Goal: Information Seeking & Learning: Learn about a topic

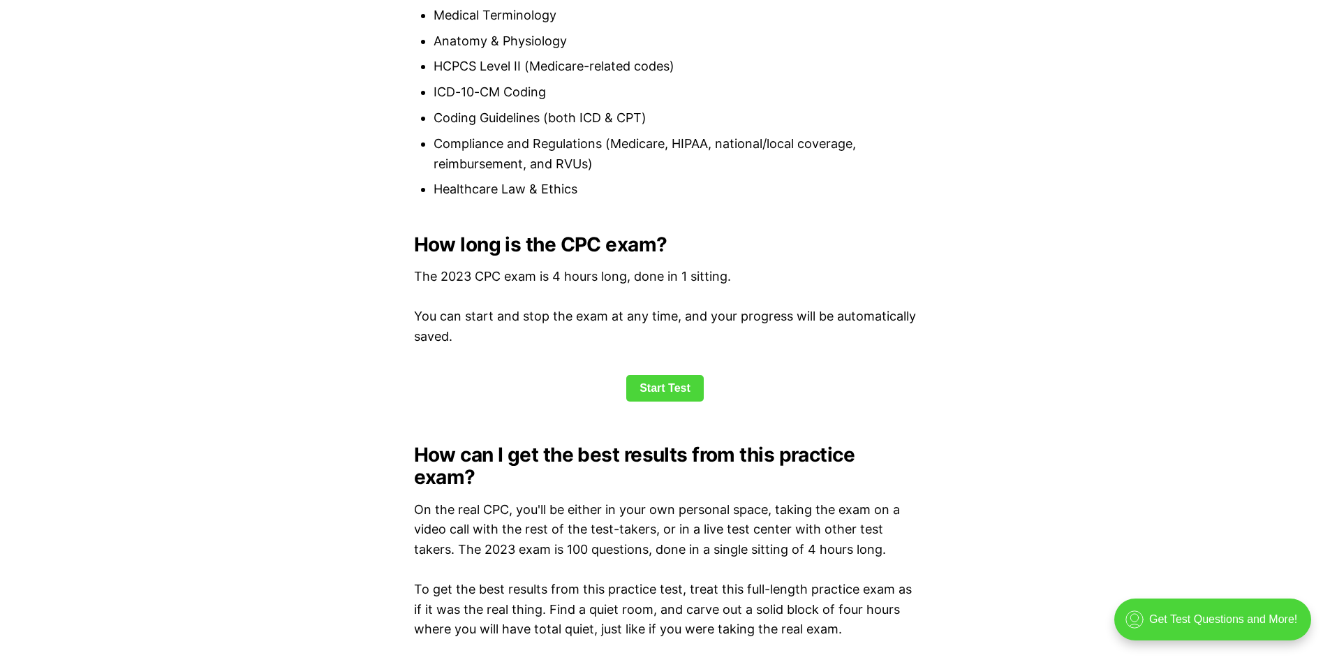
scroll to position [1746, 0]
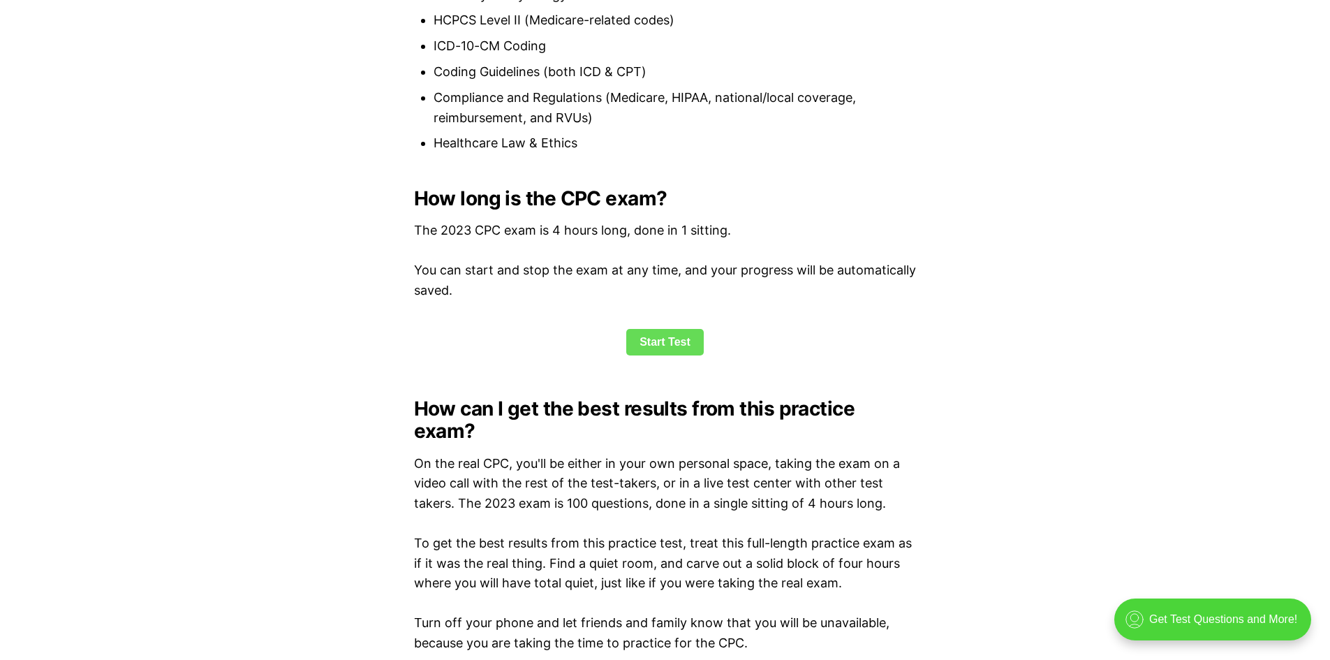
click at [686, 342] on link "Start Test" at bounding box center [665, 342] width 78 height 27
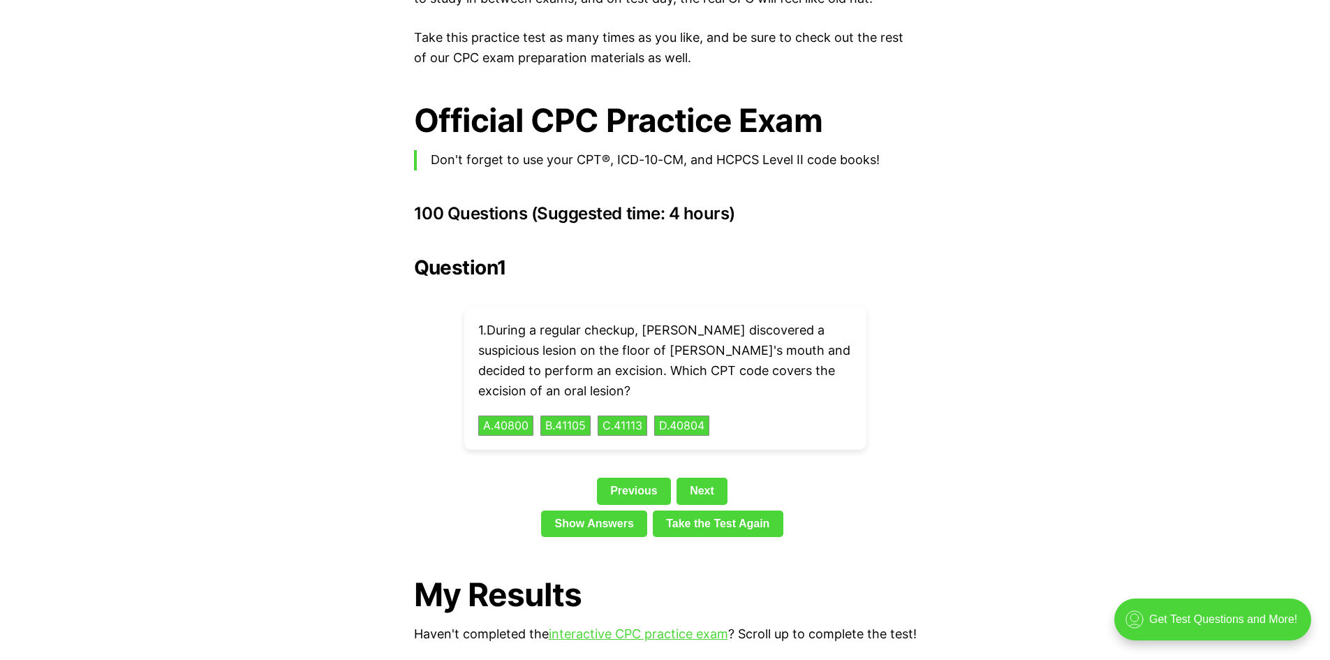
scroll to position [2990, 0]
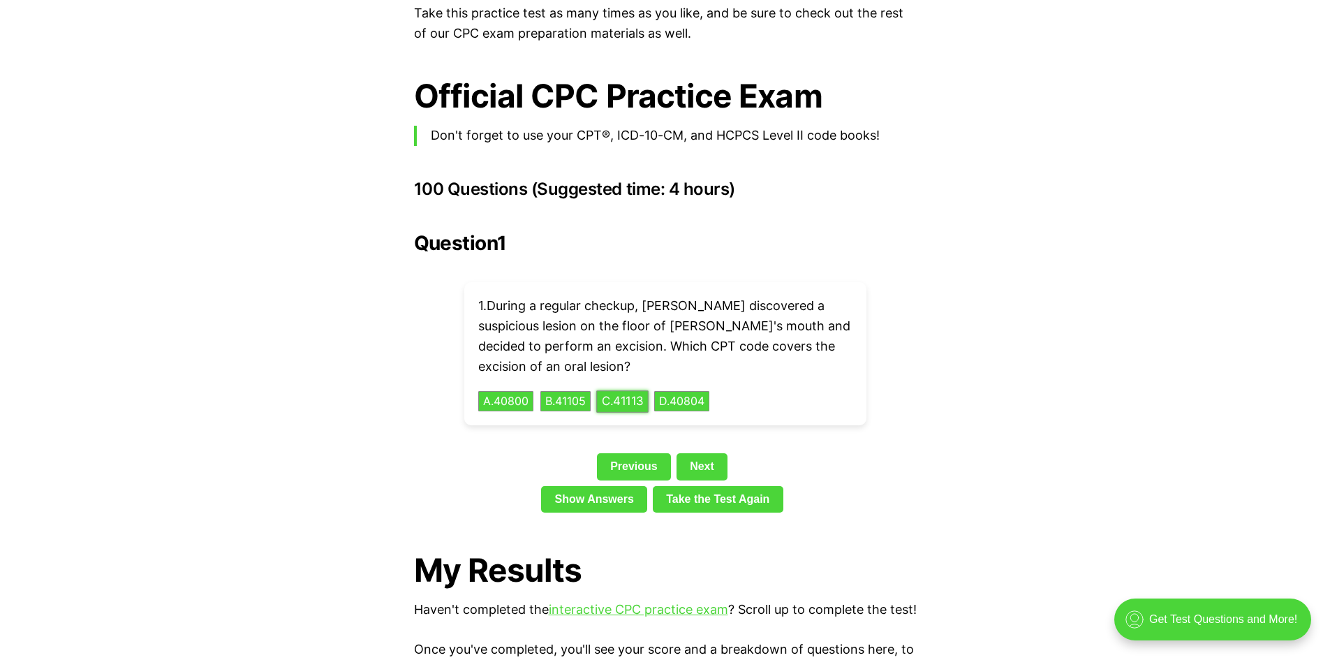
click at [624, 390] on button "C . 41113" at bounding box center [622, 401] width 52 height 22
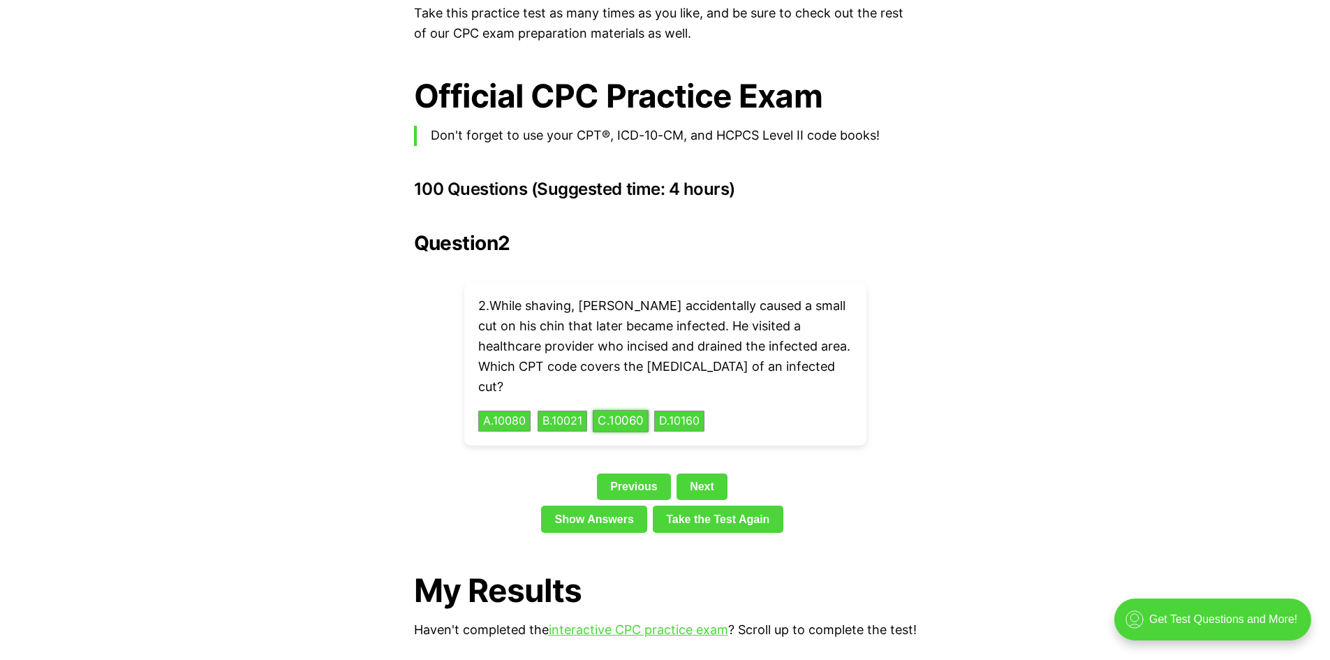
click at [640, 411] on button "C . 10060" at bounding box center [621, 422] width 56 height 22
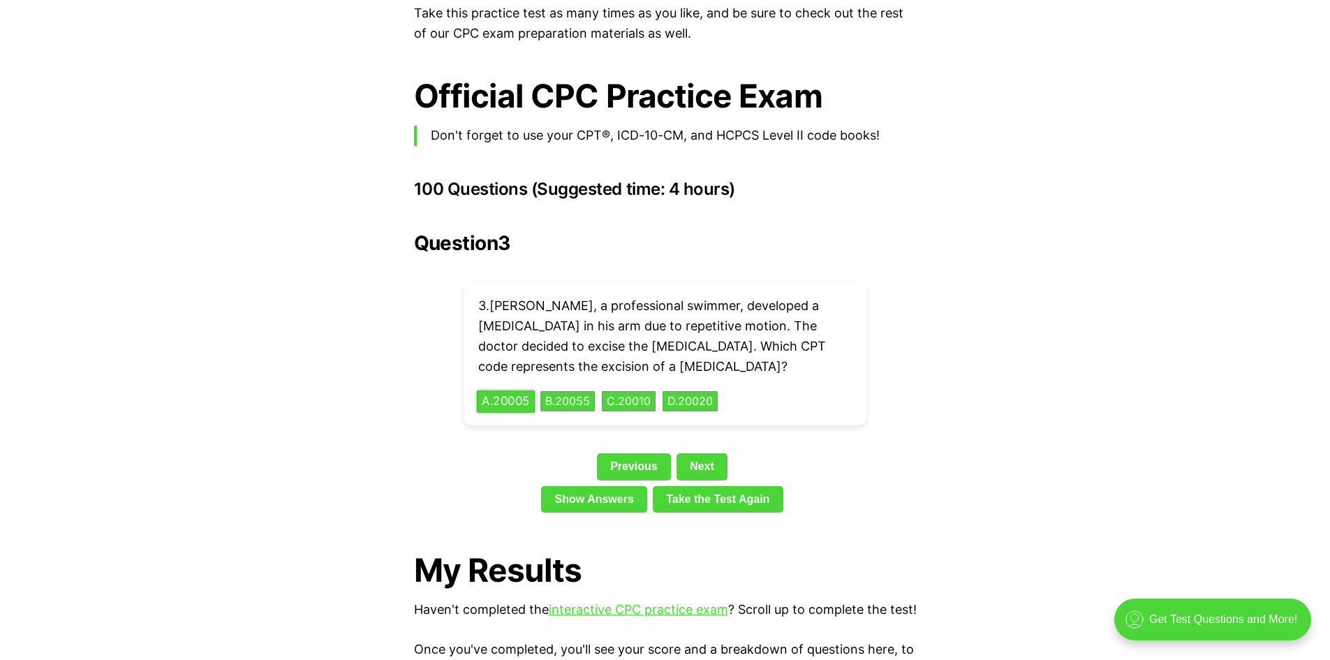
click at [524, 390] on button "A . 20005" at bounding box center [506, 401] width 58 height 22
click at [511, 390] on button "A . 83036" at bounding box center [506, 401] width 58 height 22
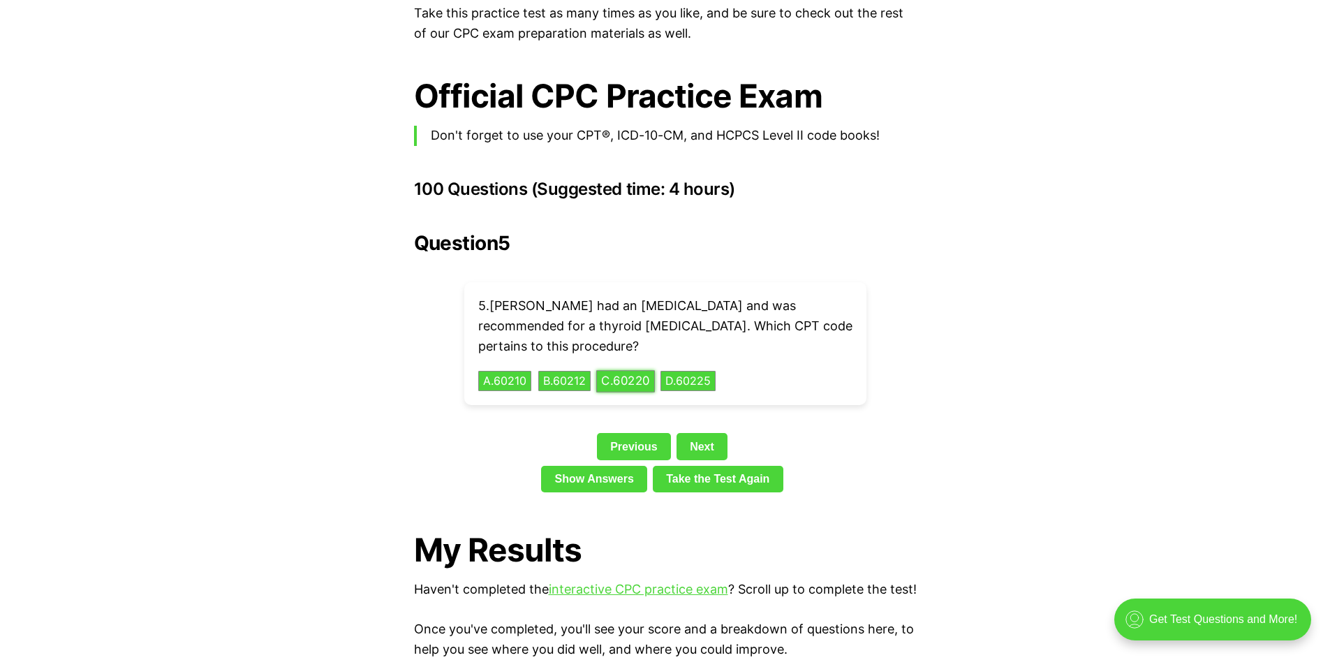
click at [642, 370] on button "C . 60220" at bounding box center [625, 381] width 59 height 22
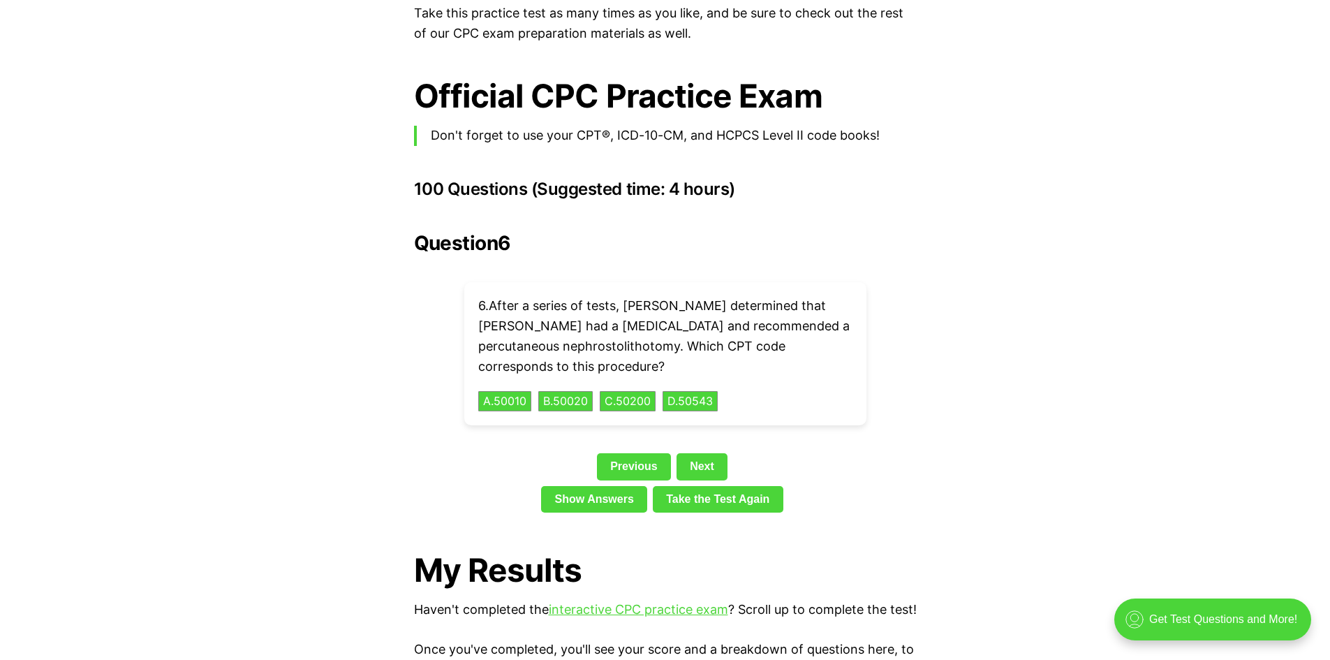
click at [871, 417] on div "Question 6 6 . After a series of tests, [PERSON_NAME] determined that [PERSON_N…" at bounding box center [665, 375] width 503 height 286
click at [719, 390] on button "D . 50543" at bounding box center [690, 401] width 58 height 22
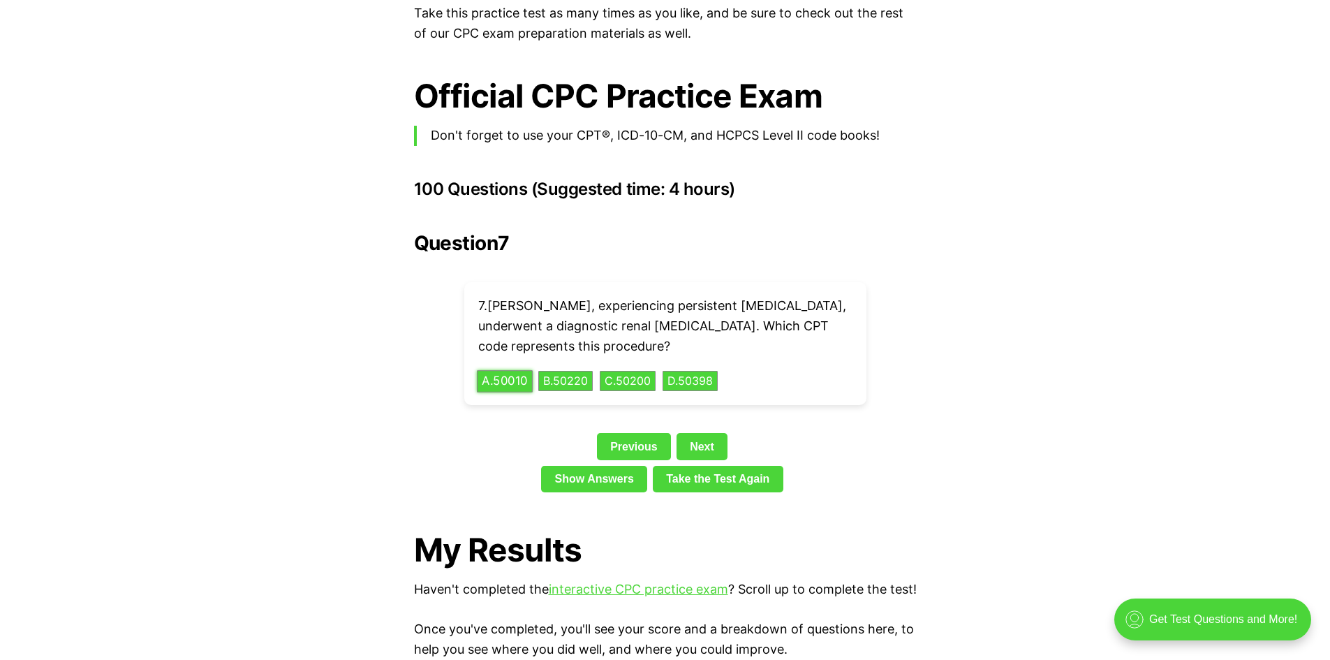
click at [518, 370] on button "A . 50010" at bounding box center [505, 381] width 56 height 22
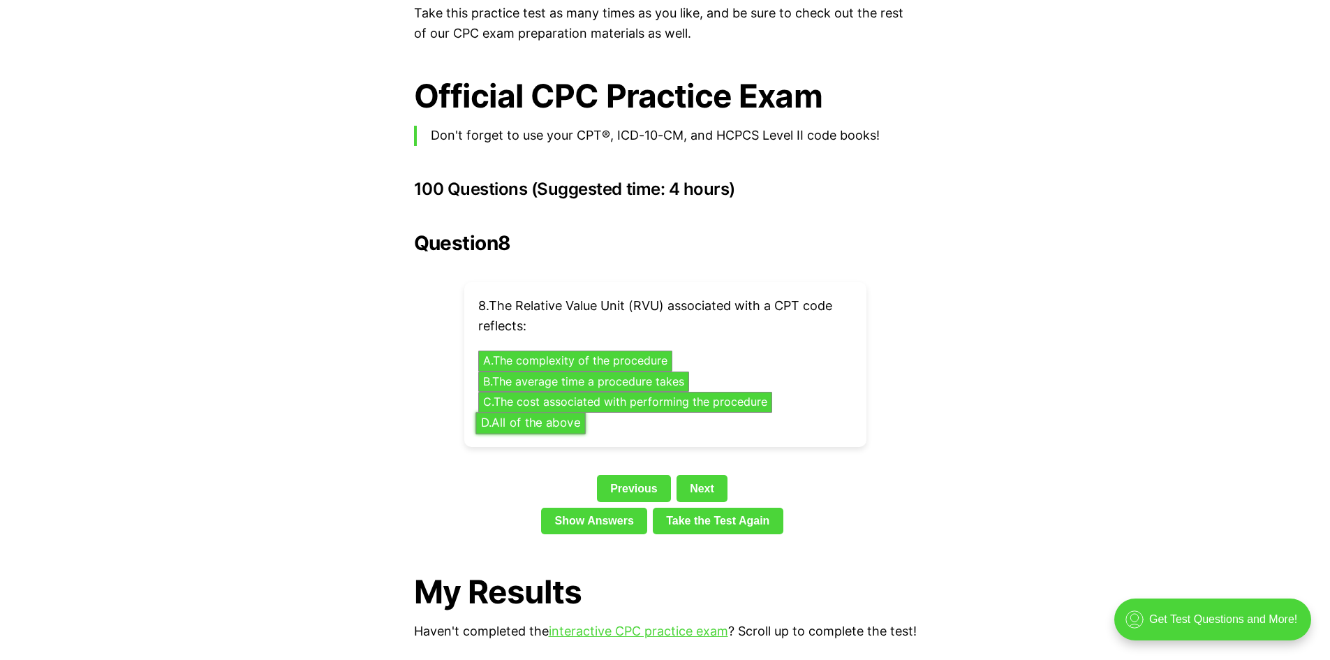
click at [515, 412] on button "D . All of the above" at bounding box center [530, 423] width 110 height 22
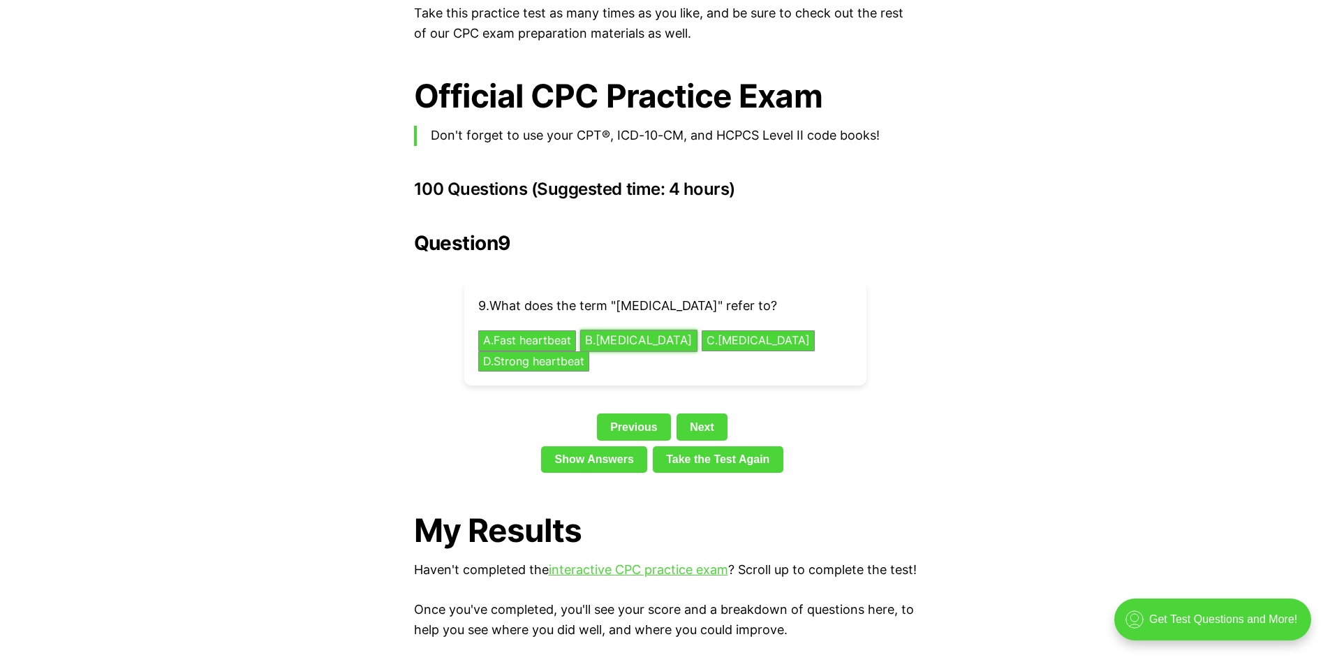
click at [643, 330] on button "B . [MEDICAL_DATA]" at bounding box center [638, 341] width 117 height 22
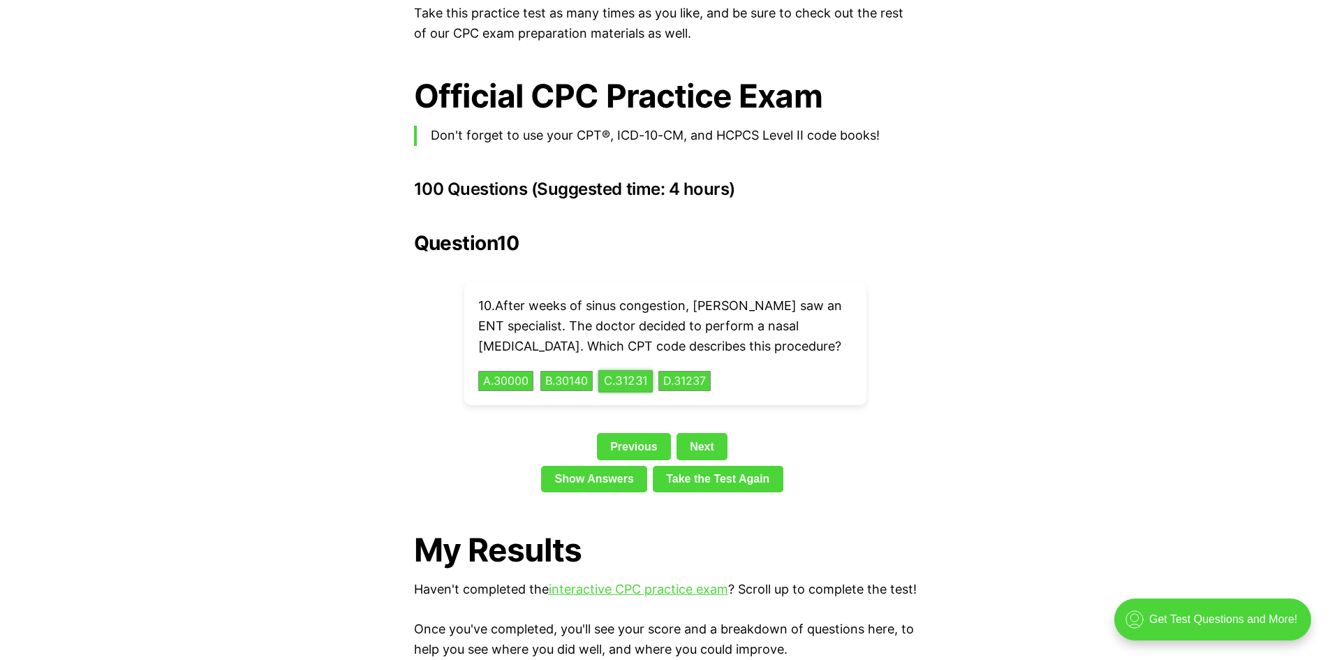
click at [637, 370] on button "C . 31231" at bounding box center [625, 381] width 54 height 22
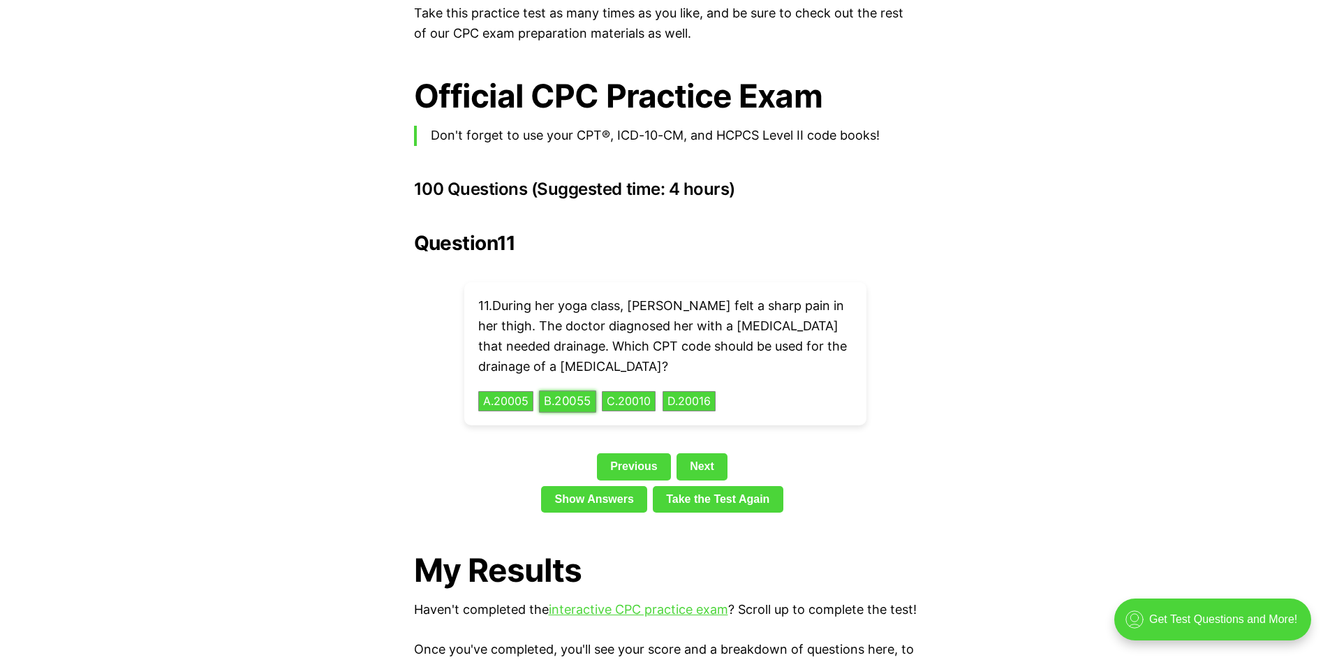
click at [556, 390] on button "B . 20055" at bounding box center [567, 401] width 57 height 22
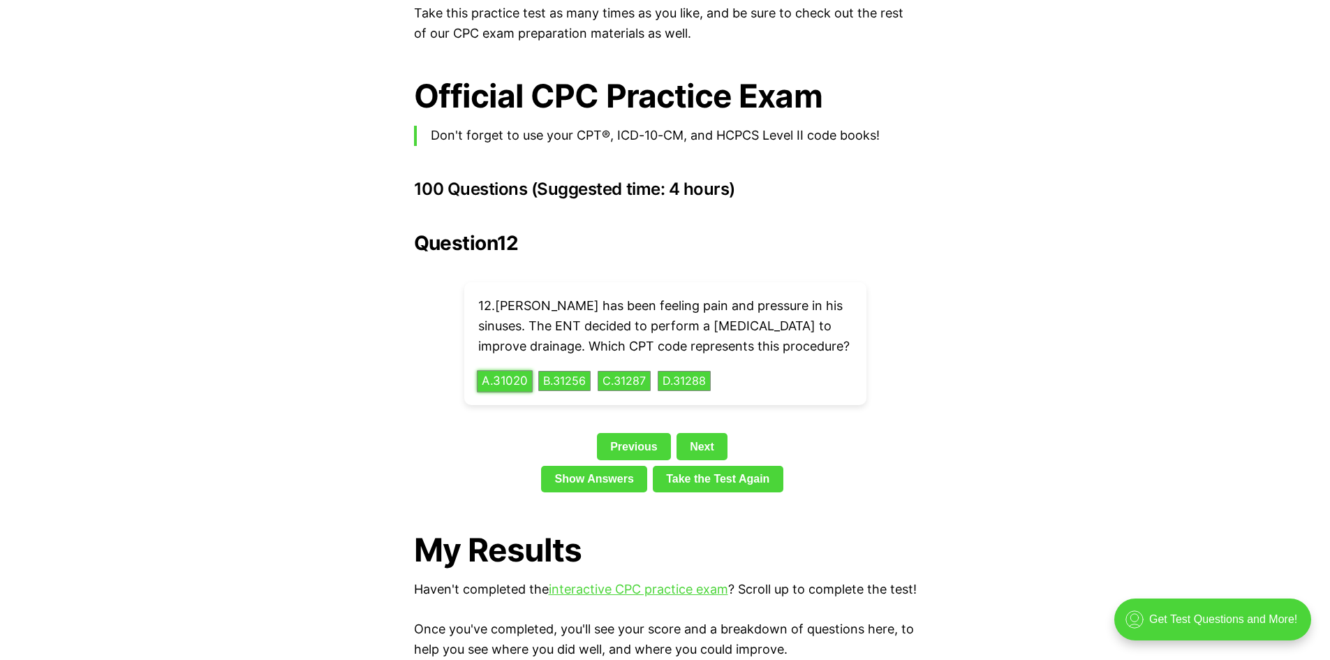
click at [521, 370] on button "A . 31020" at bounding box center [505, 381] width 56 height 22
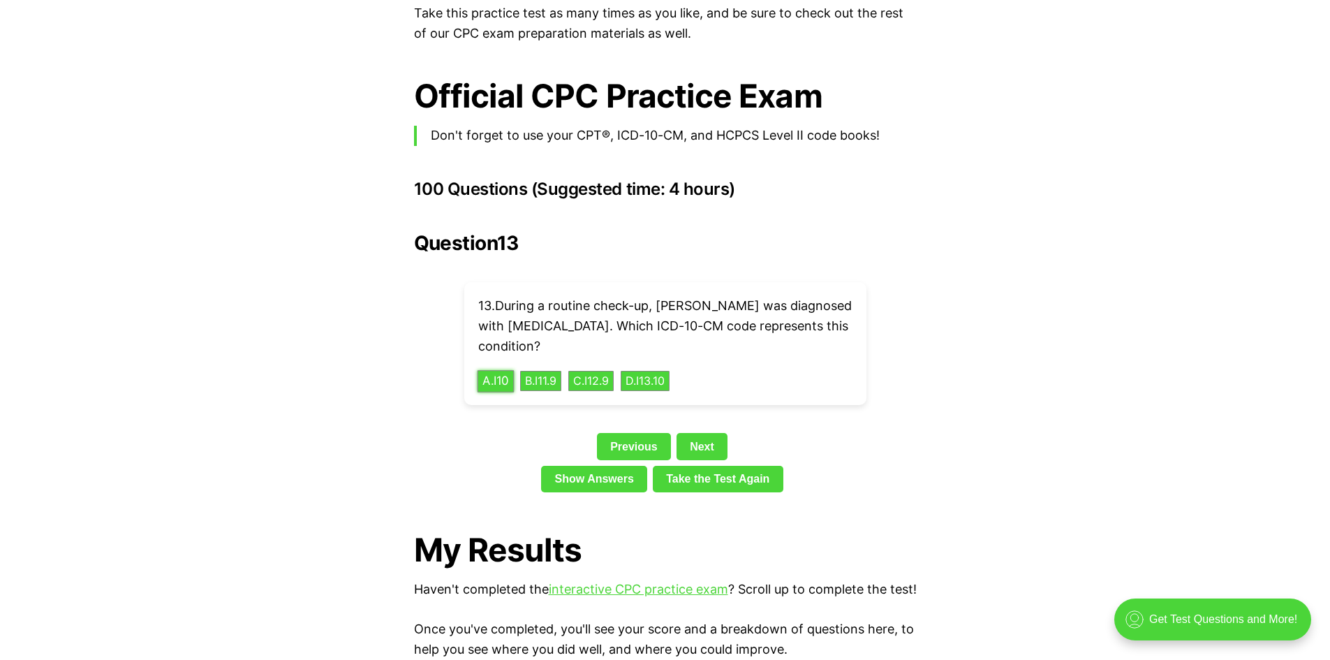
click at [510, 370] on button "A . I10" at bounding box center [495, 381] width 37 height 22
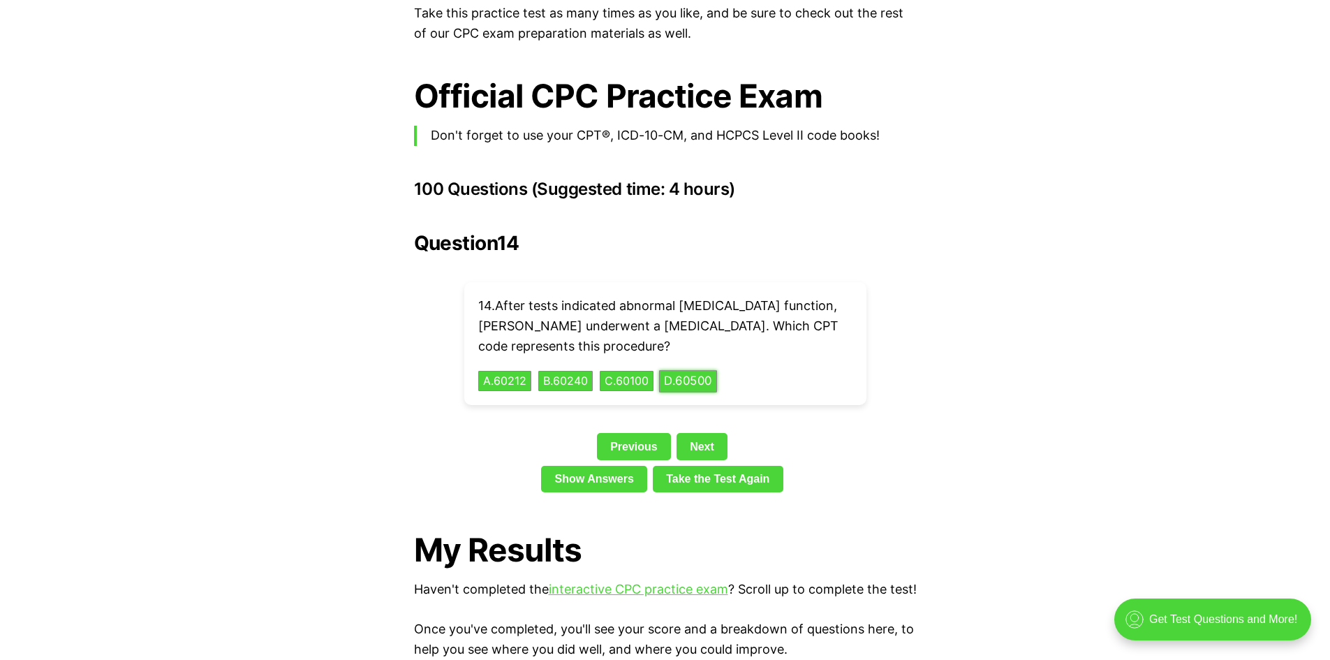
click at [697, 370] on button "D . 60500" at bounding box center [688, 381] width 58 height 22
click at [509, 370] on button "A . K0001" at bounding box center [505, 381] width 56 height 22
click at [508, 370] on button "A . 73110" at bounding box center [503, 381] width 53 height 22
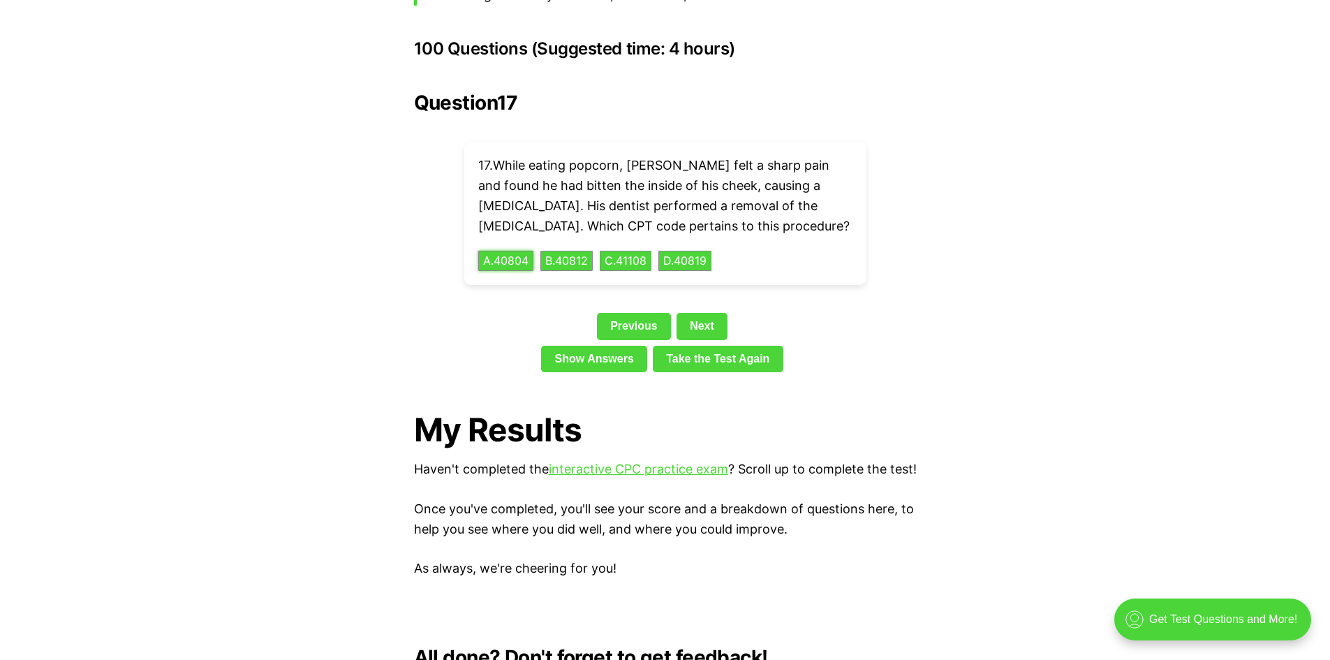
scroll to position [3130, 0]
click at [581, 251] on button "B . 40812" at bounding box center [566, 262] width 55 height 22
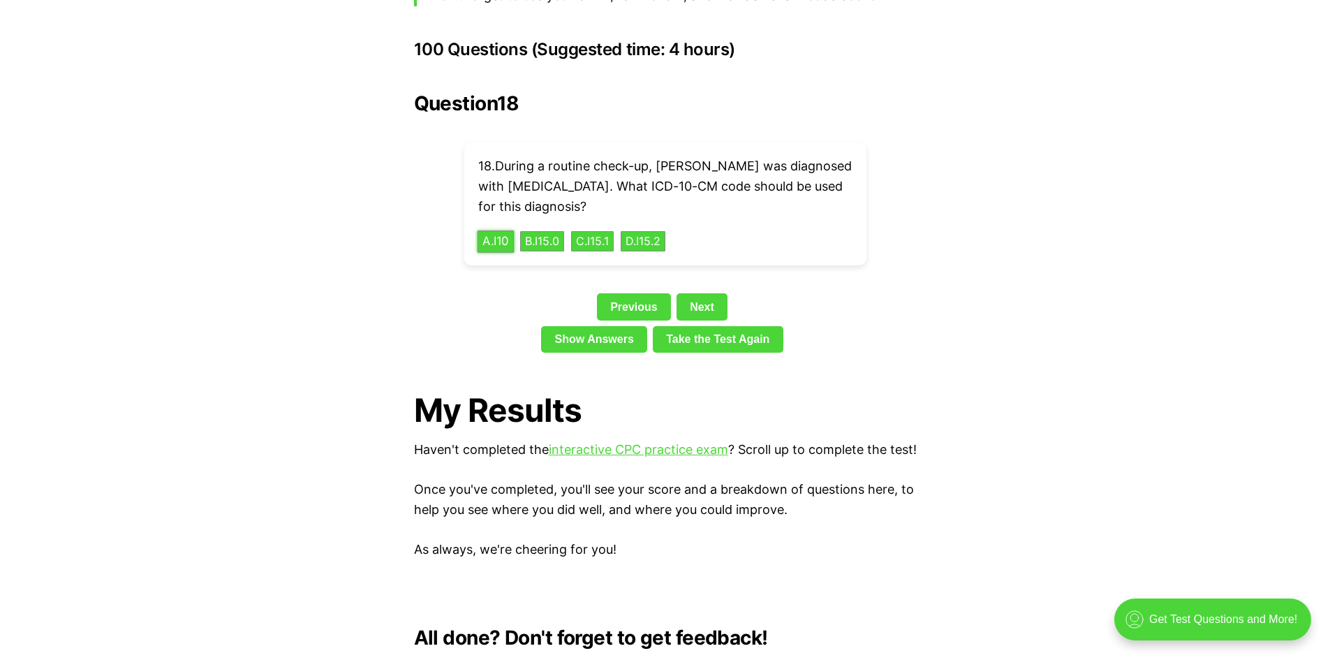
click at [503, 230] on button "A . I10" at bounding box center [495, 241] width 37 height 22
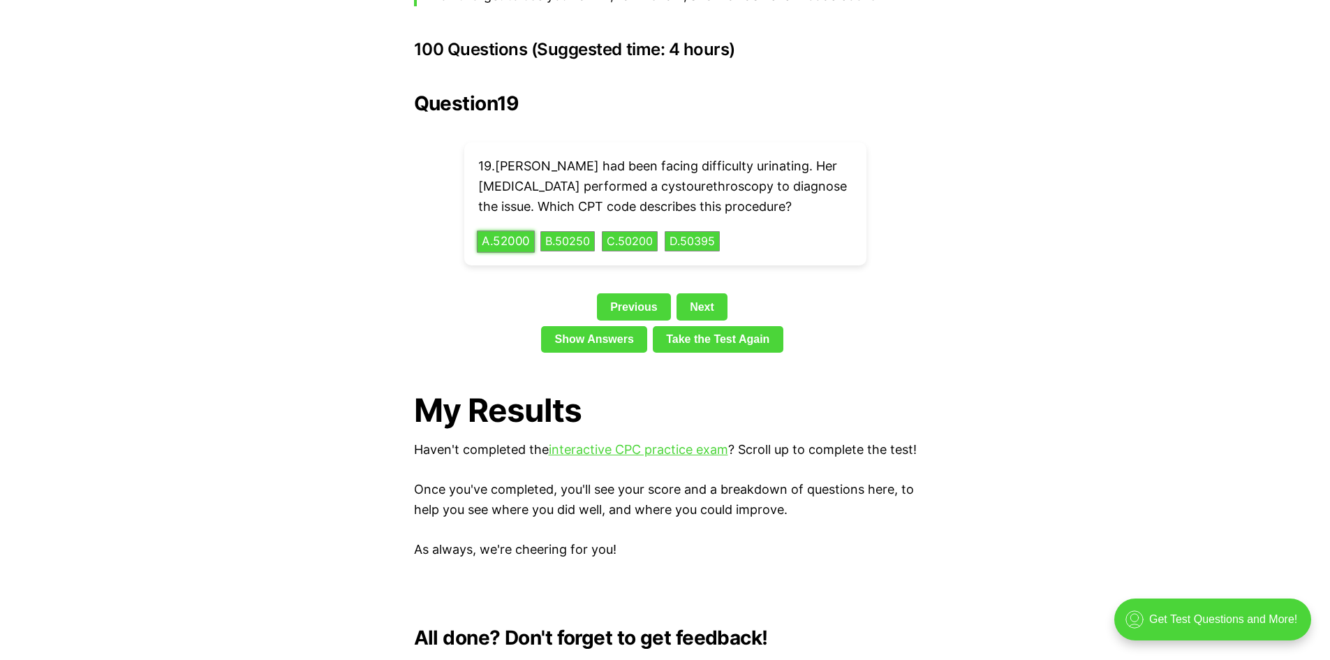
click at [499, 230] on button "A . 52000" at bounding box center [506, 241] width 58 height 22
click at [709, 230] on button "D . 31276" at bounding box center [683, 241] width 55 height 22
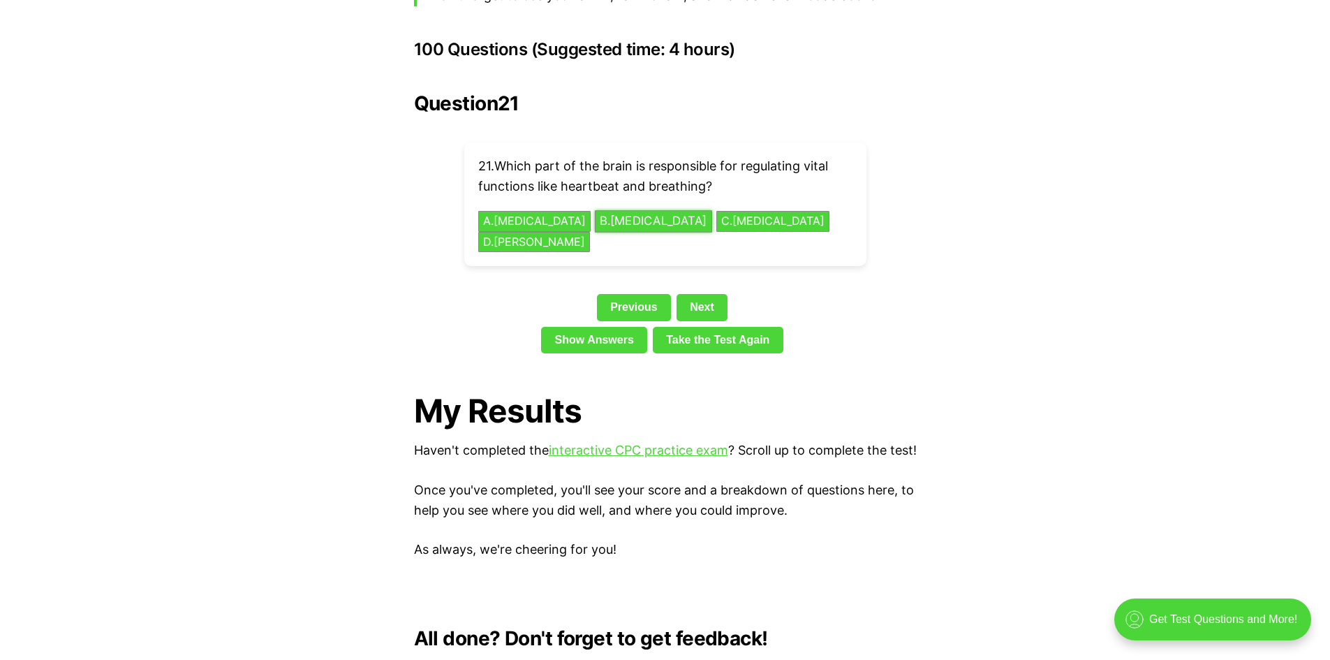
click at [624, 210] on button "B . [MEDICAL_DATA]" at bounding box center [653, 221] width 117 height 22
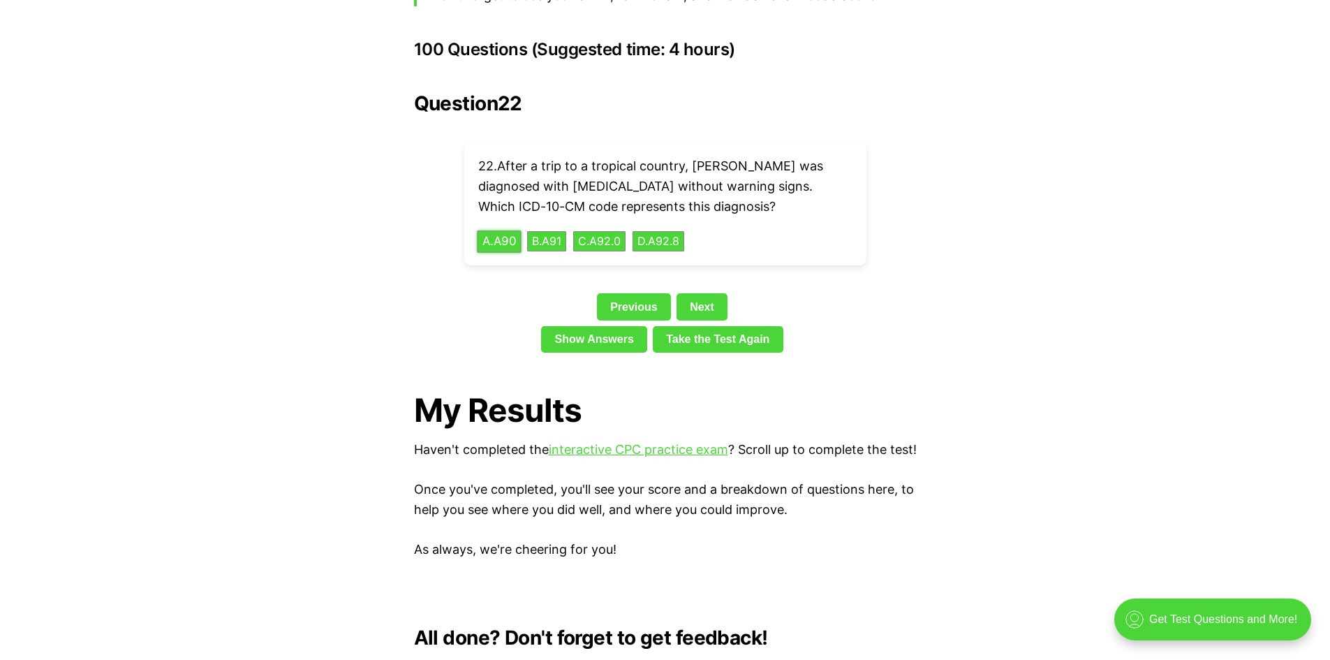
click at [503, 230] on button "A . A90" at bounding box center [499, 241] width 44 height 22
click at [568, 230] on button "B . 50430" at bounding box center [567, 241] width 57 height 22
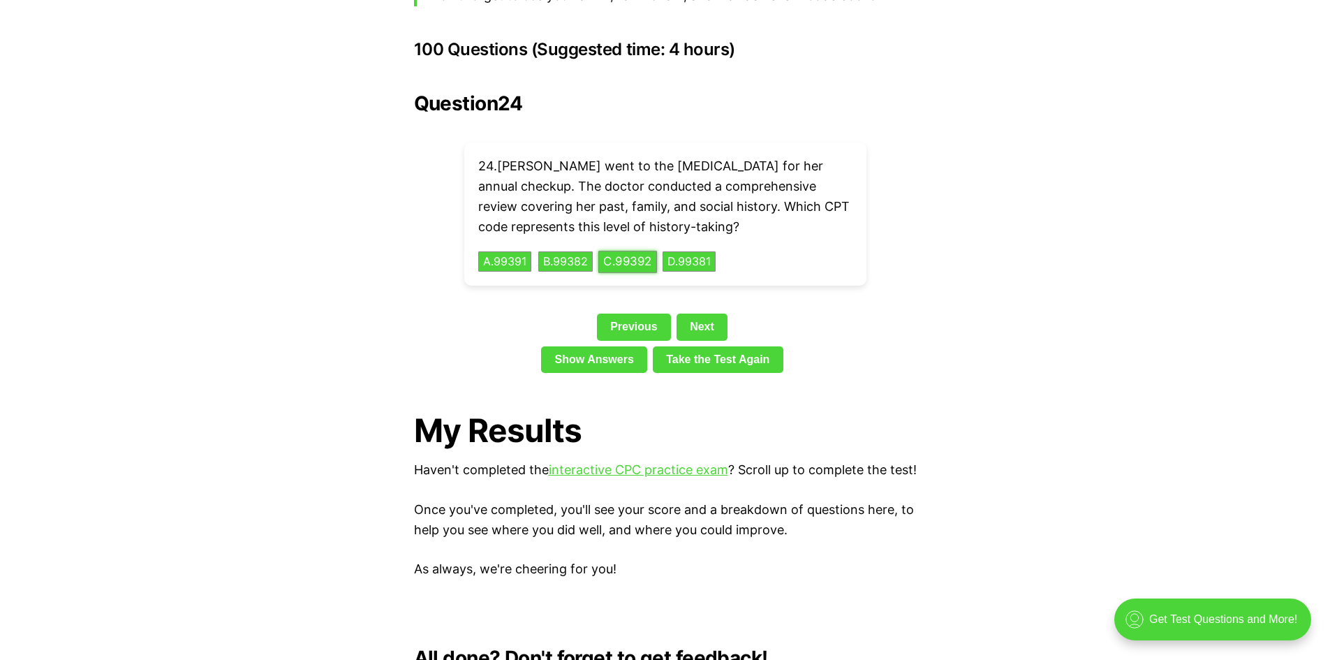
click at [649, 251] on button "C . 99392" at bounding box center [627, 262] width 59 height 22
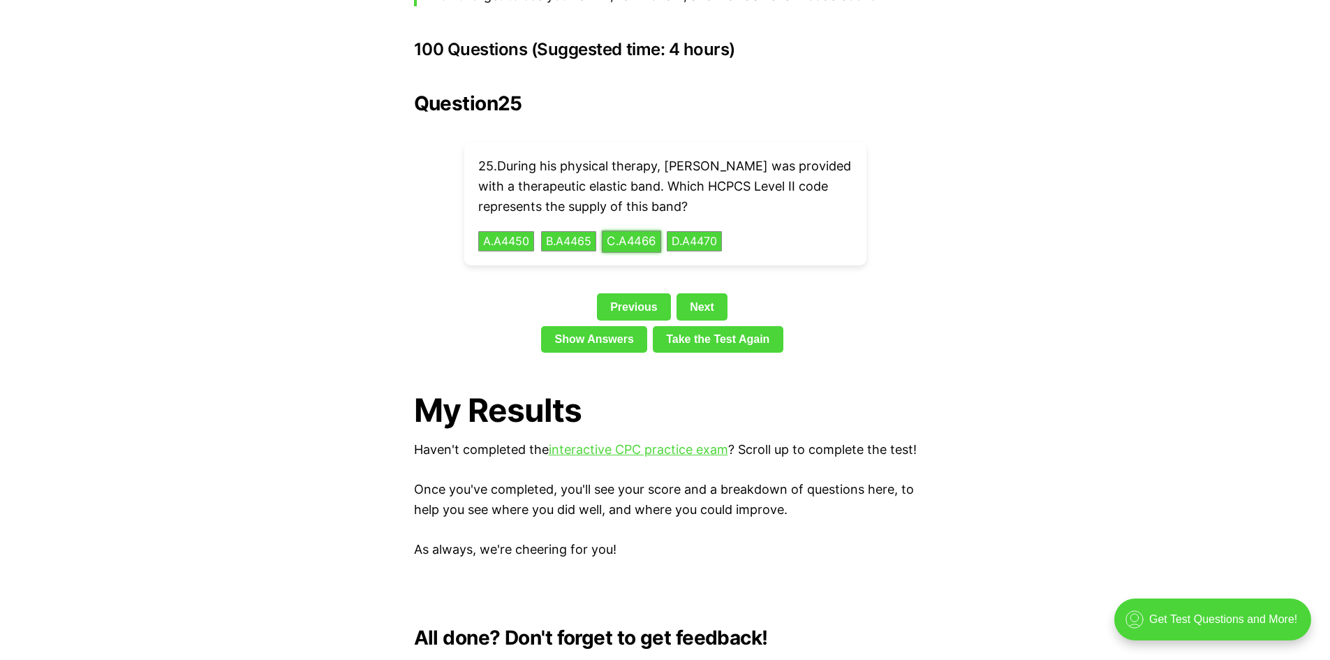
click at [652, 230] on button "C . A4466" at bounding box center [630, 241] width 59 height 22
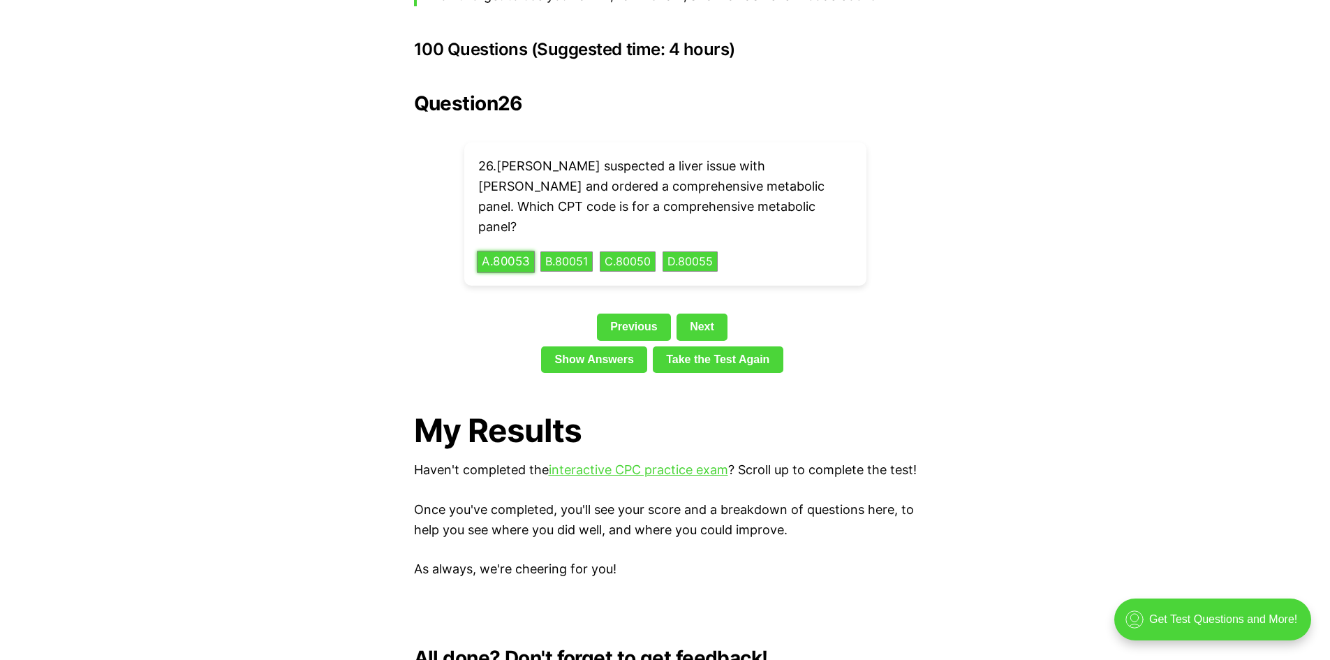
click at [501, 251] on button "A . 80053" at bounding box center [506, 262] width 58 height 22
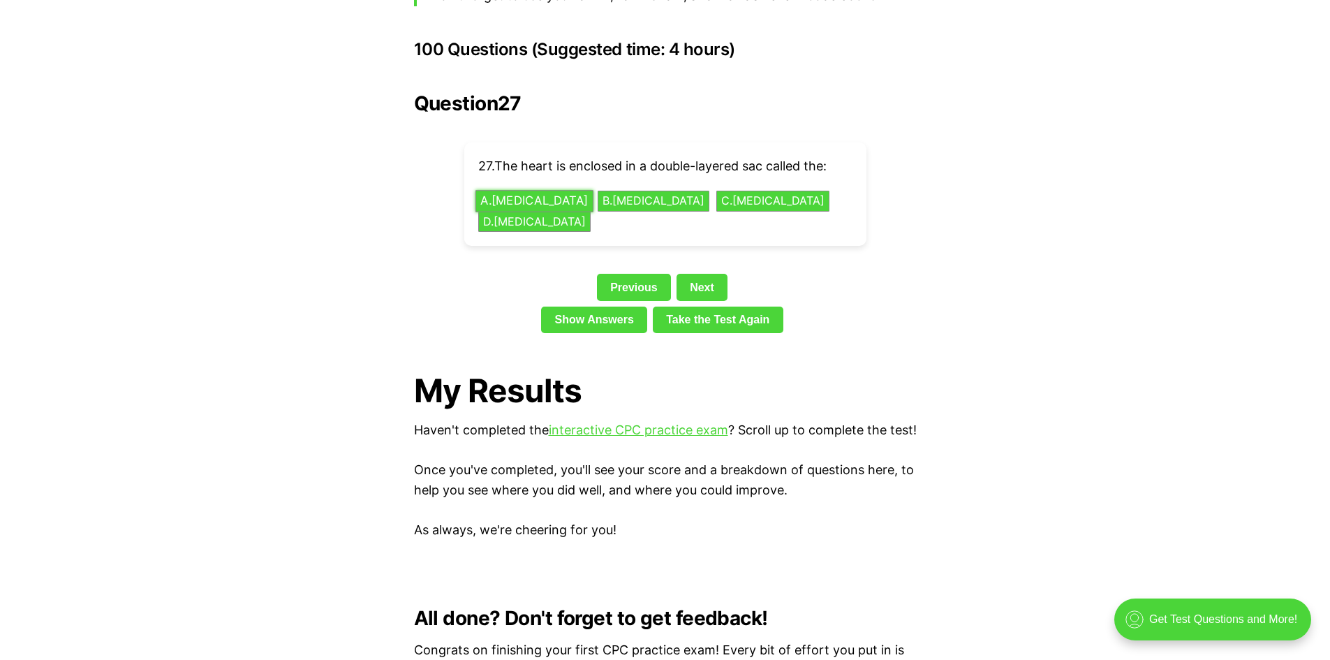
click at [538, 191] on button "A . [MEDICAL_DATA]" at bounding box center [534, 202] width 118 height 22
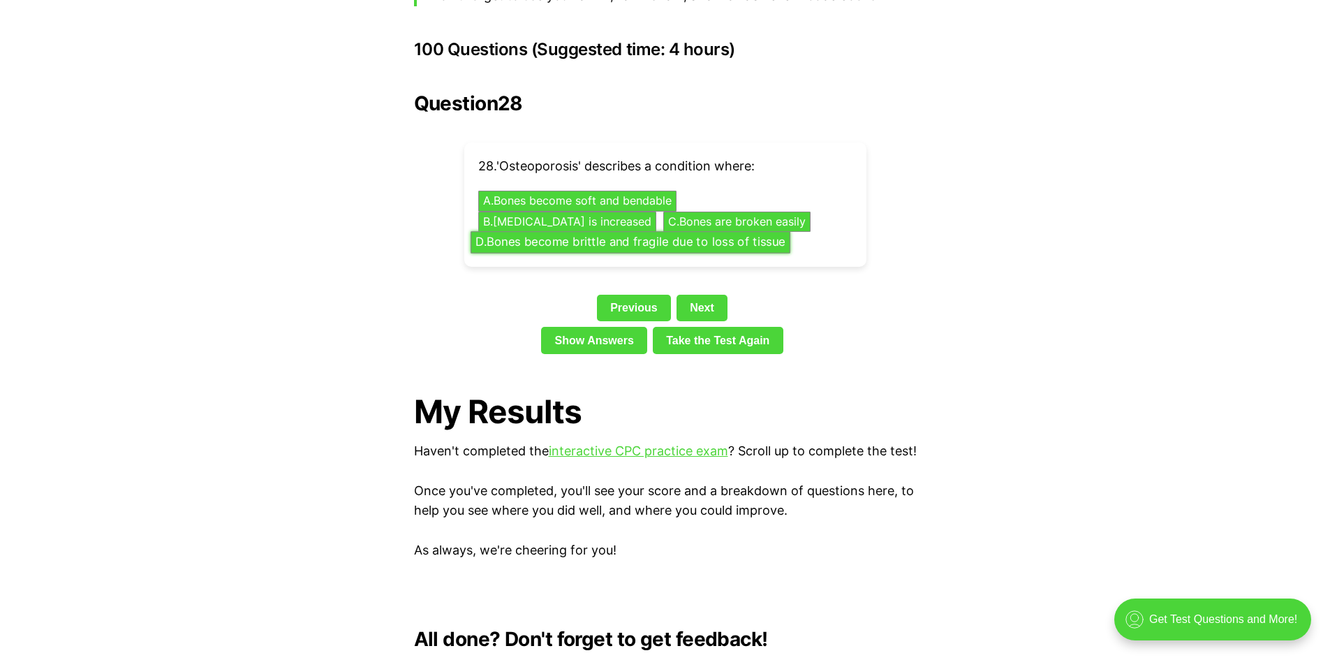
click at [683, 232] on button "D . Bones become brittle and fragile due to loss of tissue" at bounding box center [631, 243] width 320 height 22
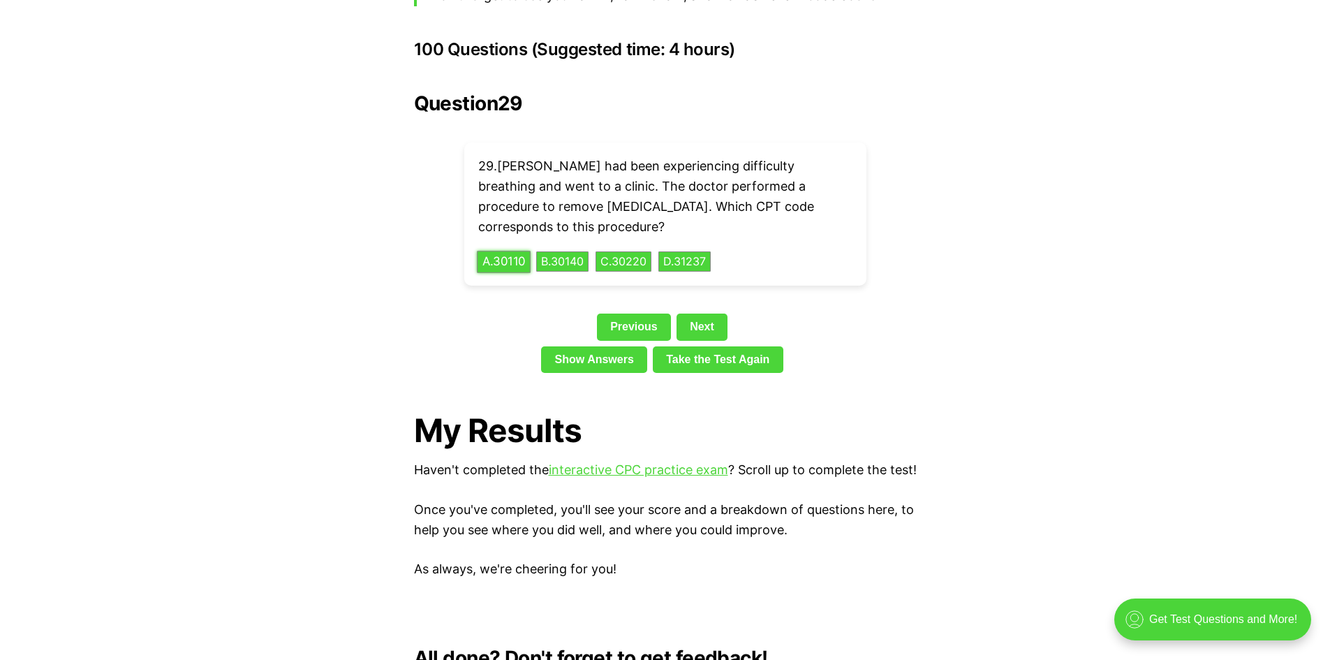
click at [510, 251] on button "A . 30110" at bounding box center [504, 262] width 54 height 22
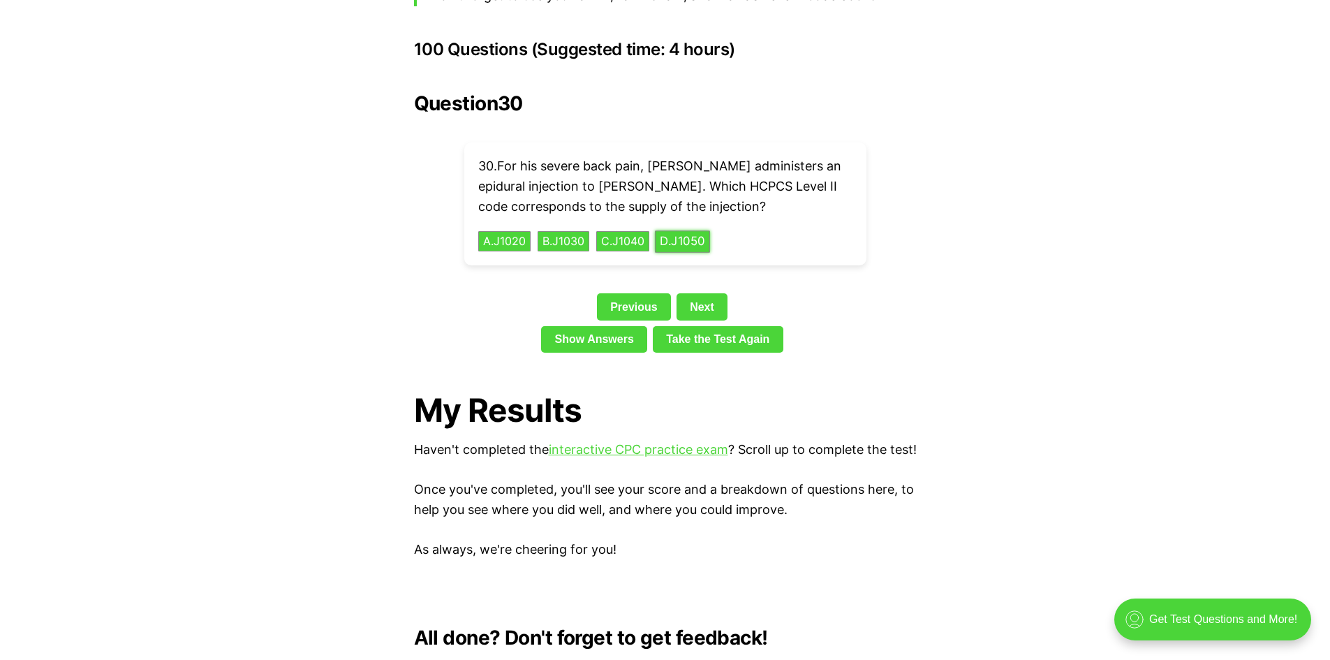
click at [707, 230] on button "D . J1050" at bounding box center [682, 241] width 55 height 22
click at [700, 230] on button "D . 70550" at bounding box center [687, 241] width 57 height 22
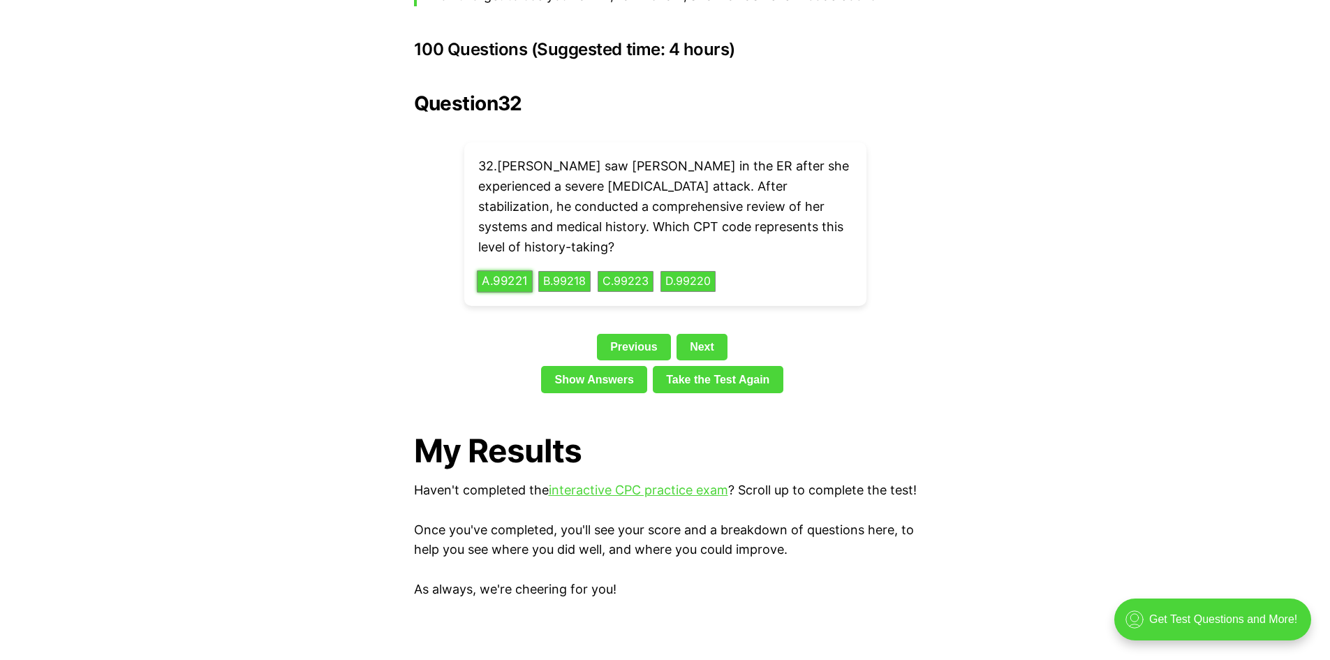
click at [515, 271] on button "A . 99221" at bounding box center [505, 282] width 56 height 22
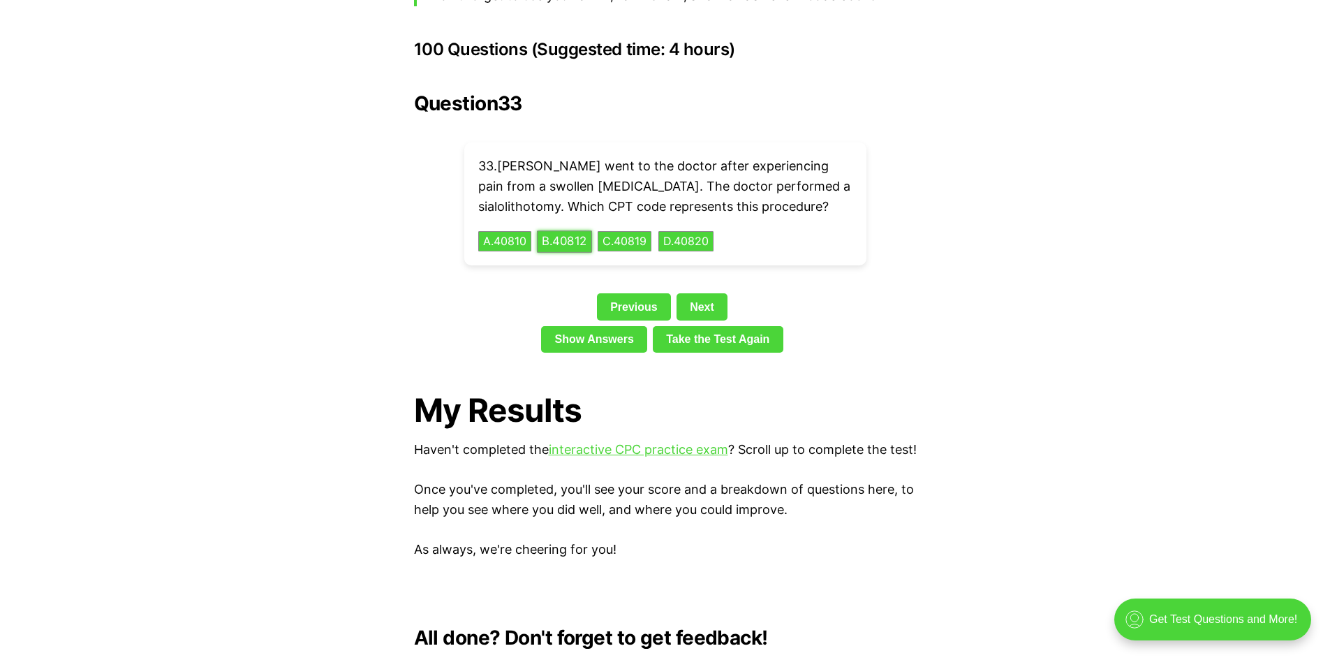
click at [580, 230] on button "B . 40812" at bounding box center [564, 241] width 55 height 22
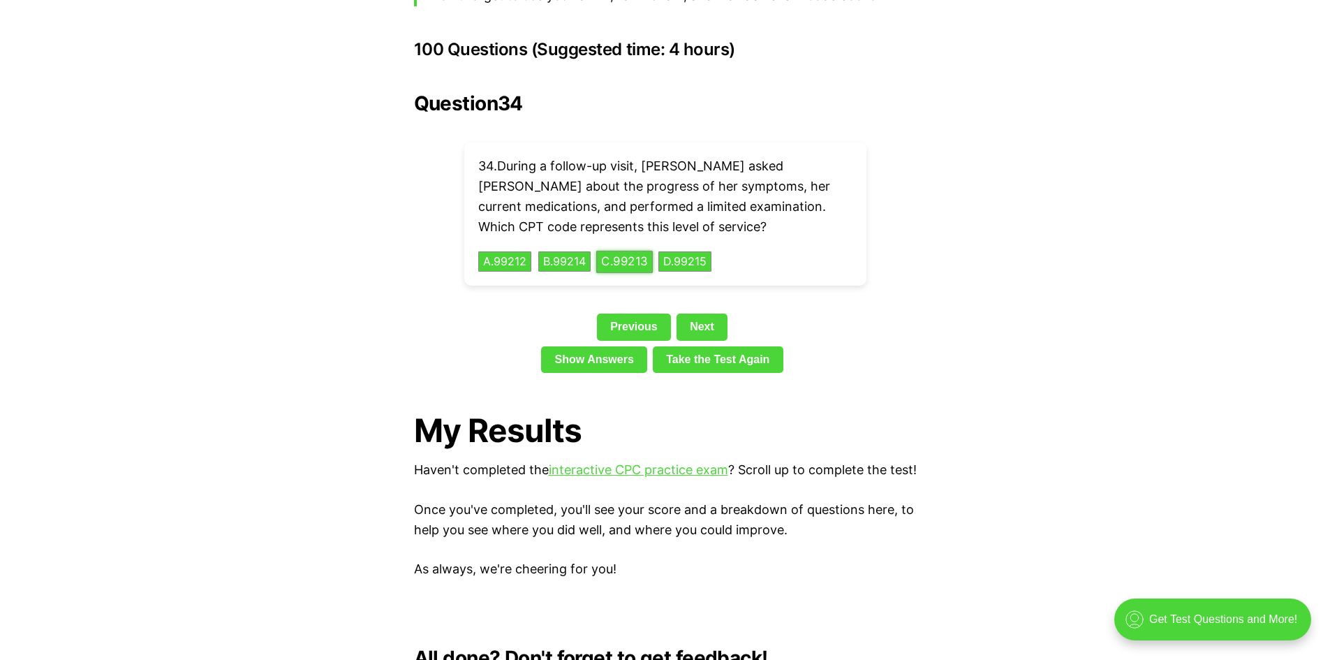
click at [633, 251] on button "C . 99213" at bounding box center [624, 262] width 57 height 22
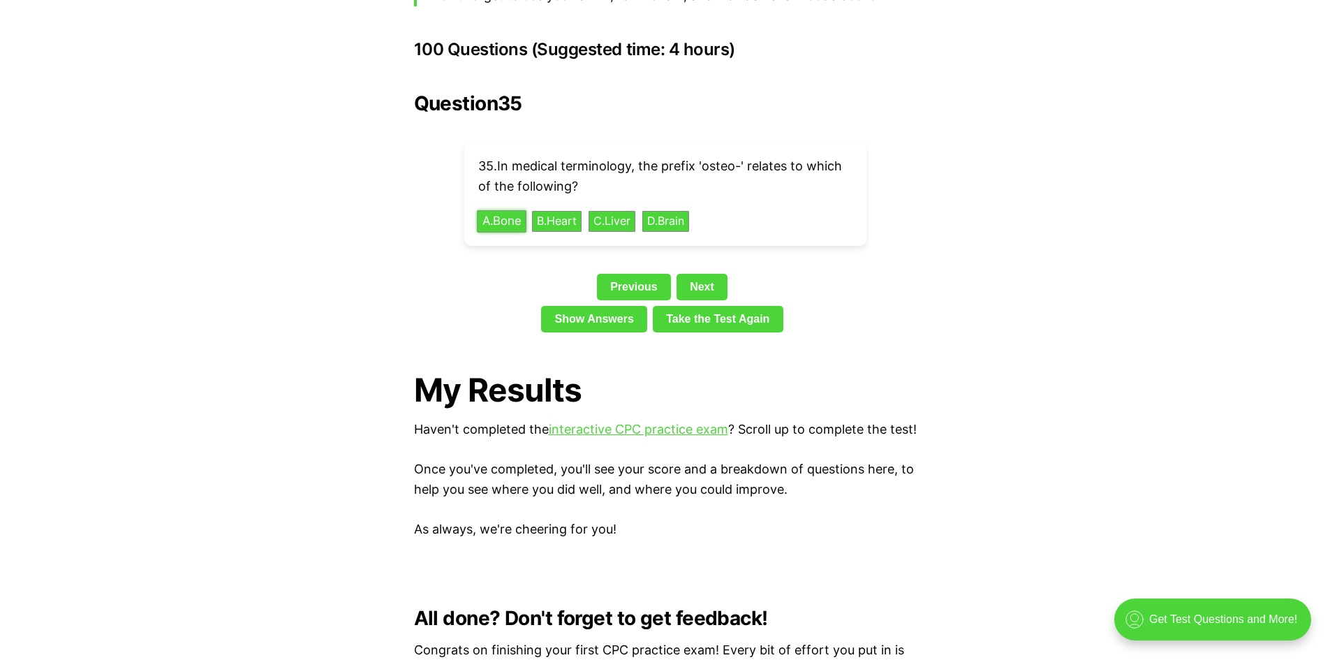
click at [510, 210] on button "A . Bone" at bounding box center [501, 221] width 49 height 22
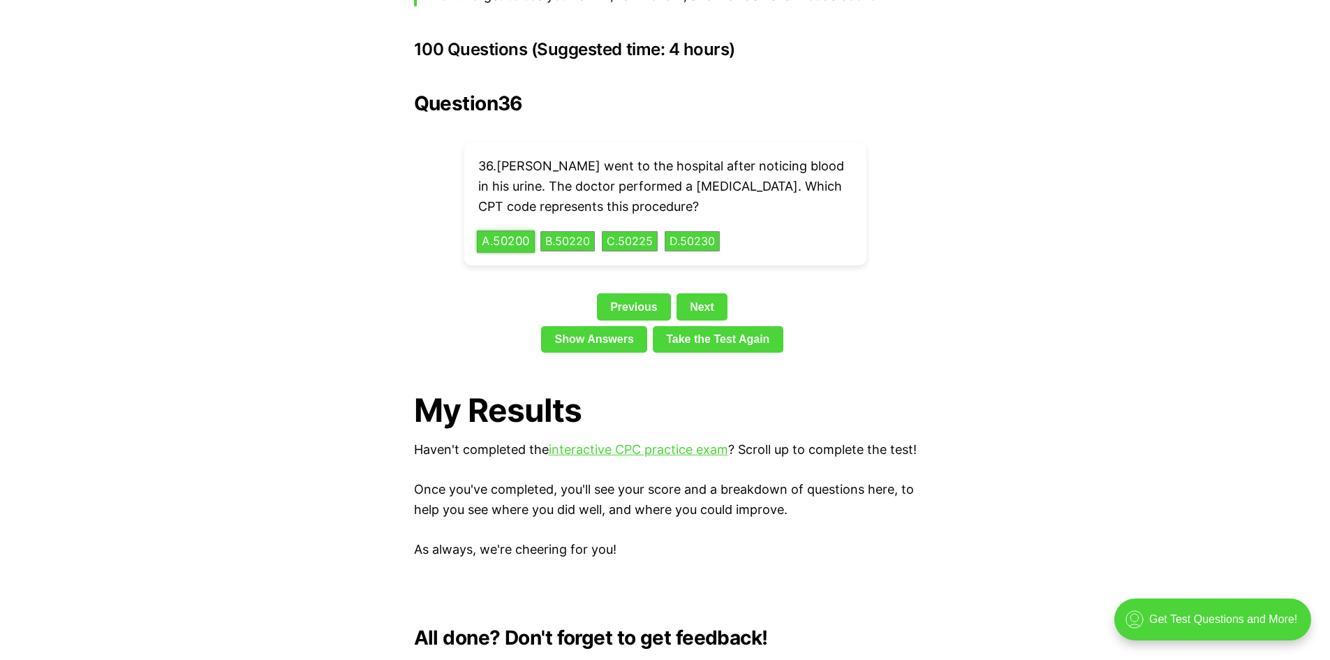
click at [515, 230] on button "A . 50200" at bounding box center [506, 241] width 58 height 22
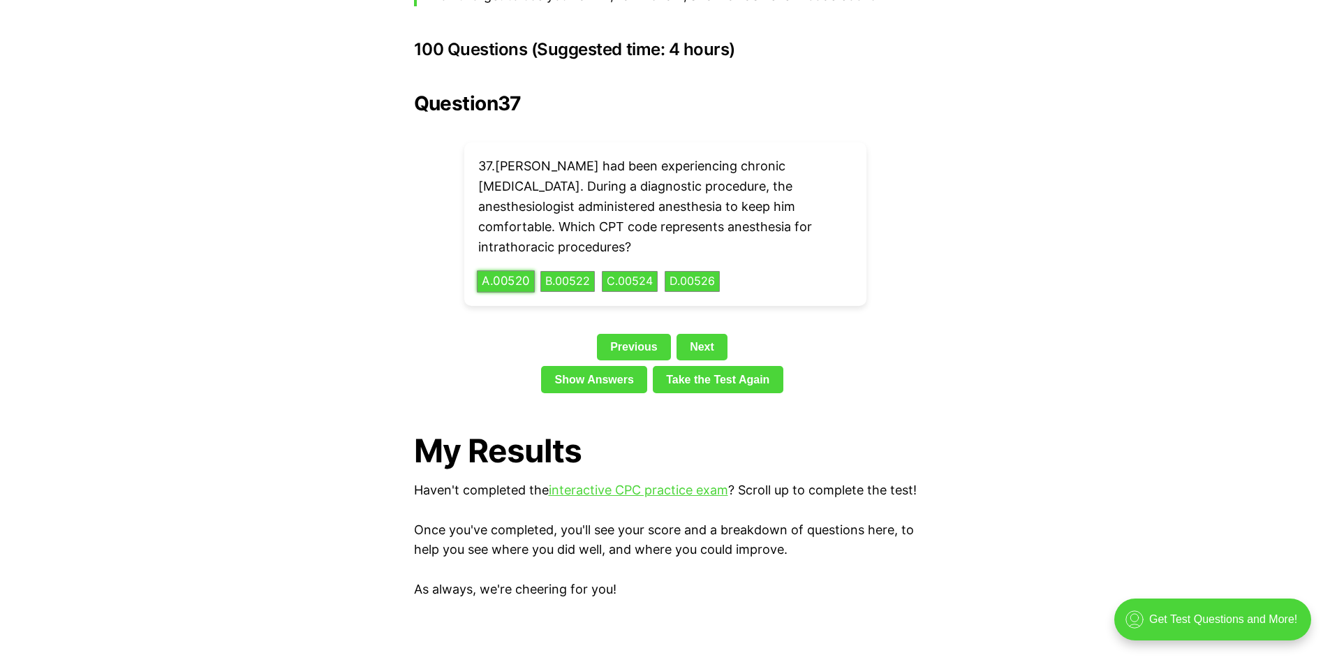
click at [515, 271] on button "A . 00520" at bounding box center [506, 282] width 58 height 22
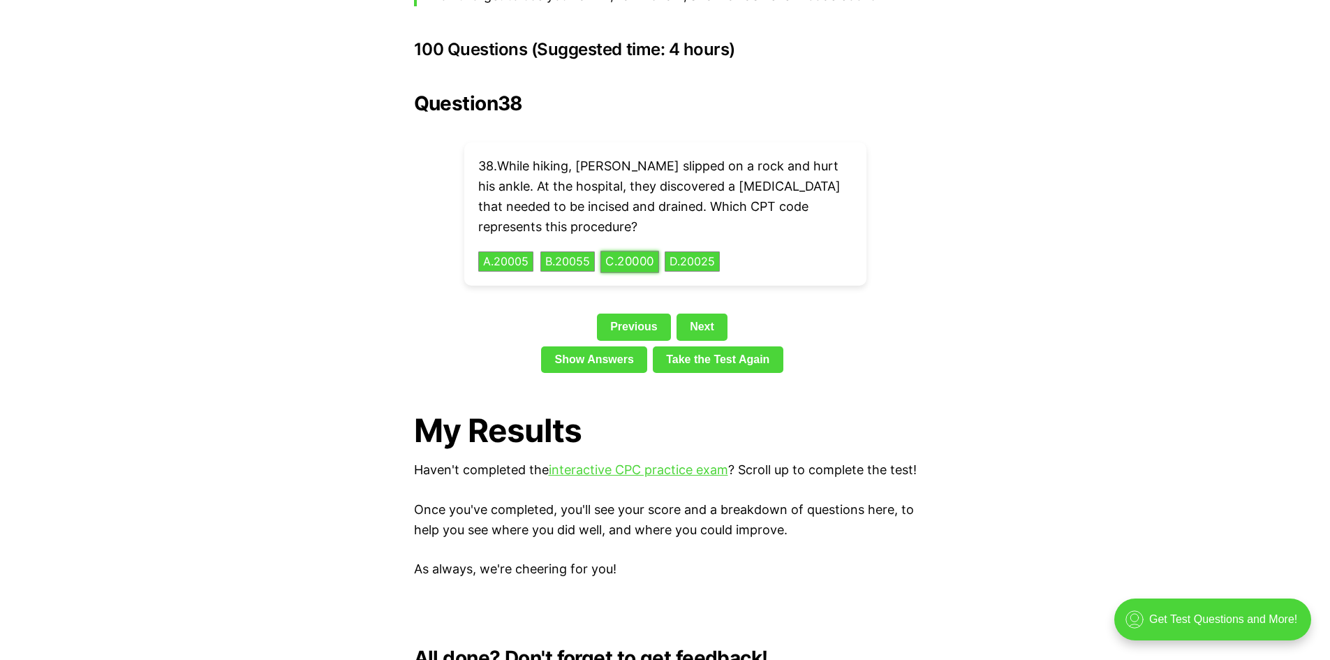
click at [637, 251] on button "C . 20000" at bounding box center [629, 262] width 59 height 22
click at [866, 314] on div "Previous Next" at bounding box center [665, 330] width 503 height 32
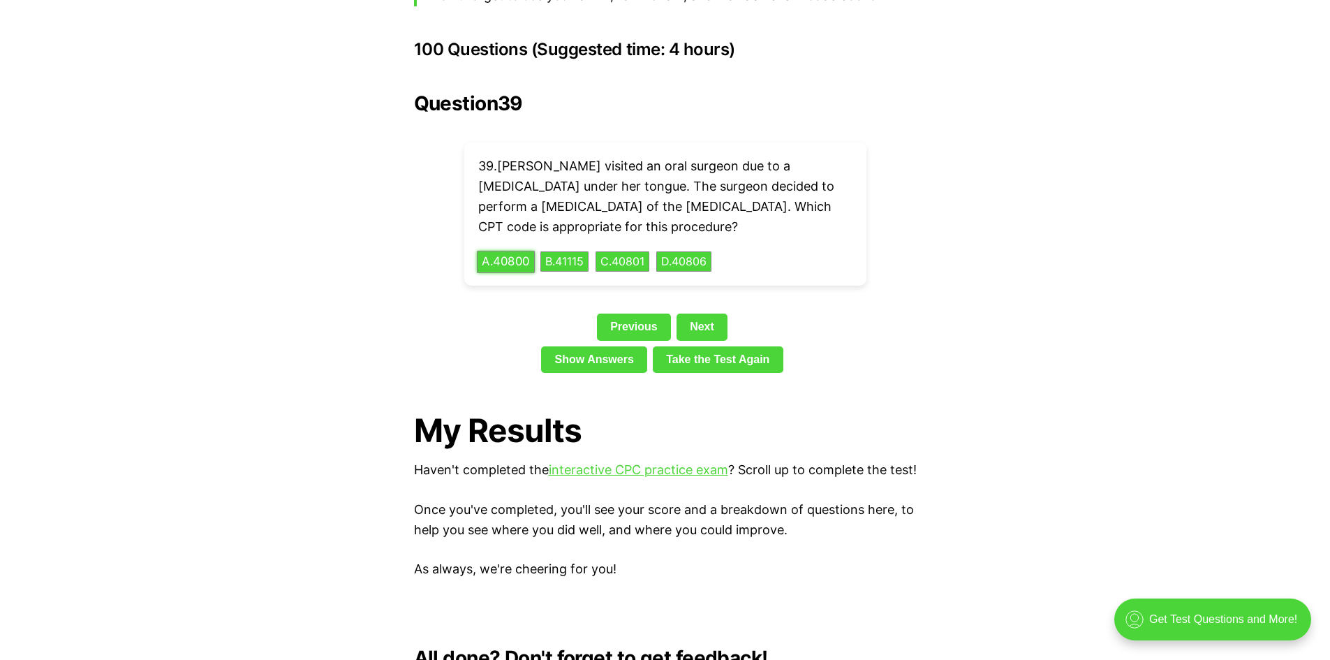
click at [501, 251] on button "A . 40800" at bounding box center [506, 262] width 58 height 22
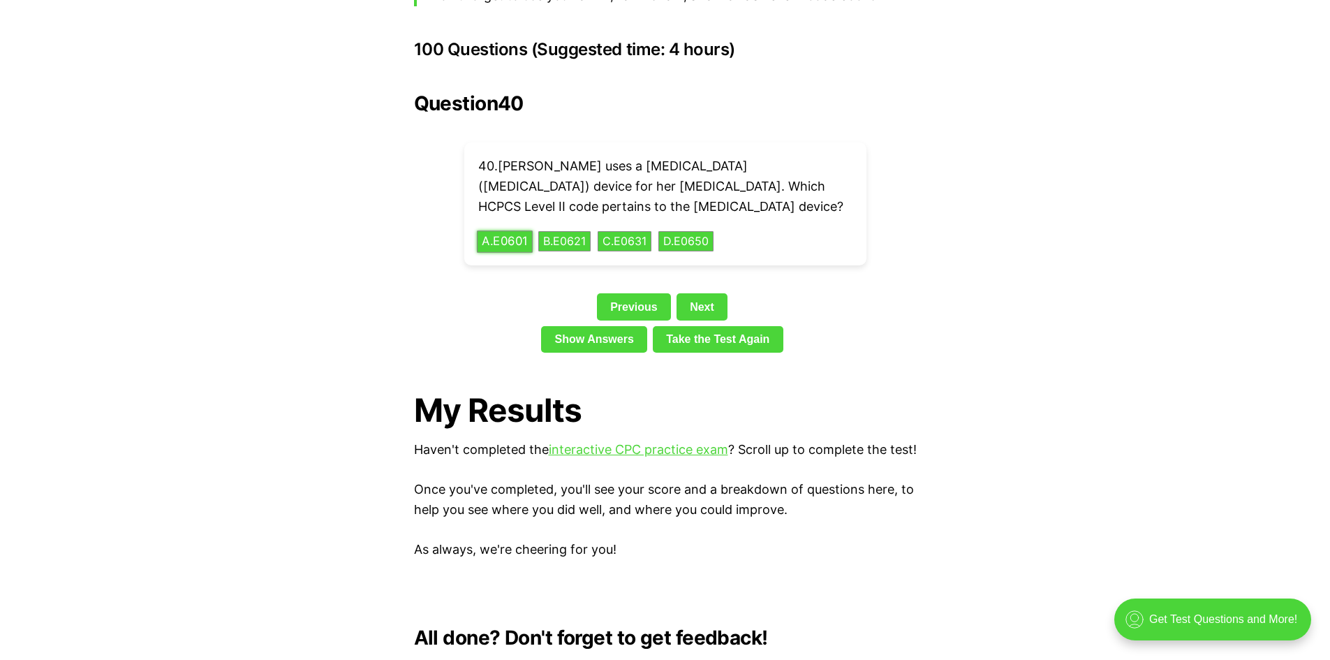
click at [489, 230] on button "A . E0601" at bounding box center [505, 241] width 56 height 22
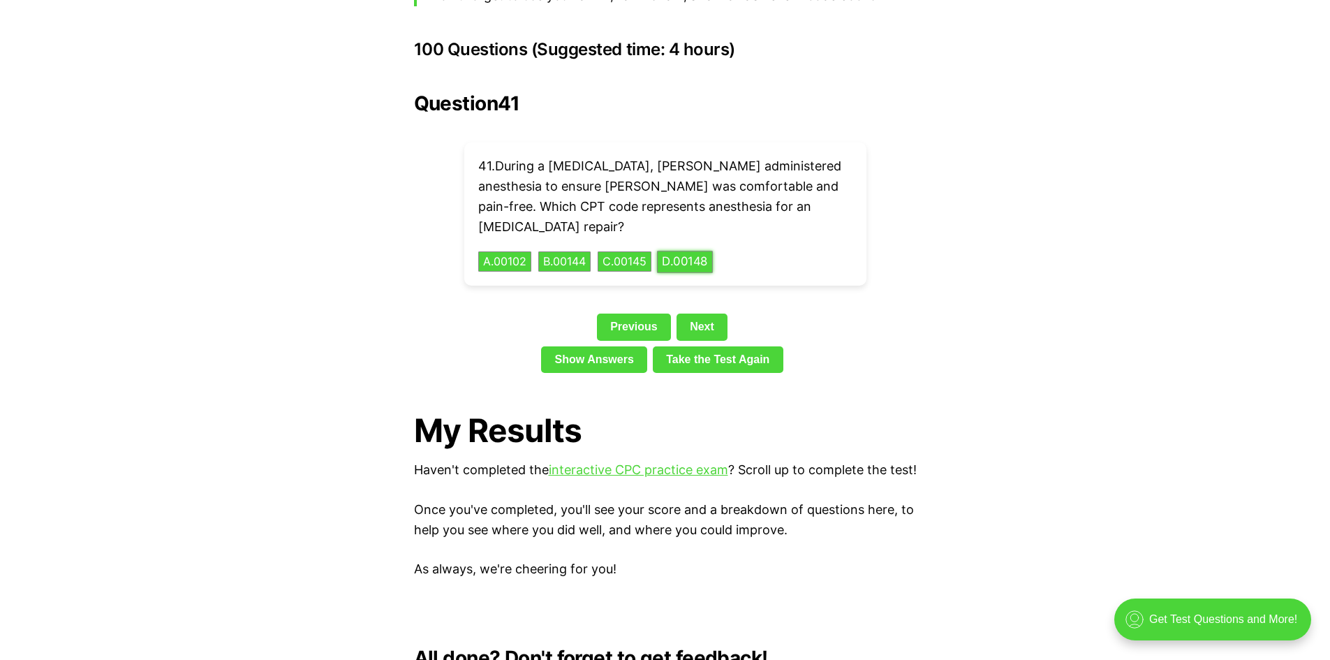
click at [700, 251] on button "D . 00148" at bounding box center [685, 262] width 56 height 22
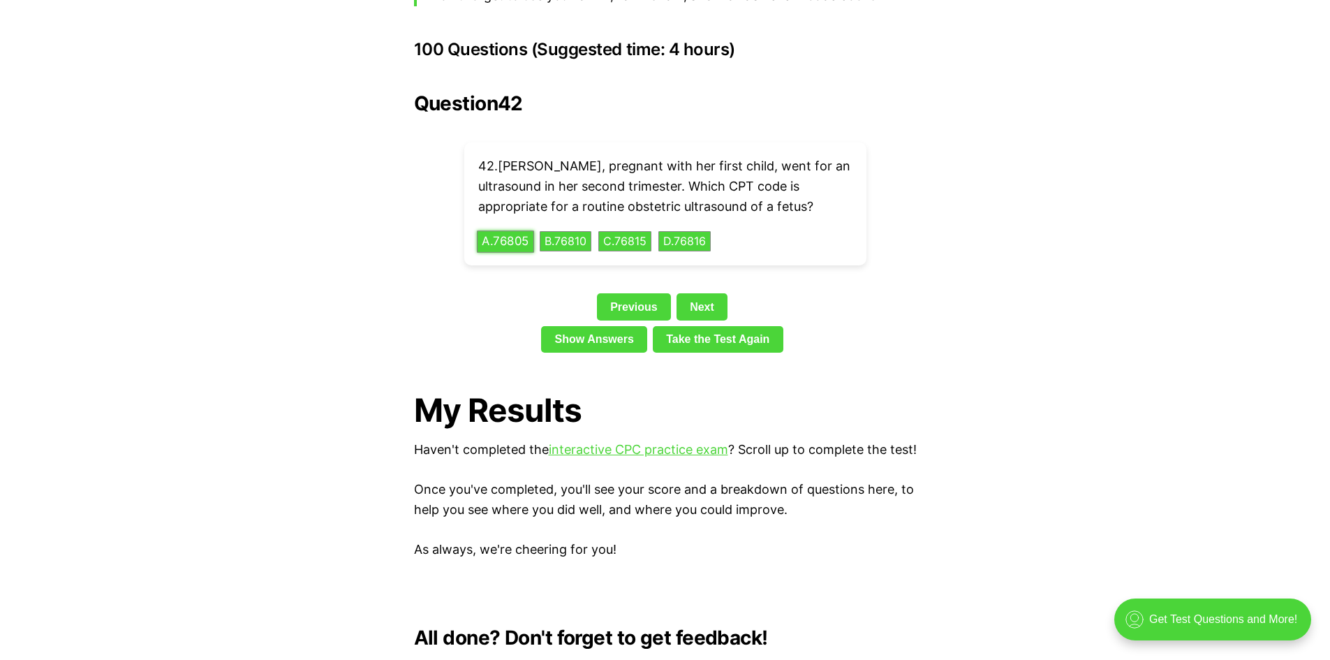
click at [515, 230] on button "A . 76805" at bounding box center [505, 241] width 57 height 22
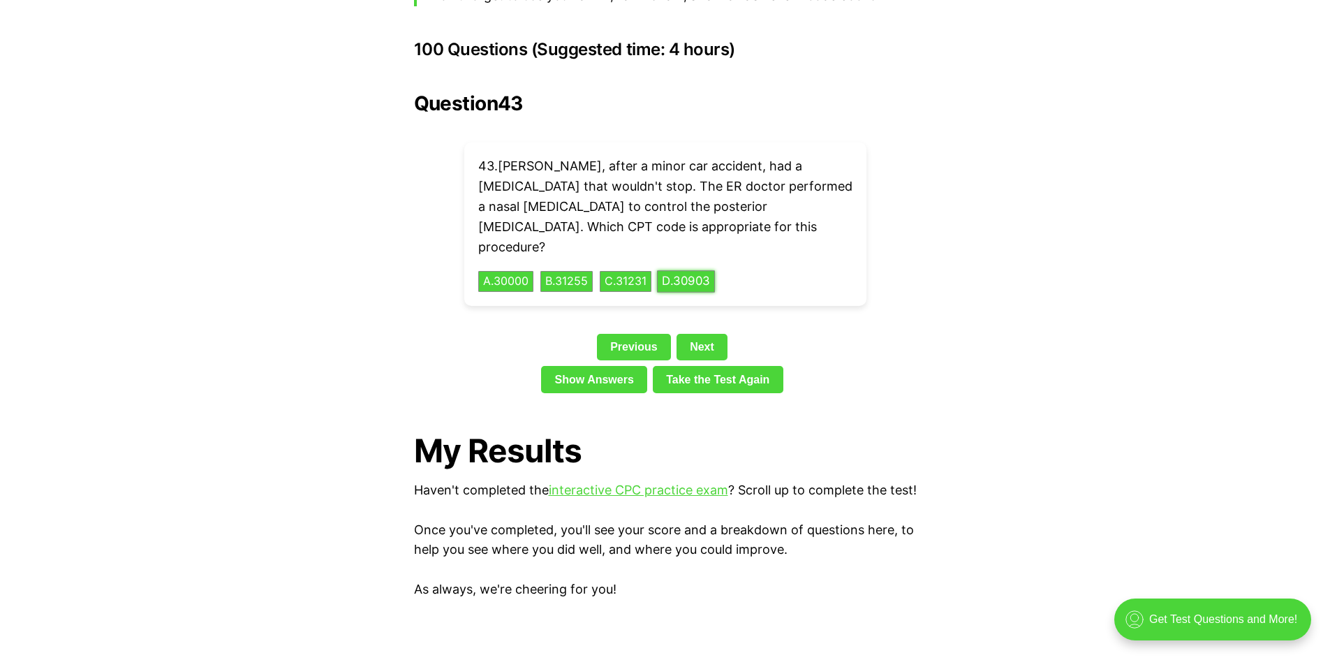
click at [690, 271] on button "D . 30903" at bounding box center [686, 282] width 58 height 22
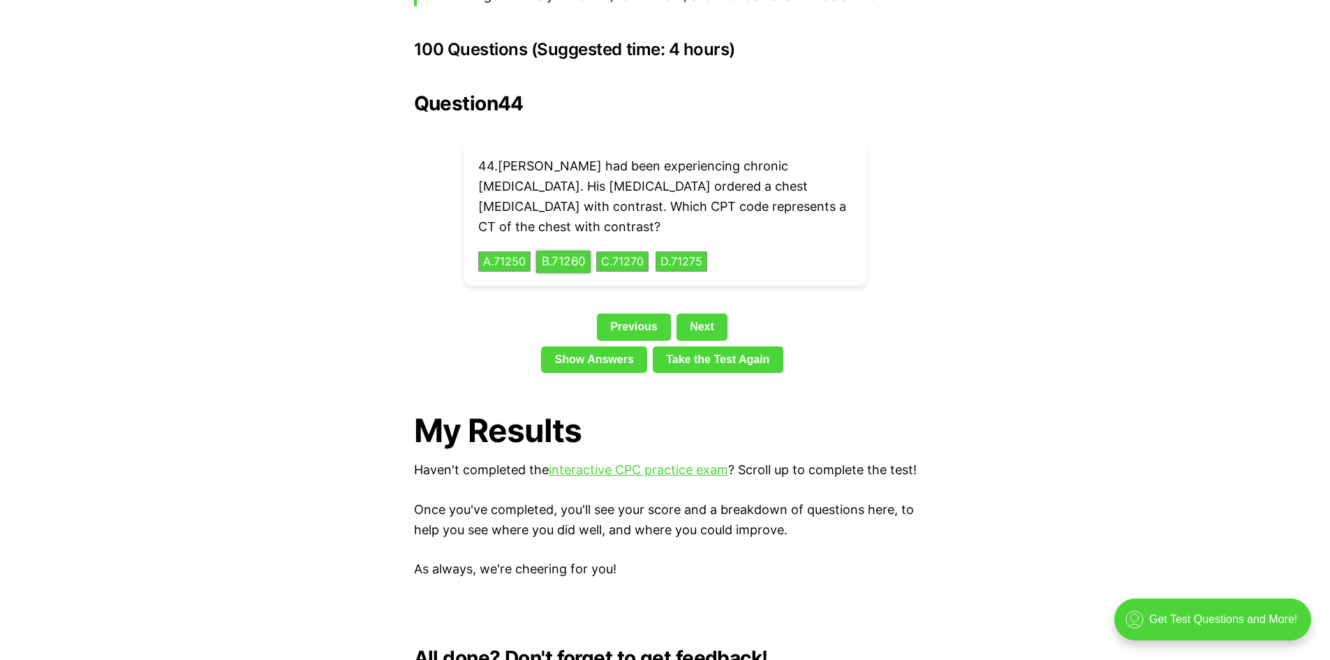
click at [575, 251] on button "B . 71260" at bounding box center [563, 262] width 54 height 22
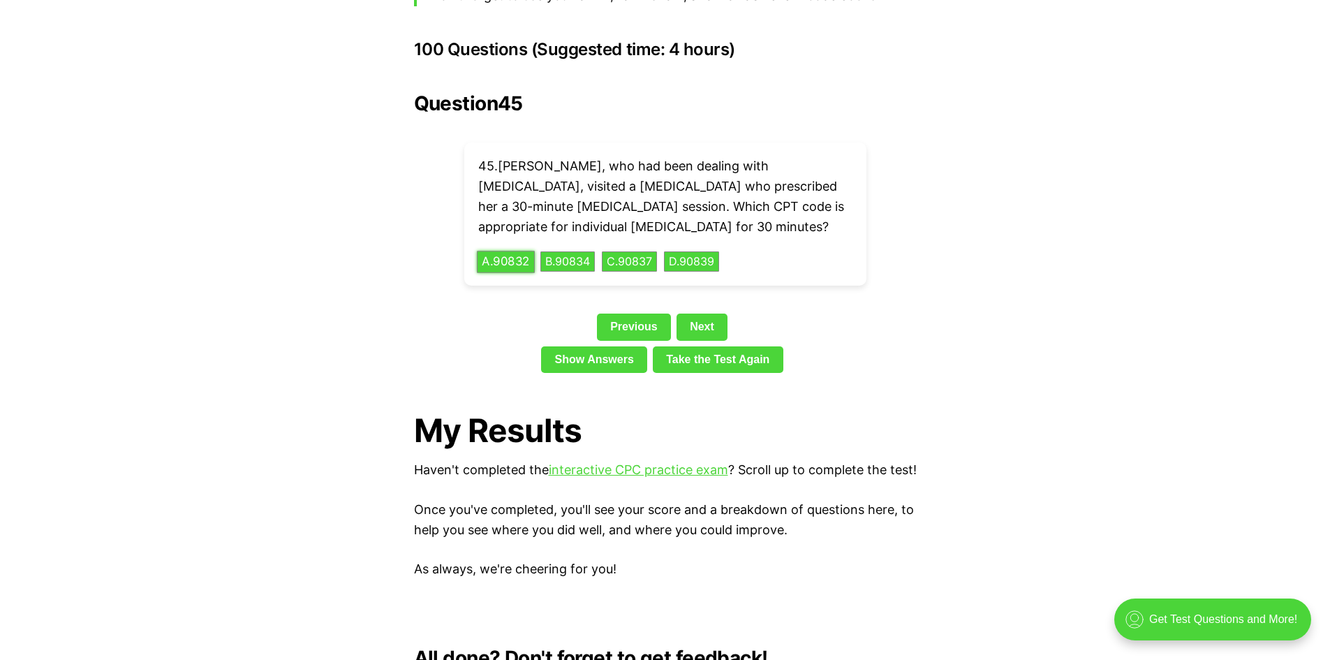
click at [501, 251] on button "A . 90832" at bounding box center [506, 262] width 58 height 22
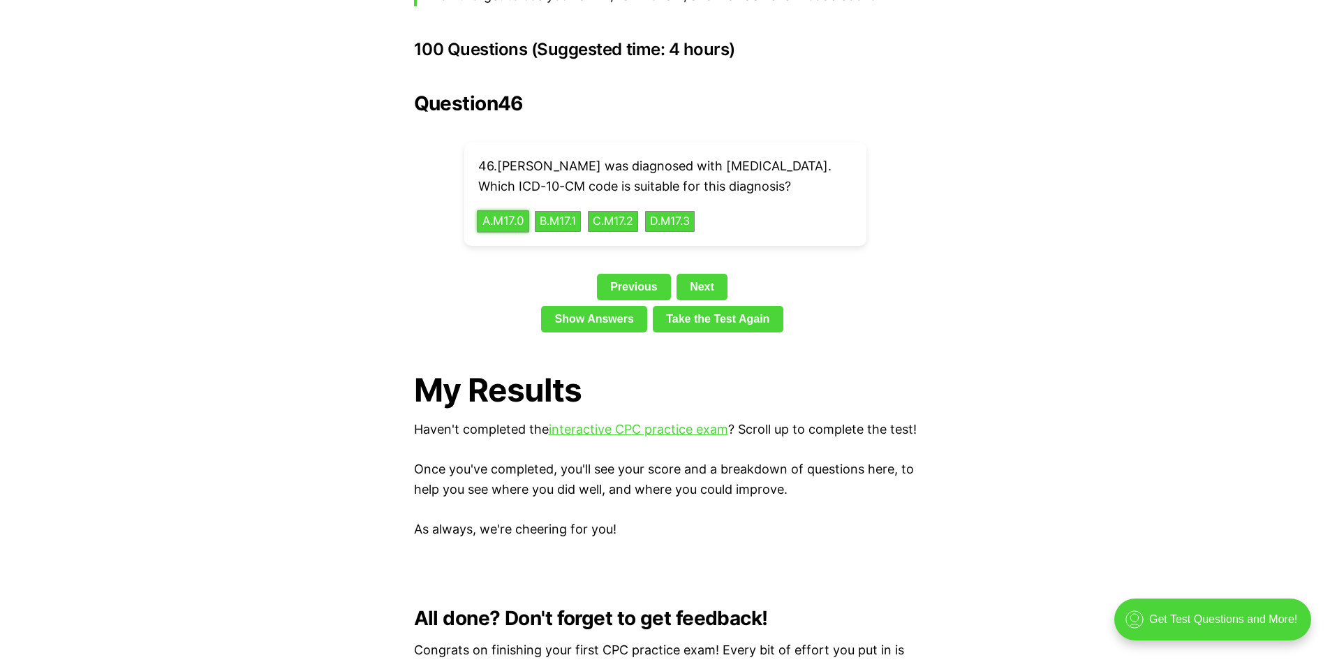
click at [495, 210] on button "A . M17.0" at bounding box center [503, 221] width 52 height 22
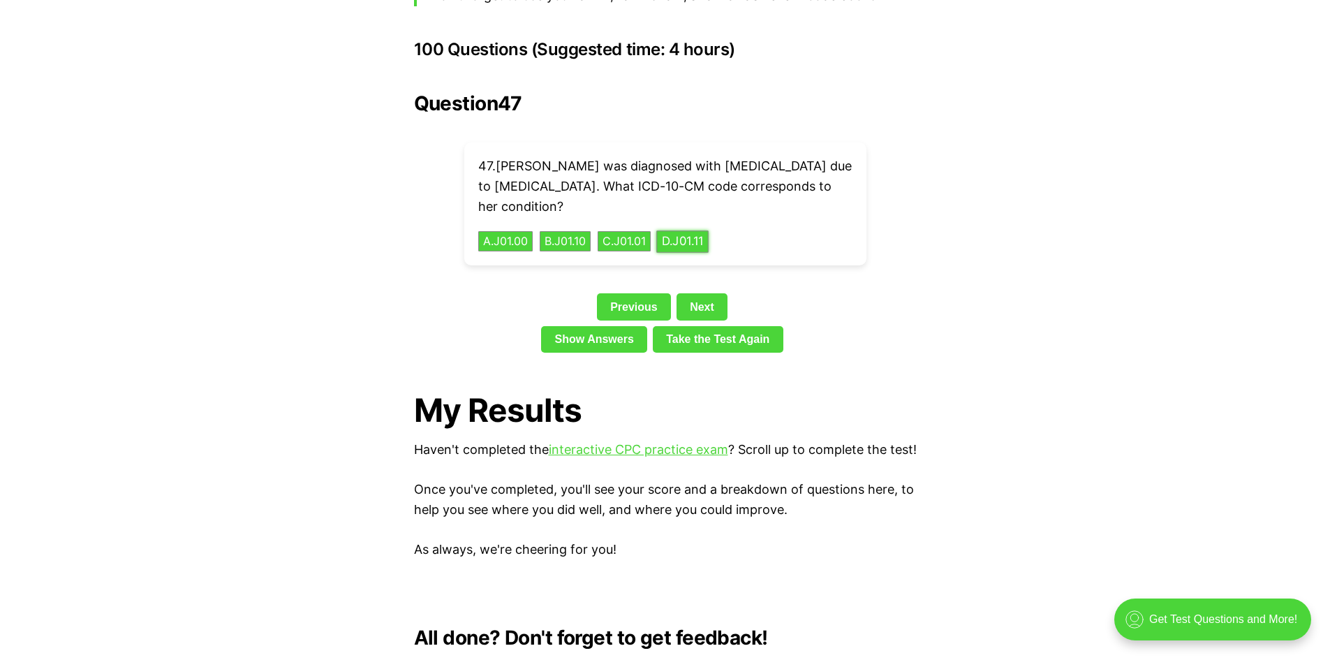
click at [709, 230] on button "D . J01.11" at bounding box center [682, 241] width 52 height 22
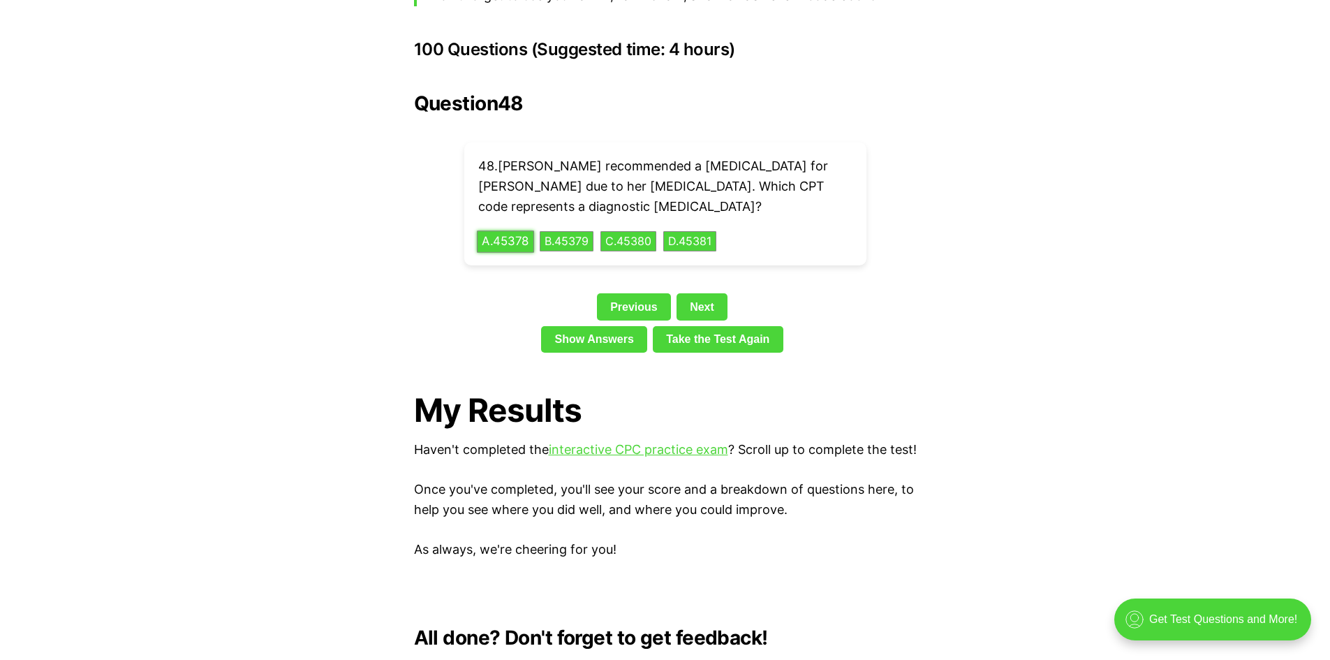
click at [503, 230] on button "A . 45378" at bounding box center [505, 241] width 57 height 22
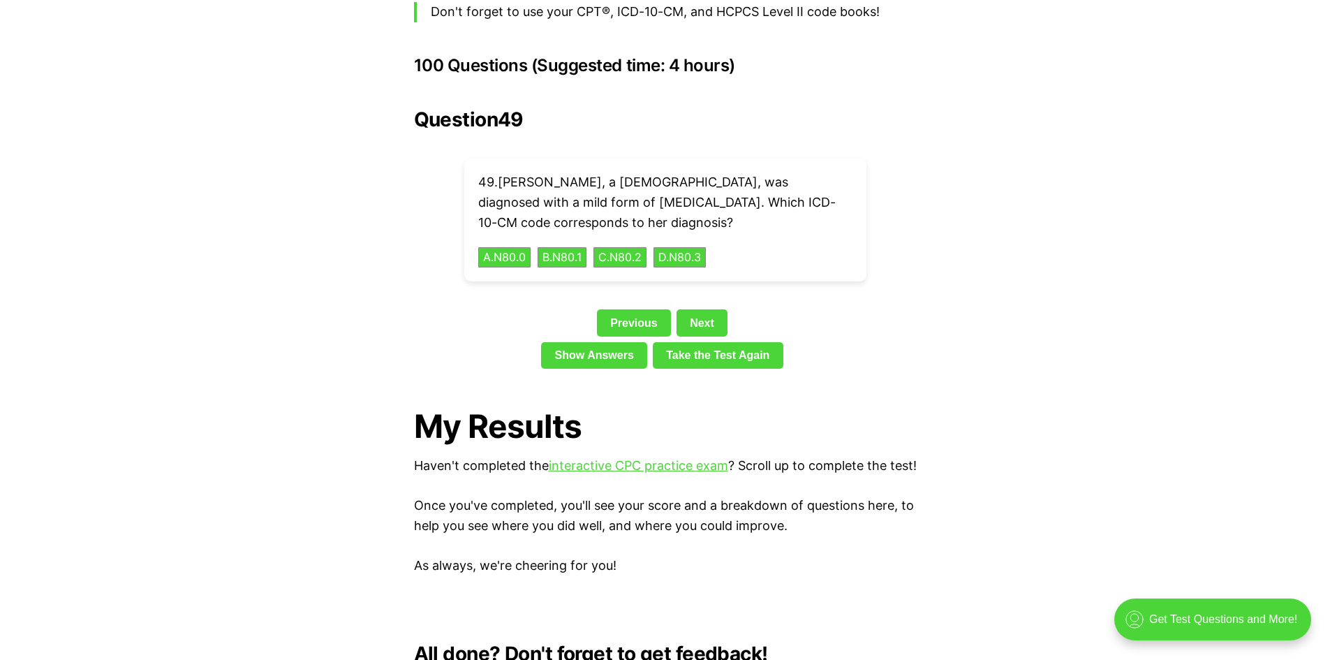
scroll to position [3060, 0]
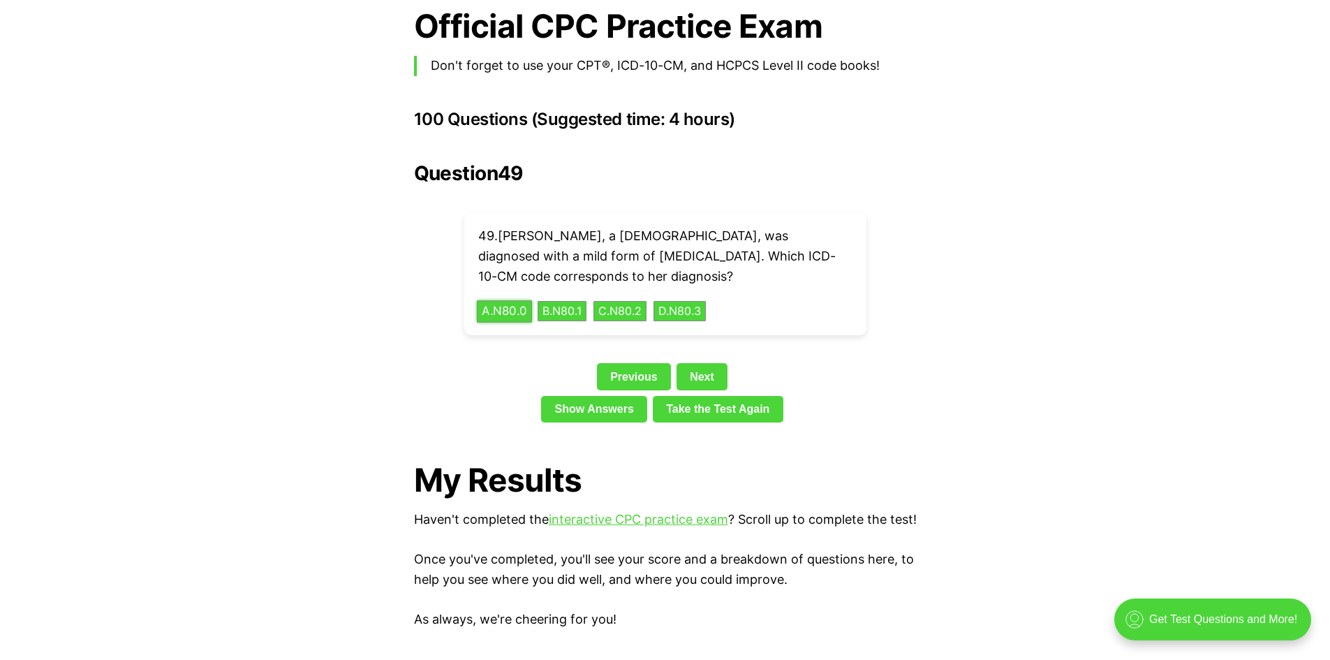
click at [510, 300] on button "A . N80.0" at bounding box center [504, 311] width 55 height 22
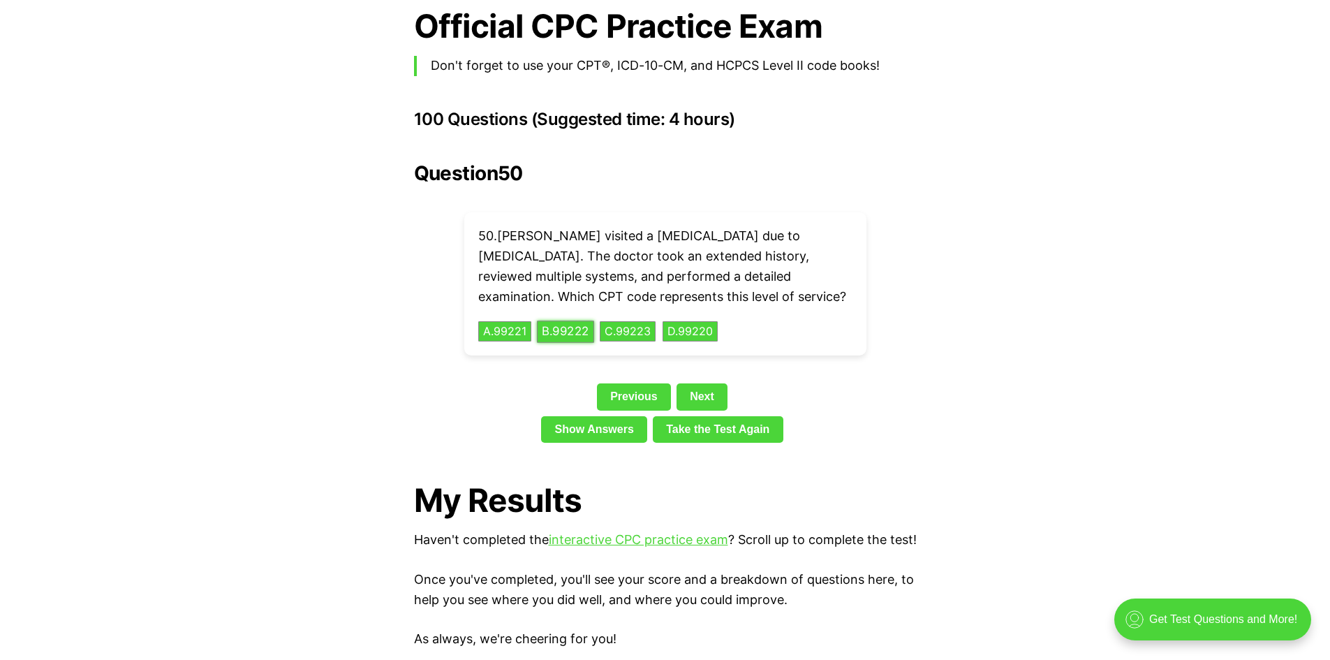
click at [574, 320] on button "B . 99222" at bounding box center [565, 331] width 57 height 22
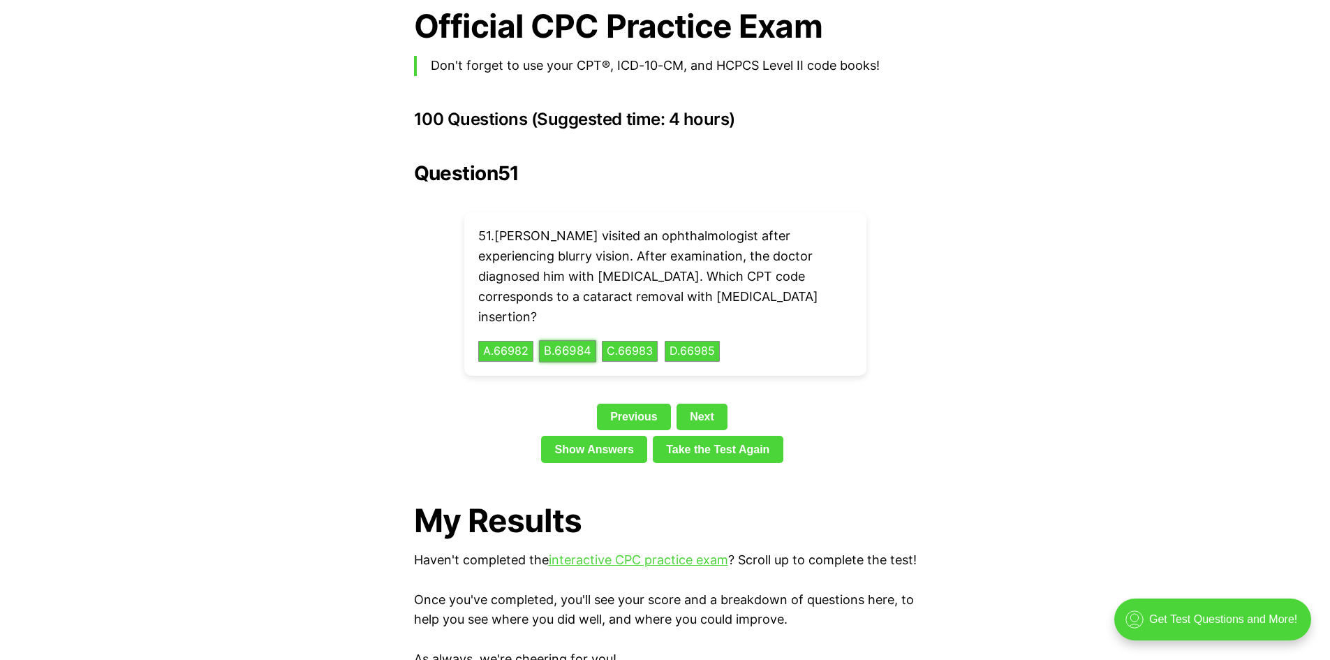
click at [590, 341] on button "B . 66984" at bounding box center [567, 352] width 57 height 22
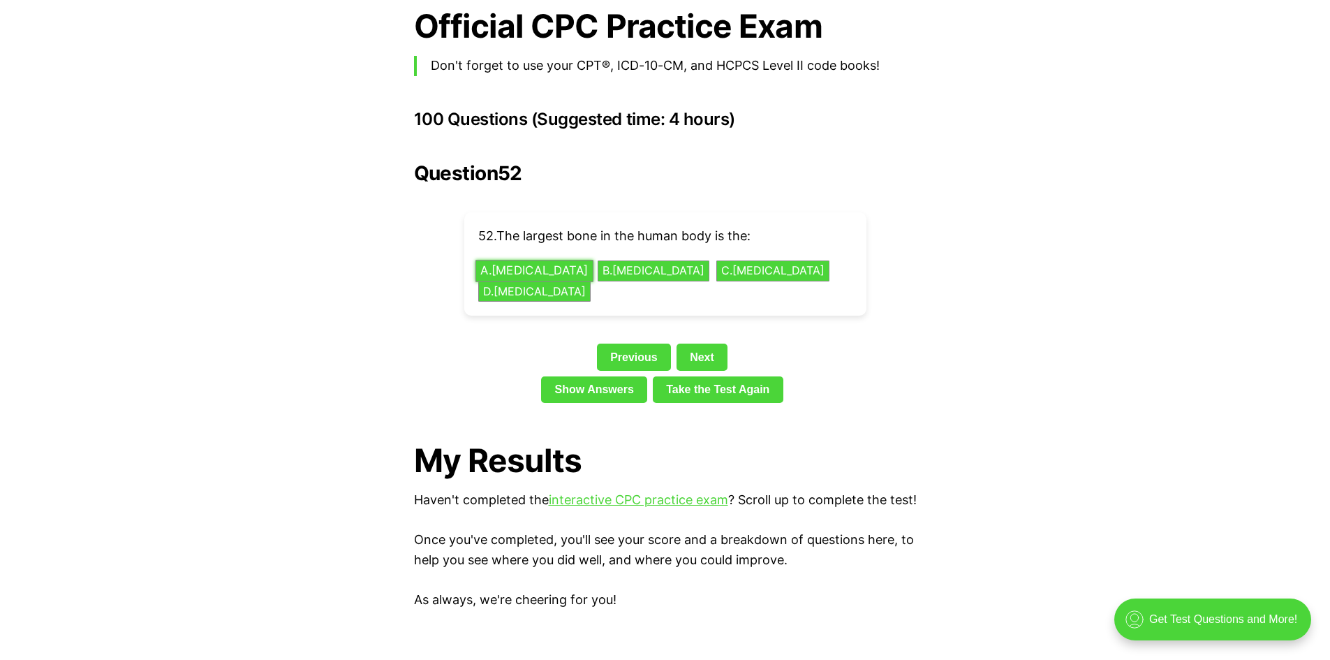
click at [508, 260] on button "A . [MEDICAL_DATA]" at bounding box center [534, 271] width 118 height 22
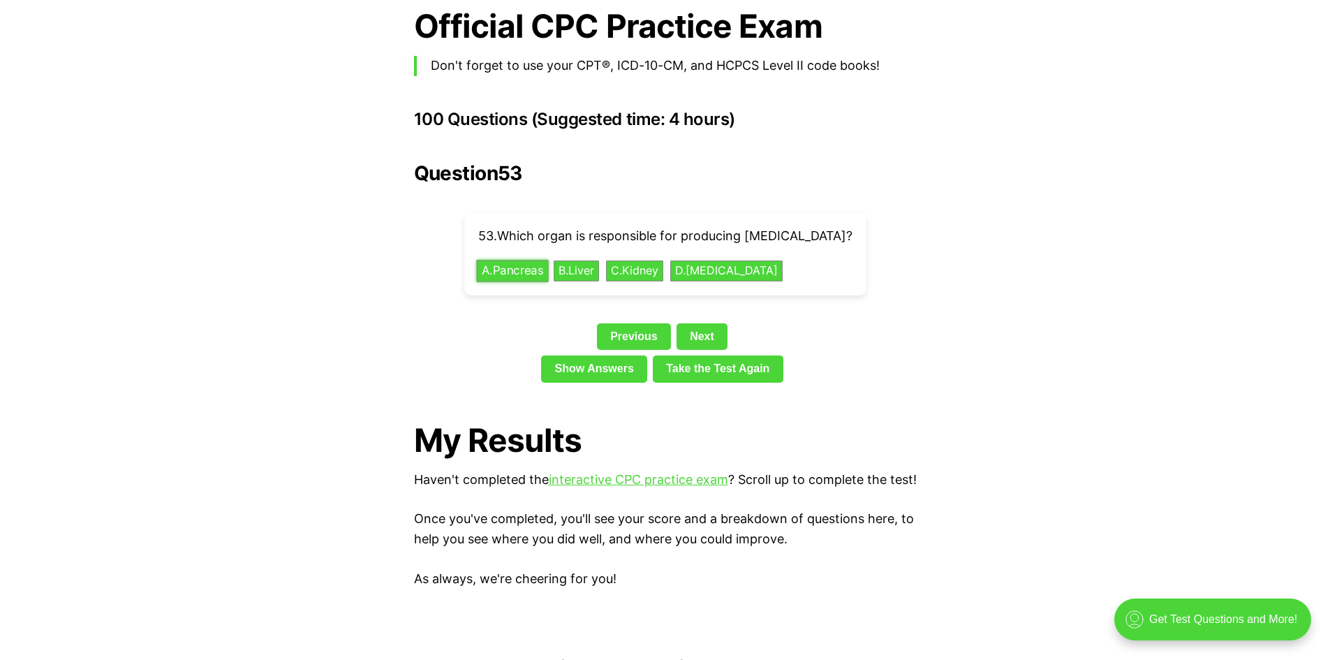
click at [503, 260] on button "A . Pancreas" at bounding box center [512, 271] width 72 height 22
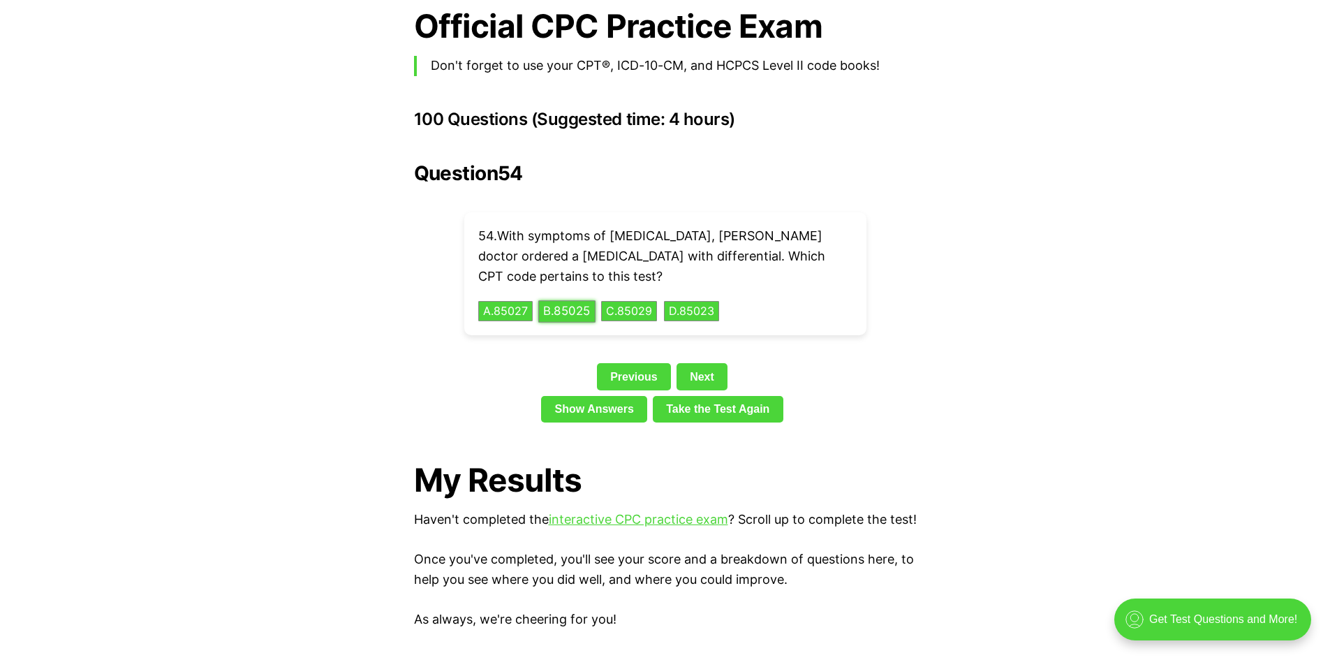
click at [563, 300] on button "B . 85025" at bounding box center [566, 311] width 57 height 22
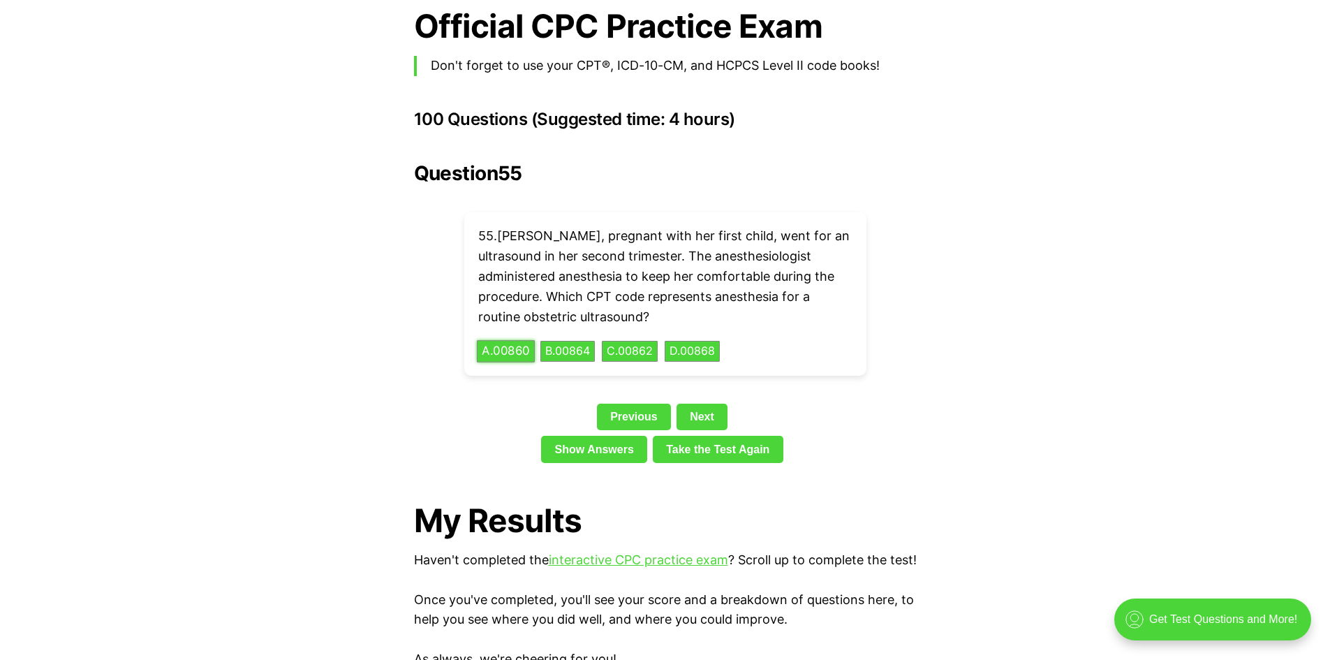
click at [519, 341] on button "A . 00860" at bounding box center [506, 352] width 58 height 22
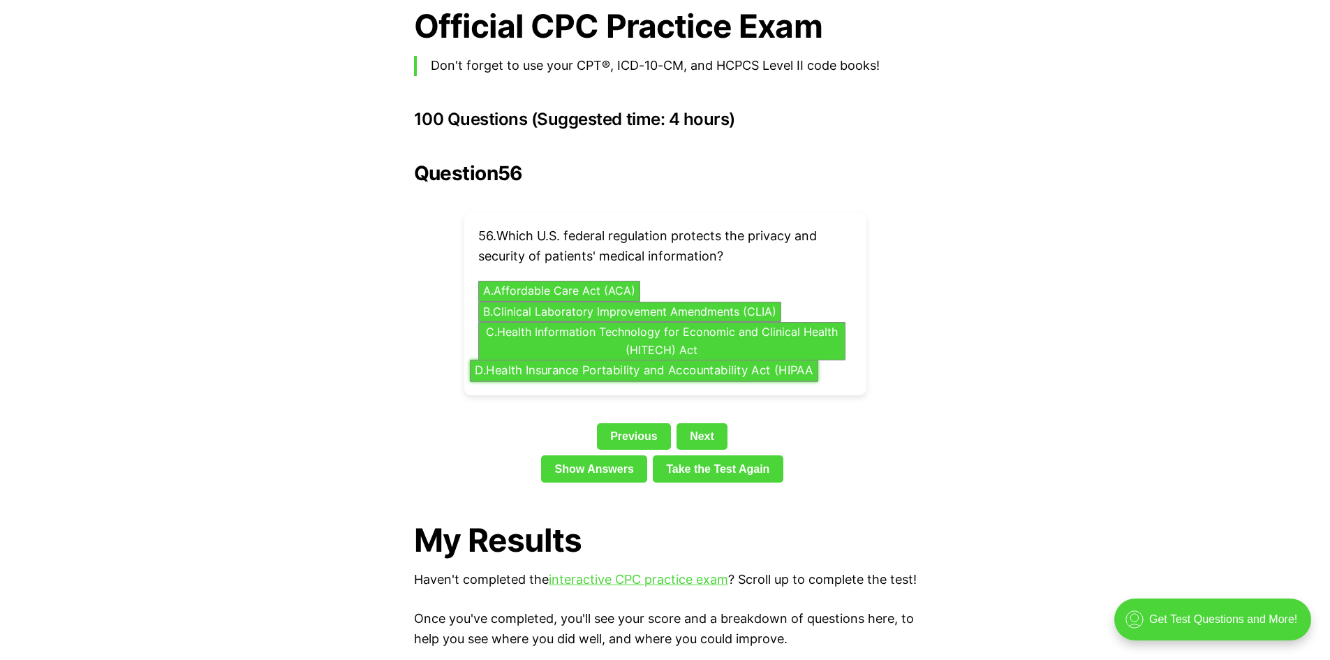
click at [705, 360] on button "D . Health Insurance Portability and Accountability Act (HIPAA" at bounding box center [644, 371] width 348 height 22
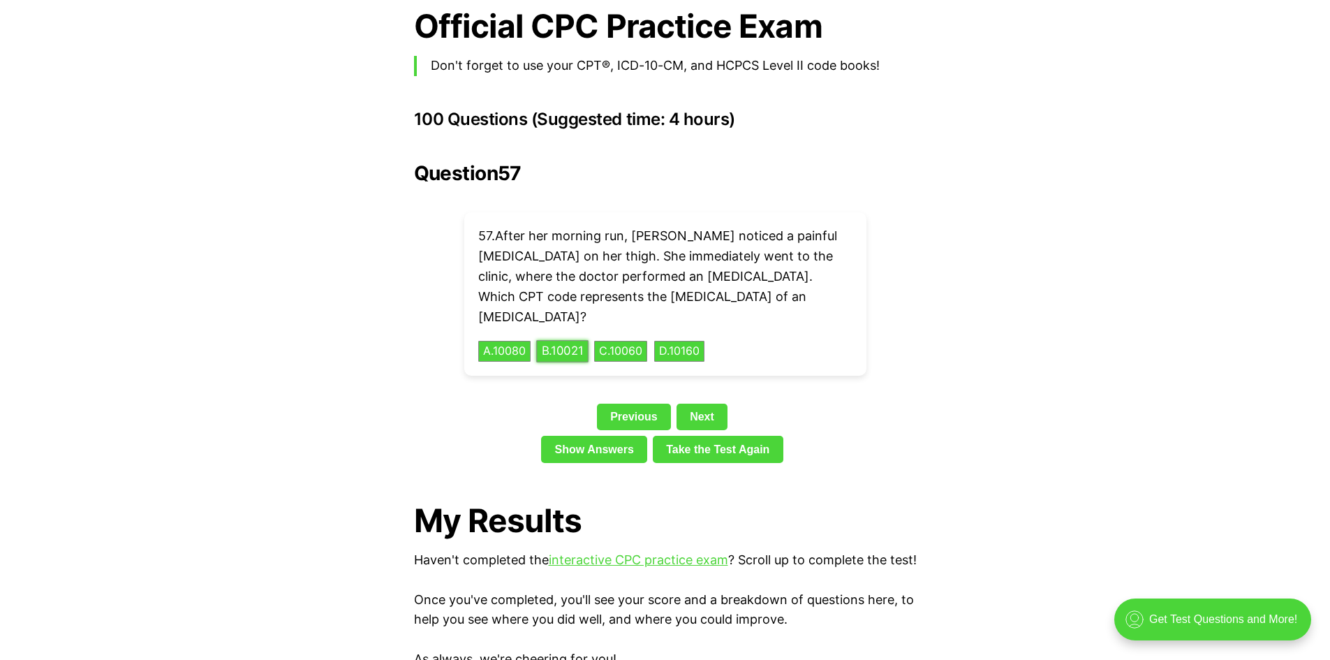
click at [563, 341] on button "B . 10021" at bounding box center [562, 352] width 52 height 22
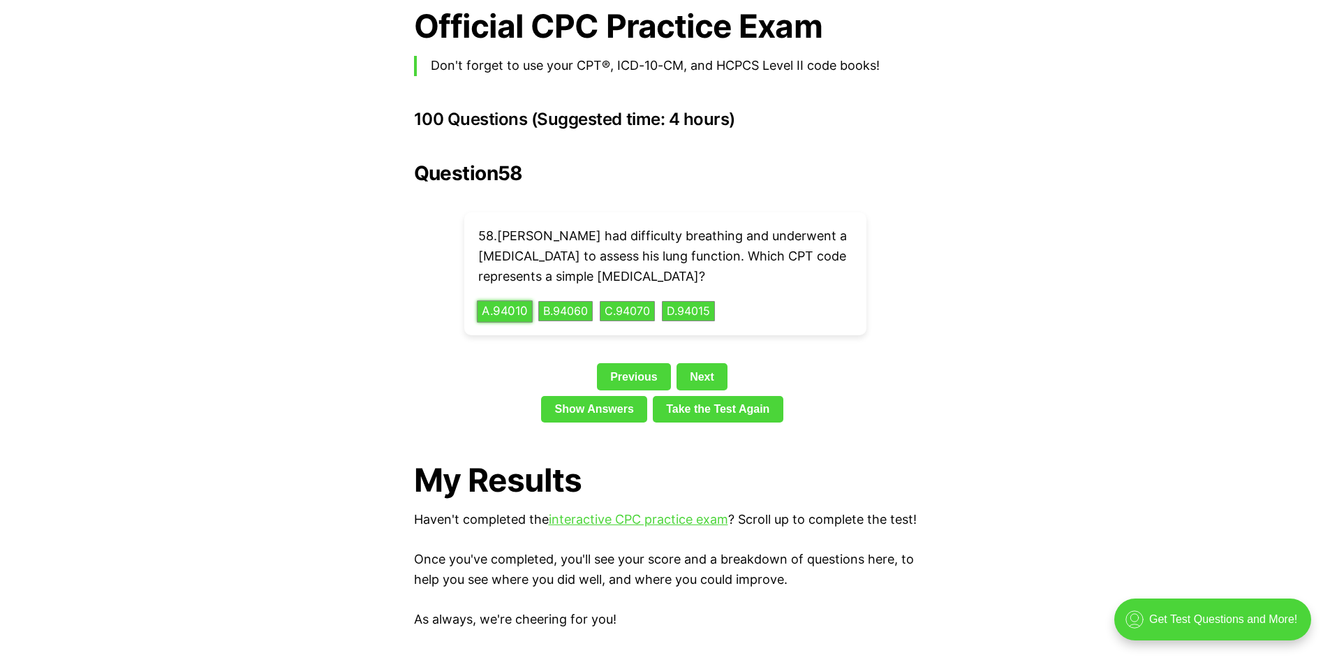
click at [515, 300] on button "A . 94010" at bounding box center [505, 311] width 56 height 22
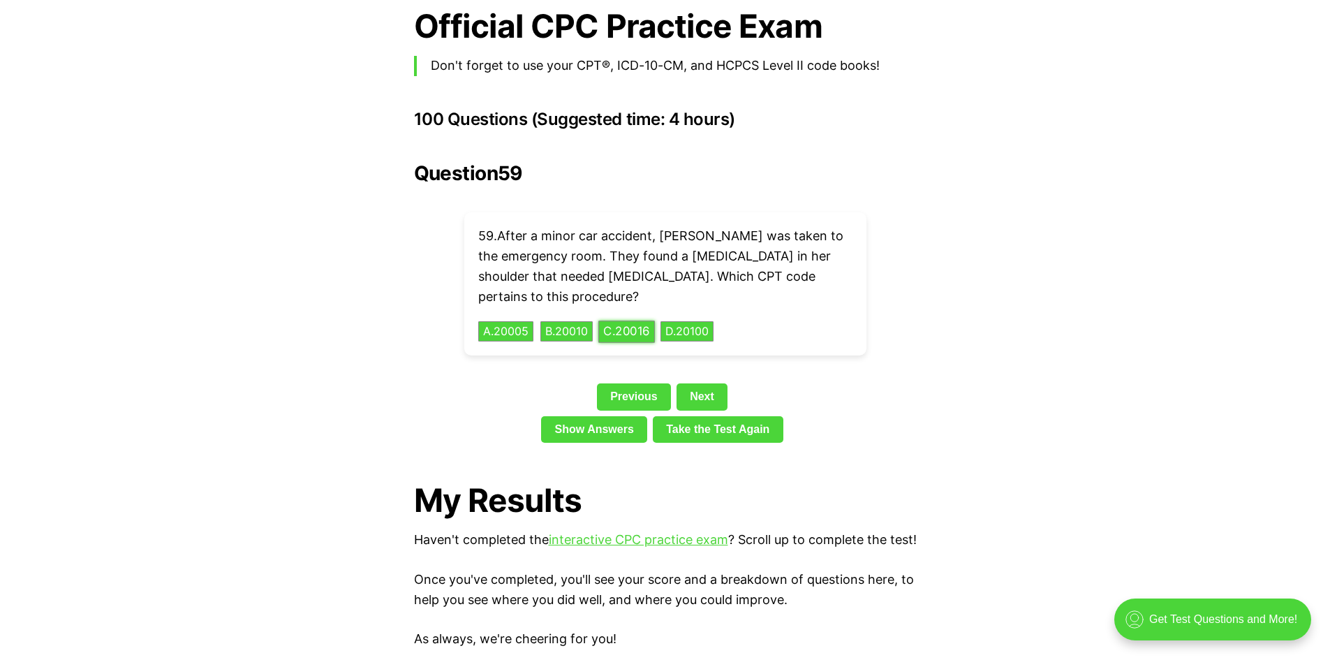
click at [641, 320] on button "C . 20016" at bounding box center [626, 331] width 57 height 22
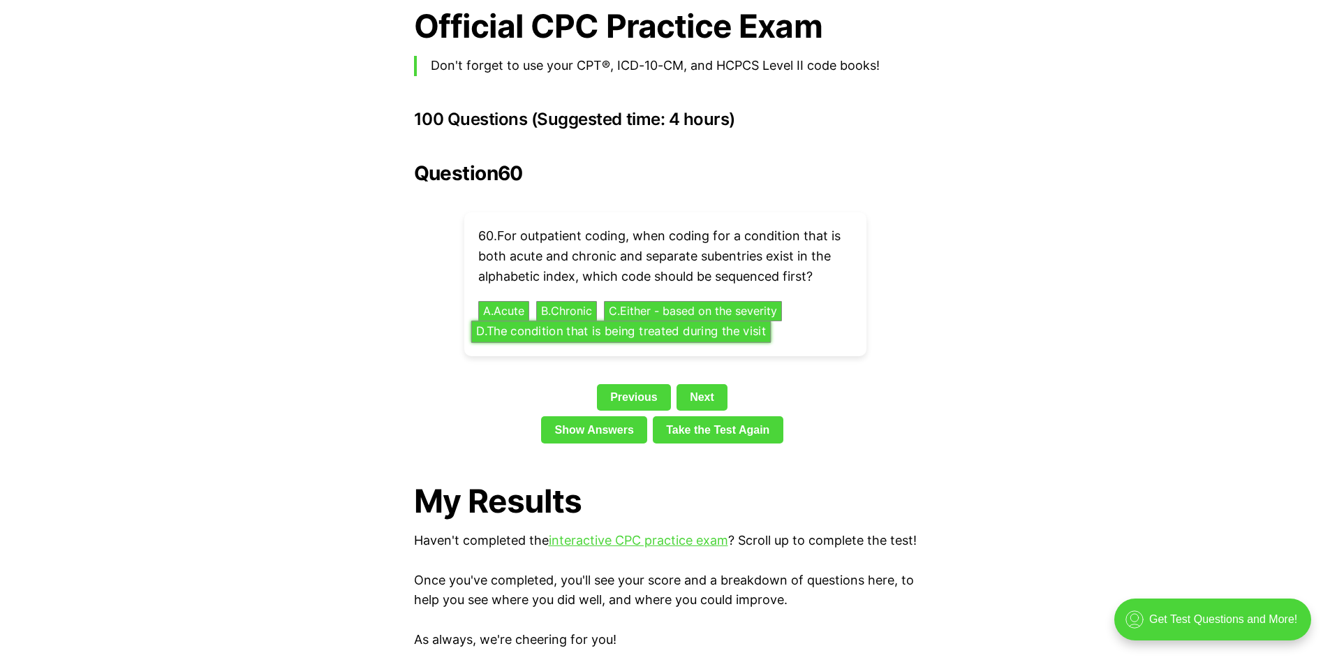
click at [582, 321] on button "D . The condition that is being treated during the visit" at bounding box center [621, 332] width 300 height 22
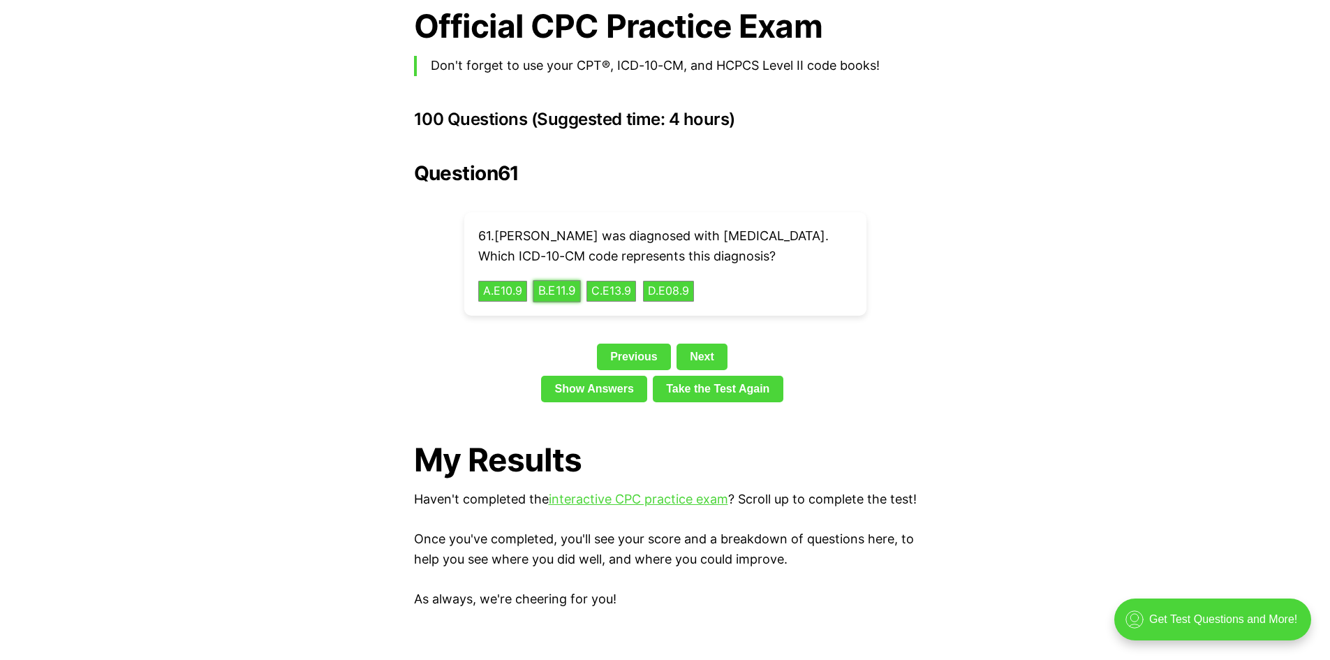
click at [560, 285] on button "B . E11.9" at bounding box center [556, 291] width 47 height 22
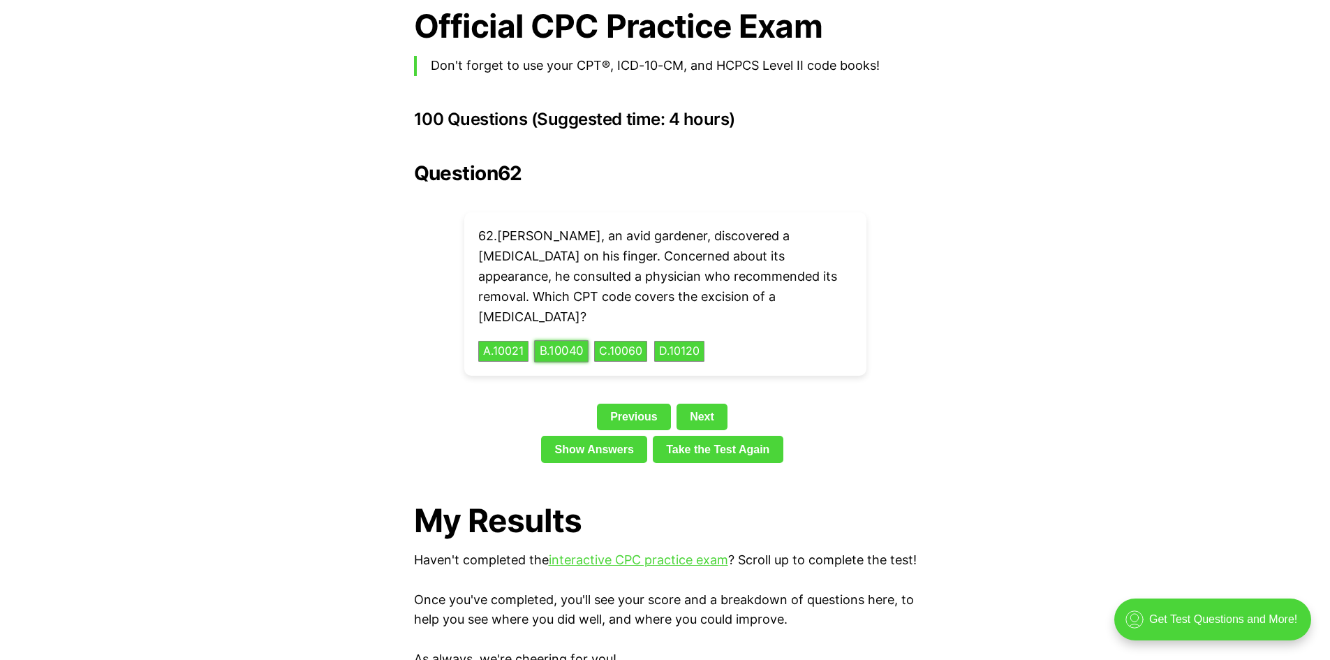
click at [576, 341] on button "B . 10040" at bounding box center [561, 352] width 54 height 22
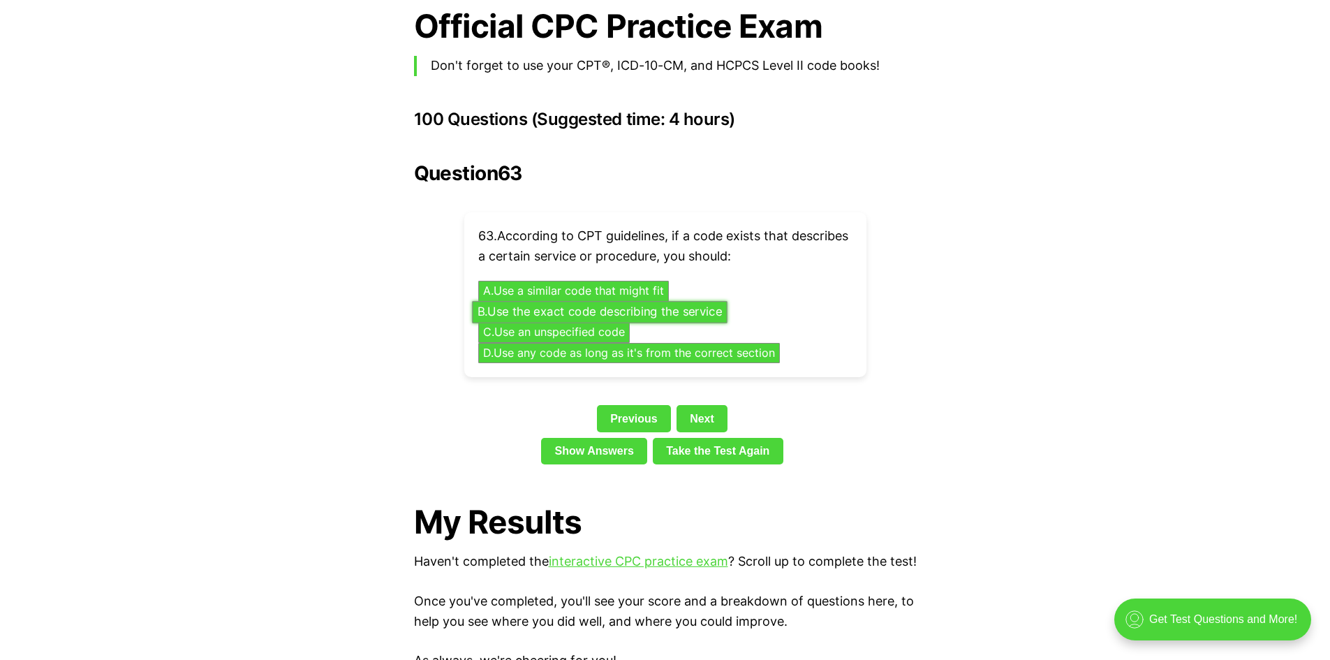
click at [536, 301] on button "B . Use the exact code describing the service" at bounding box center [599, 312] width 255 height 22
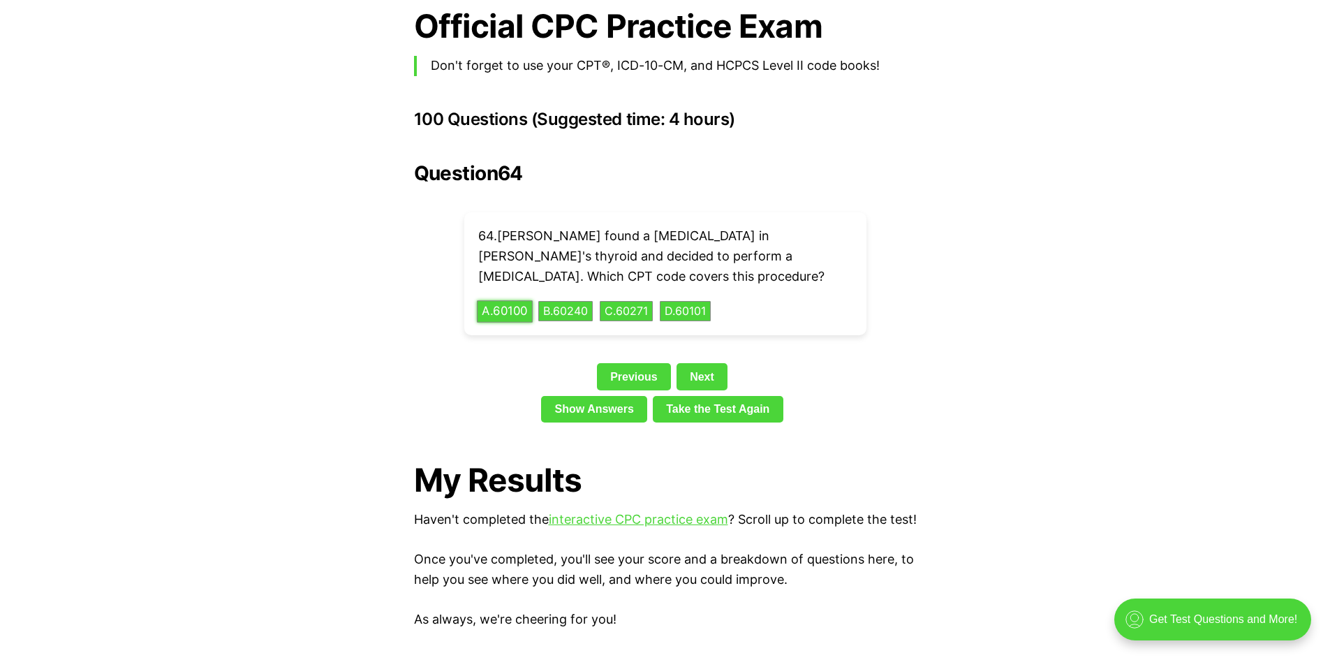
click at [510, 300] on button "A . 60100" at bounding box center [505, 311] width 56 height 22
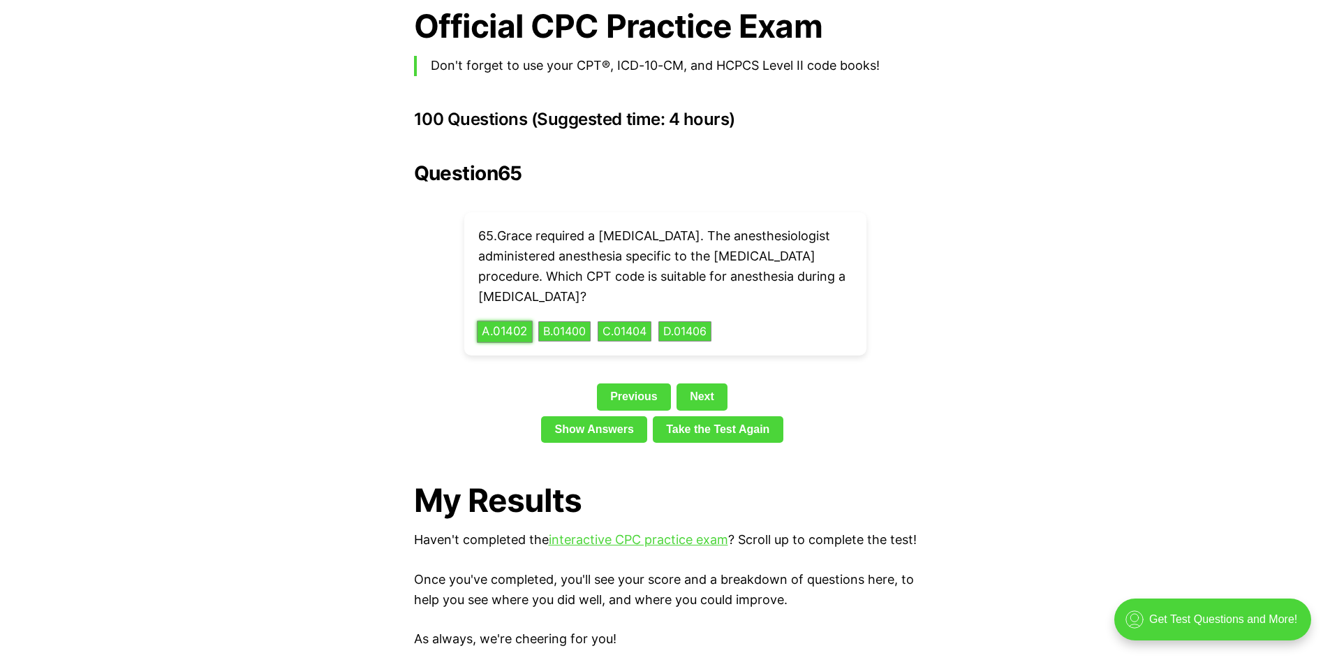
click at [521, 320] on button "A . 01402" at bounding box center [505, 331] width 56 height 22
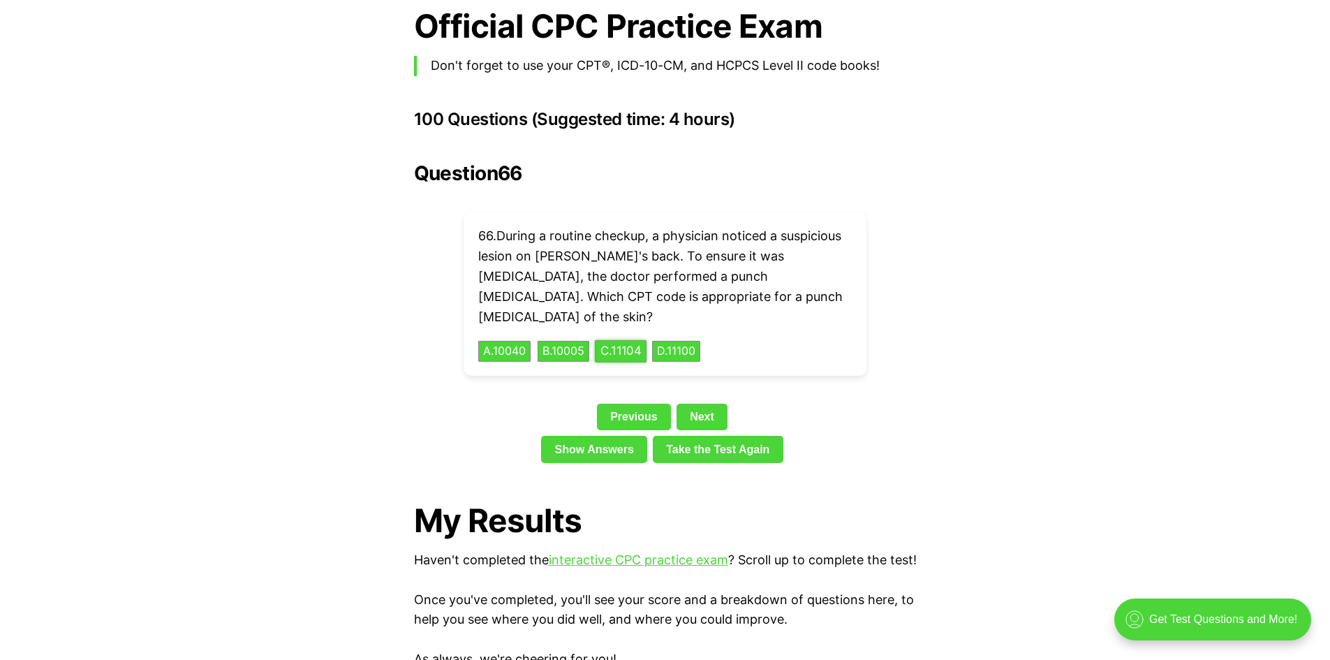
click at [620, 341] on button "C . 11104" at bounding box center [621, 352] width 52 height 22
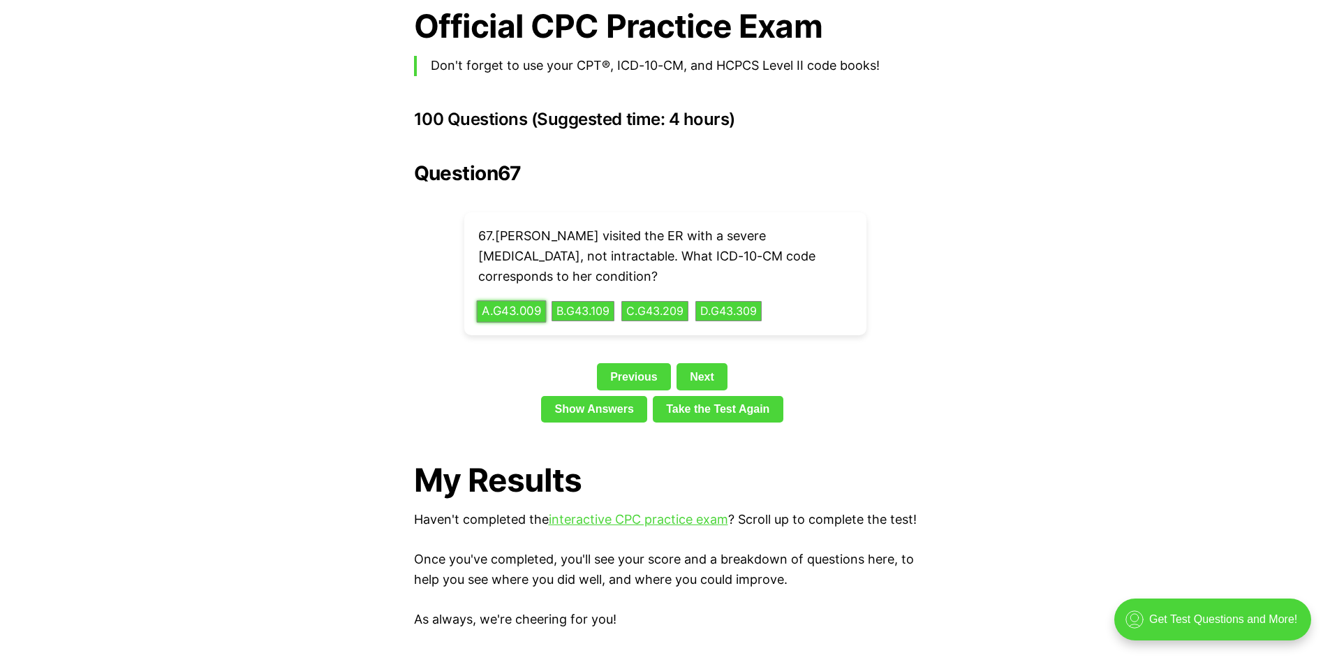
click at [507, 300] on button "A . G43.009" at bounding box center [511, 311] width 70 height 22
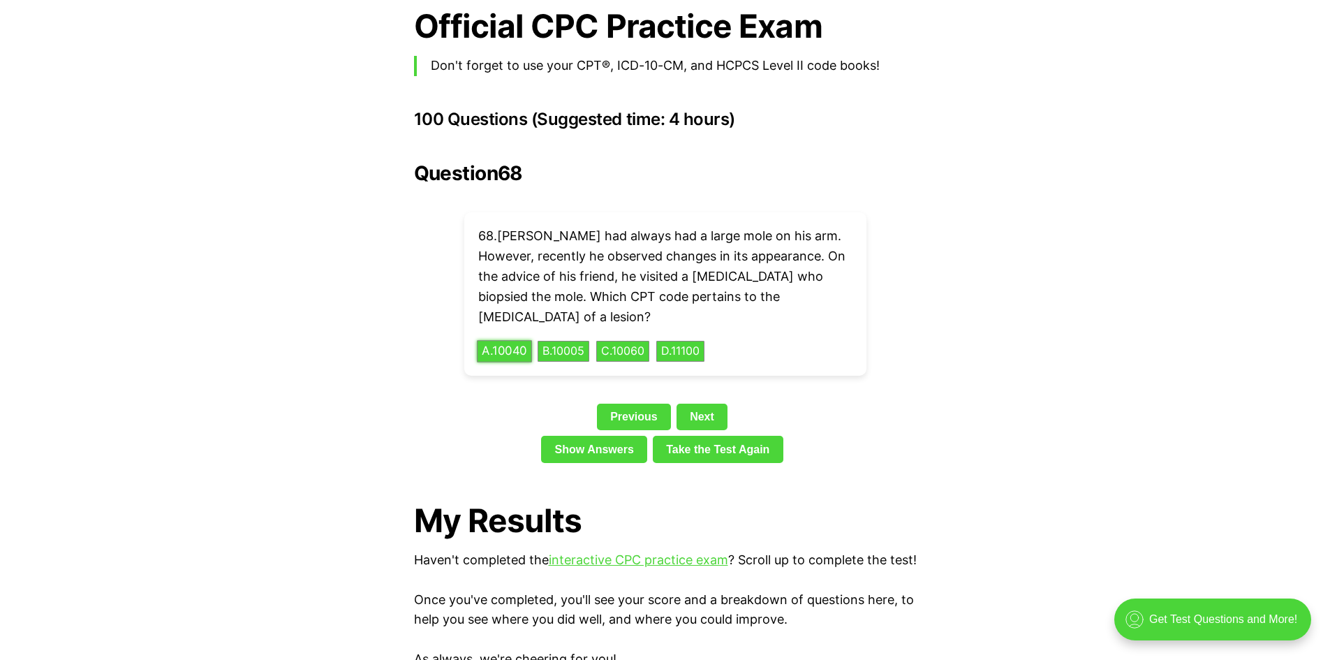
click at [504, 341] on button "A . 10040" at bounding box center [504, 352] width 55 height 22
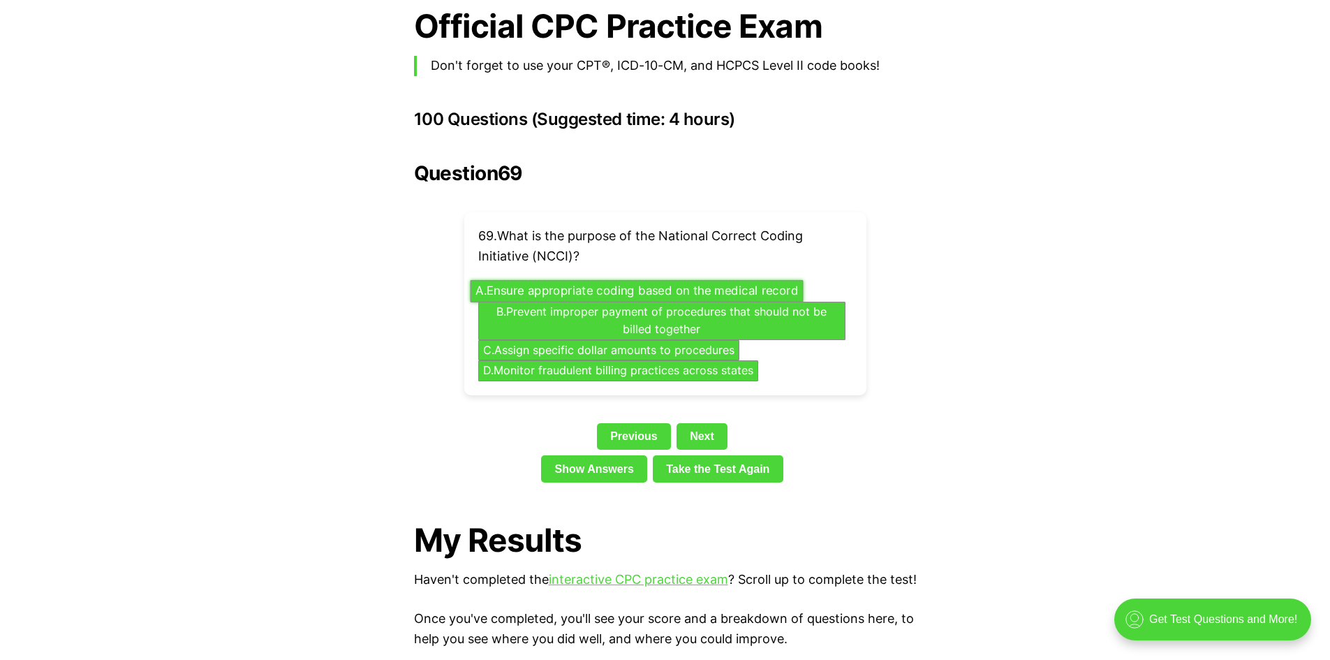
click at [668, 280] on button "A . Ensure appropriate coding based on the medical record" at bounding box center [636, 291] width 333 height 22
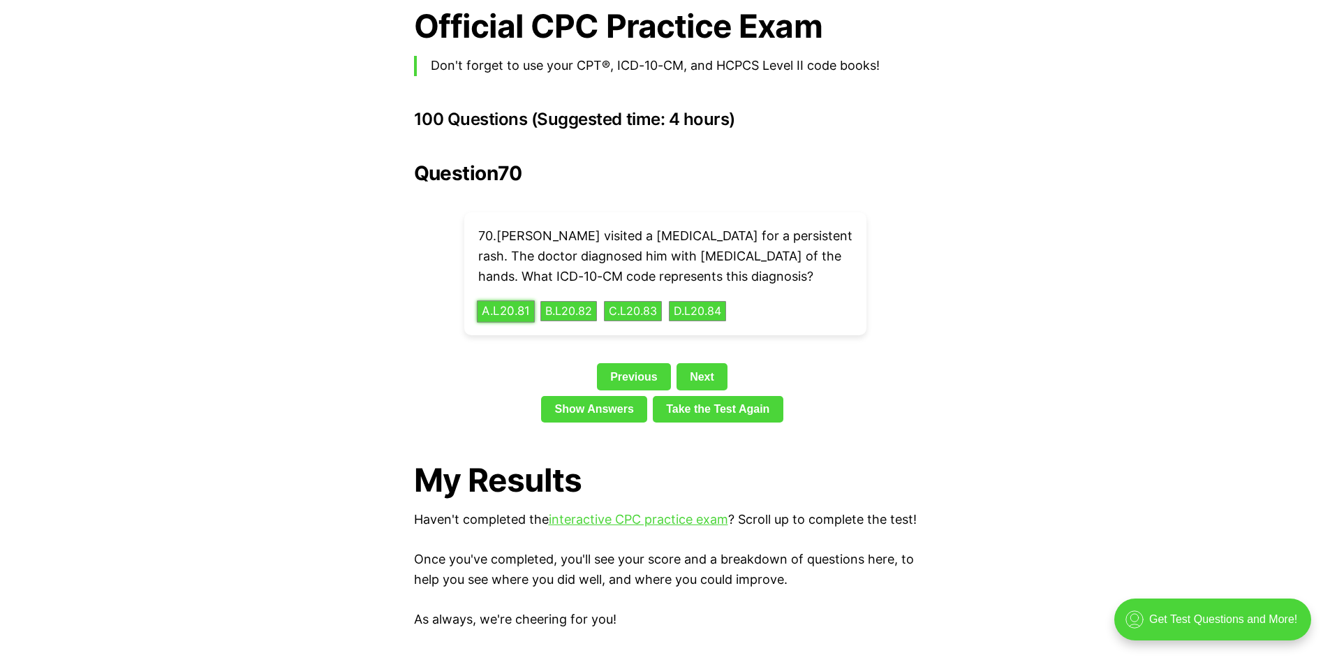
click at [512, 300] on button "A . L20.81" at bounding box center [506, 311] width 58 height 22
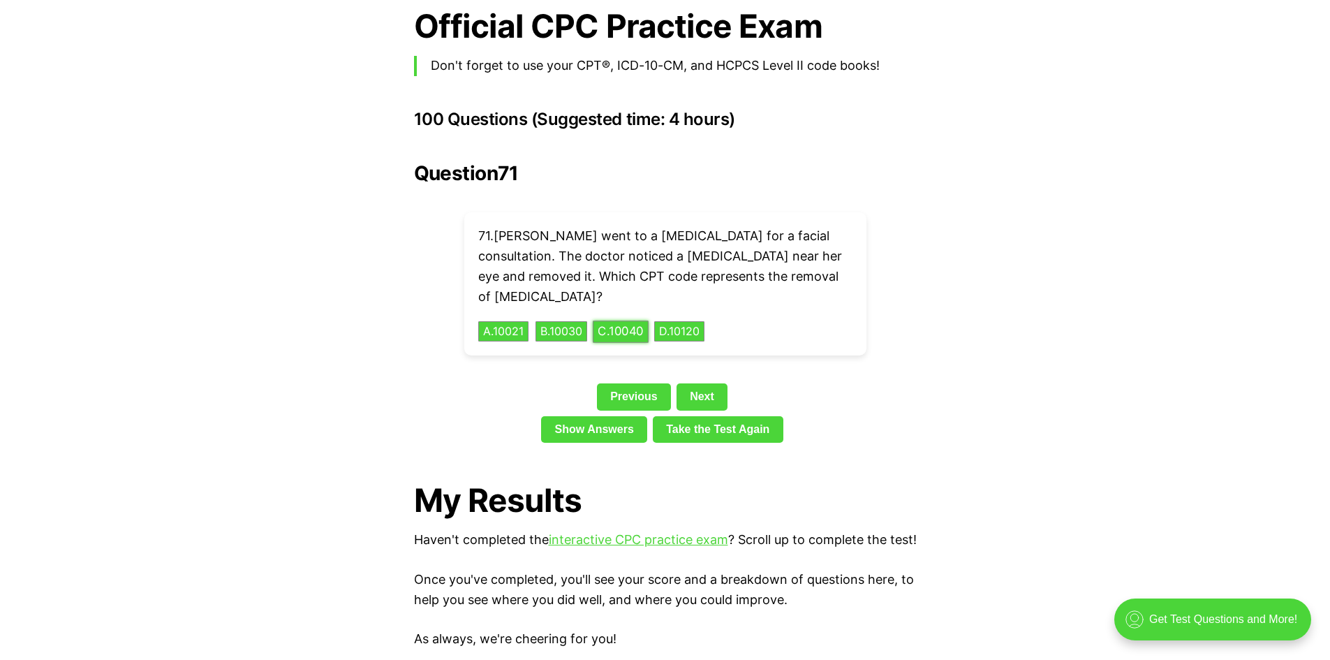
click at [620, 320] on button "C . 10040" at bounding box center [621, 331] width 56 height 22
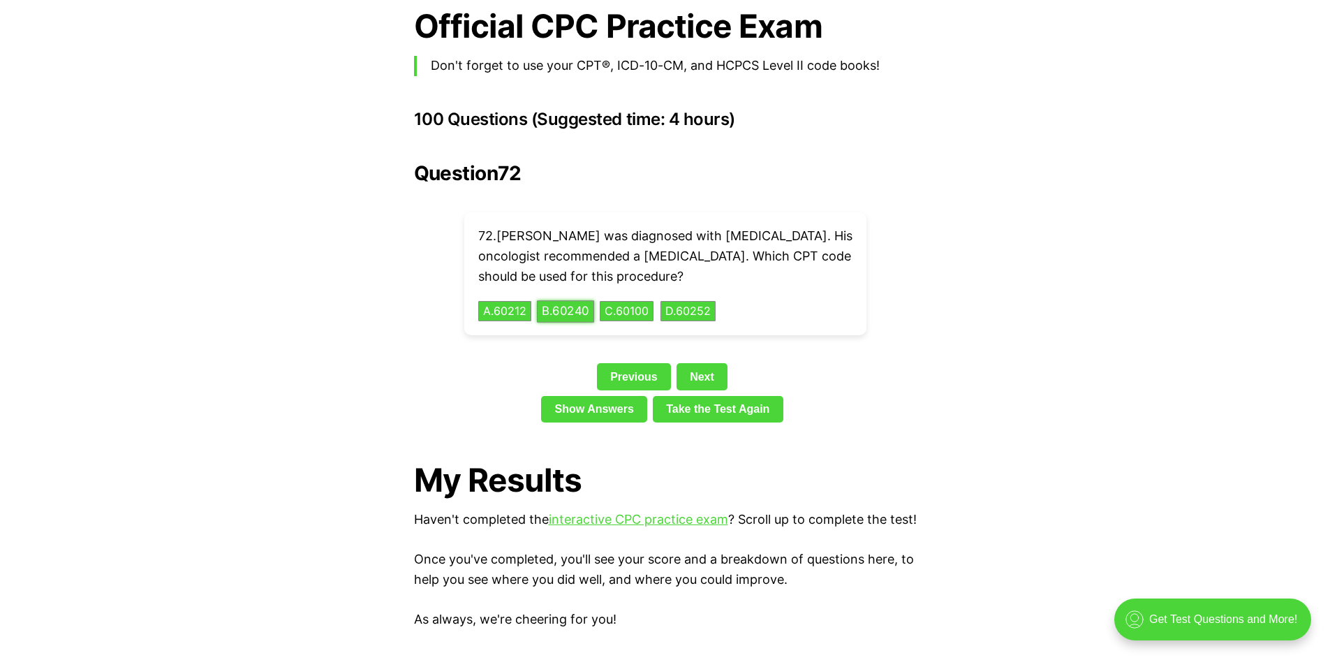
click at [584, 300] on button "B . 60240" at bounding box center [565, 311] width 57 height 22
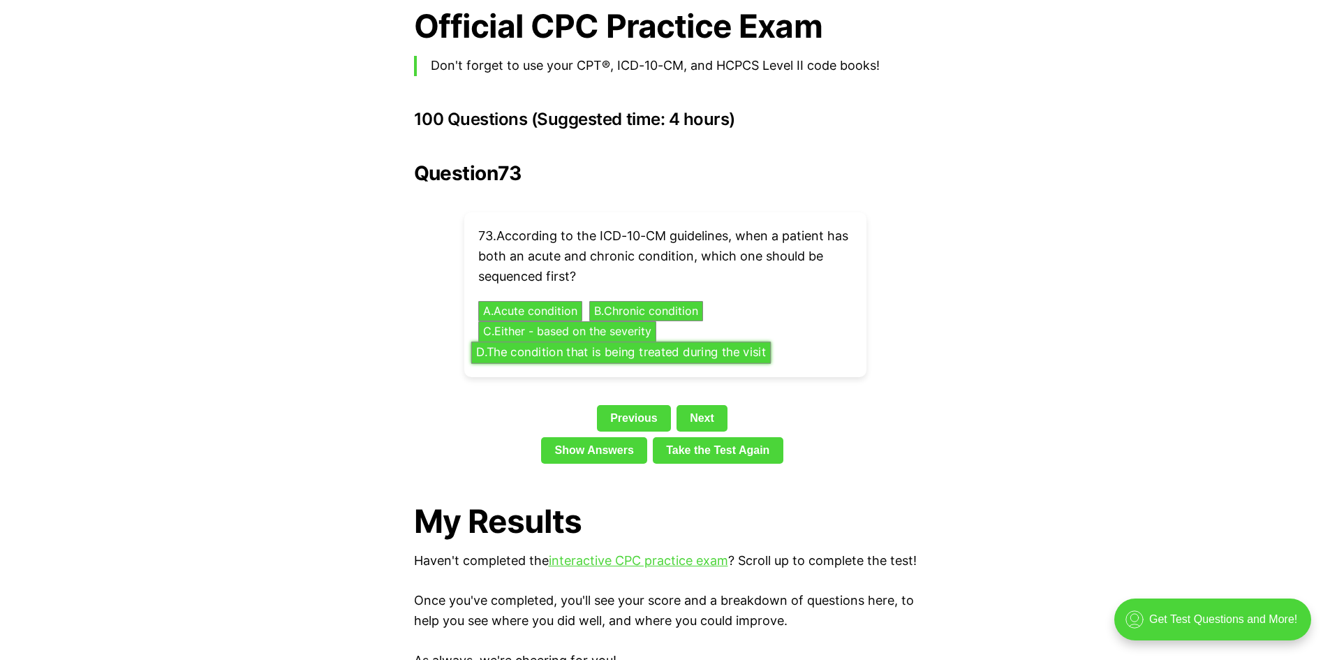
click at [749, 341] on button "D . The condition that is being treated during the visit" at bounding box center [621, 352] width 300 height 22
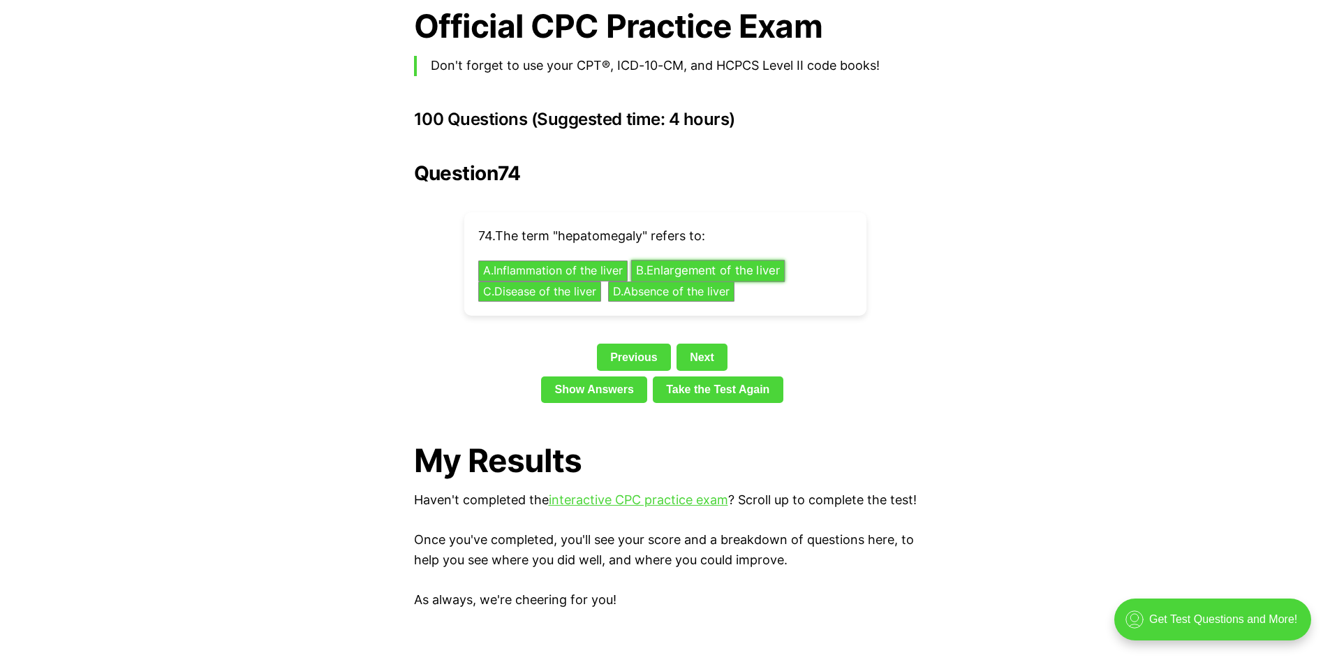
click at [737, 260] on button "B . Enlargement of the liver" at bounding box center [707, 271] width 154 height 22
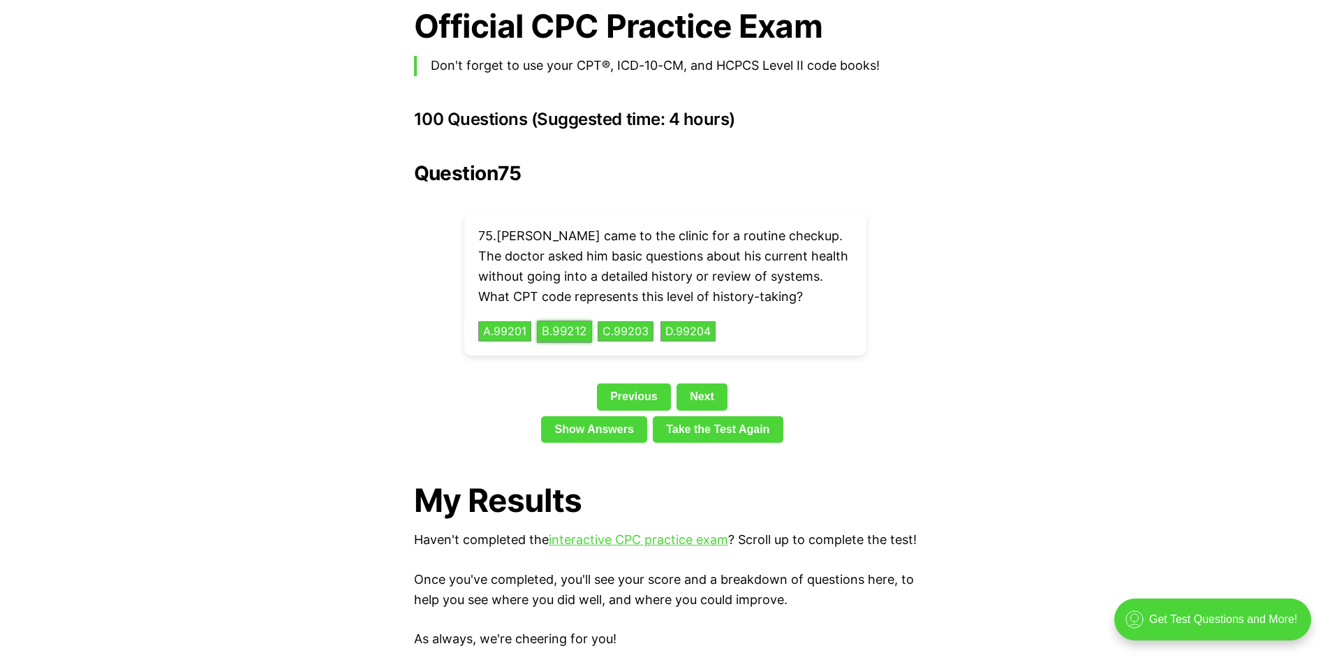
click at [558, 320] on button "B . 99212" at bounding box center [564, 331] width 55 height 22
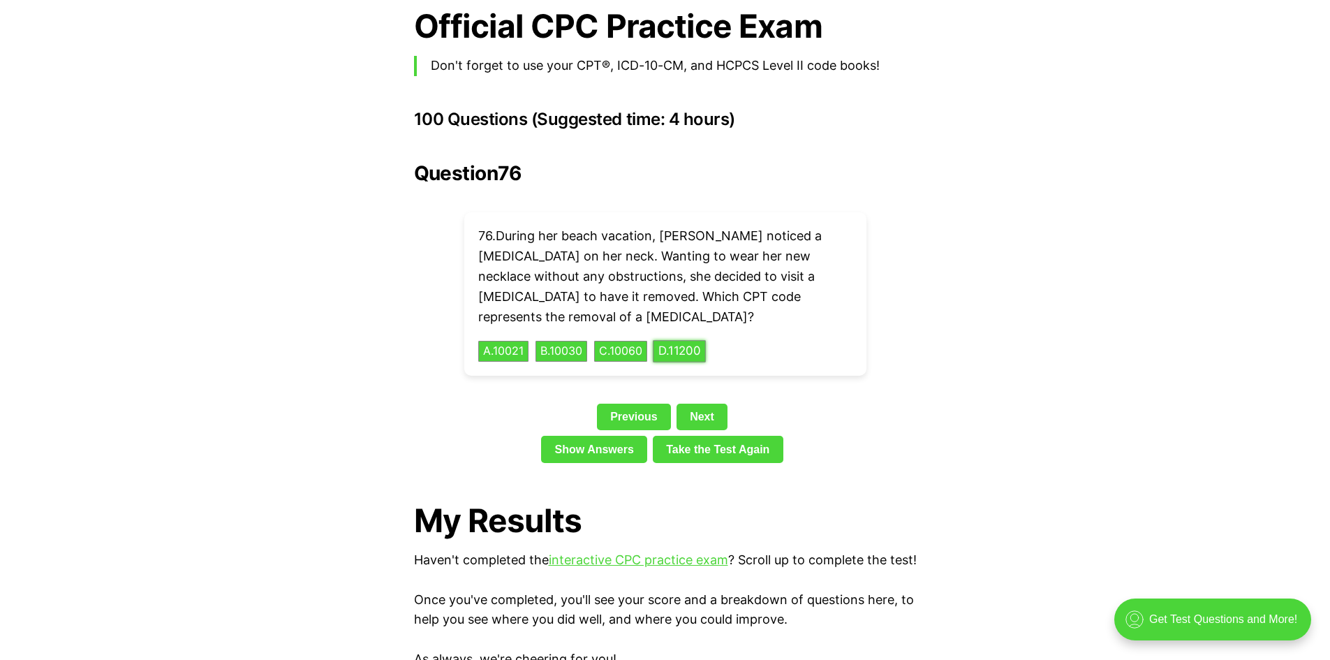
click at [698, 341] on button "D . 11200" at bounding box center [679, 352] width 53 height 22
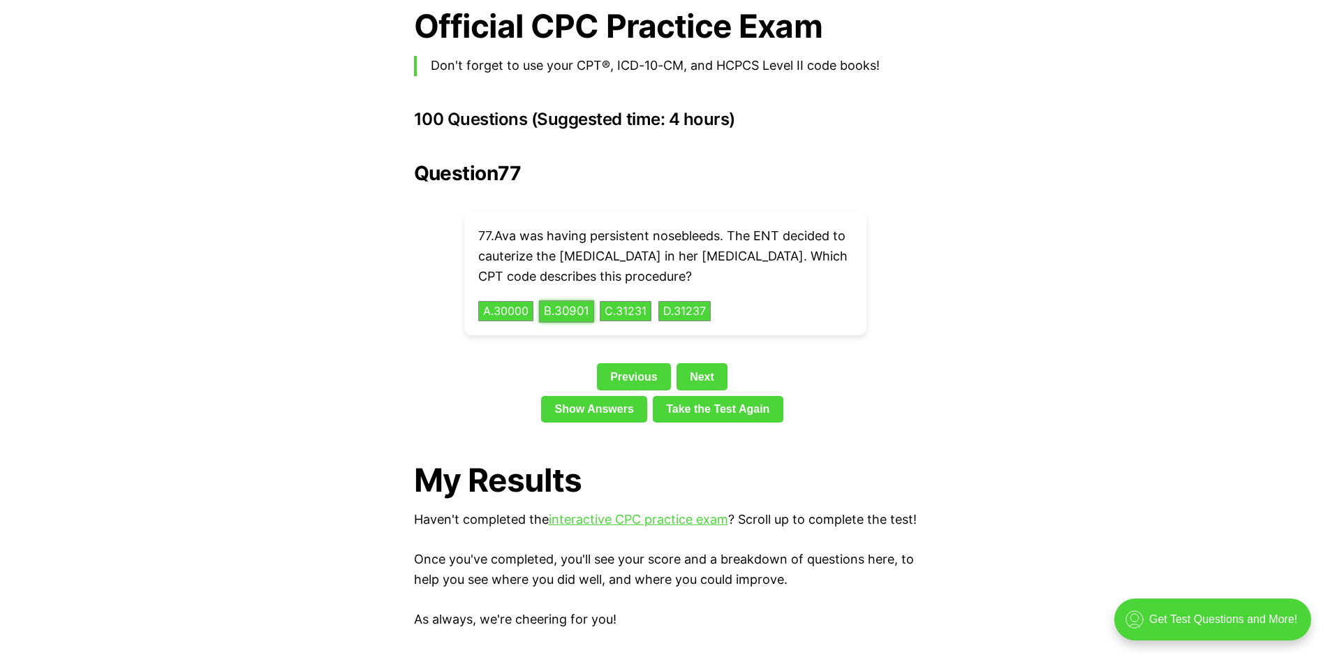
click at [579, 300] on button "B . 30901" at bounding box center [566, 311] width 55 height 22
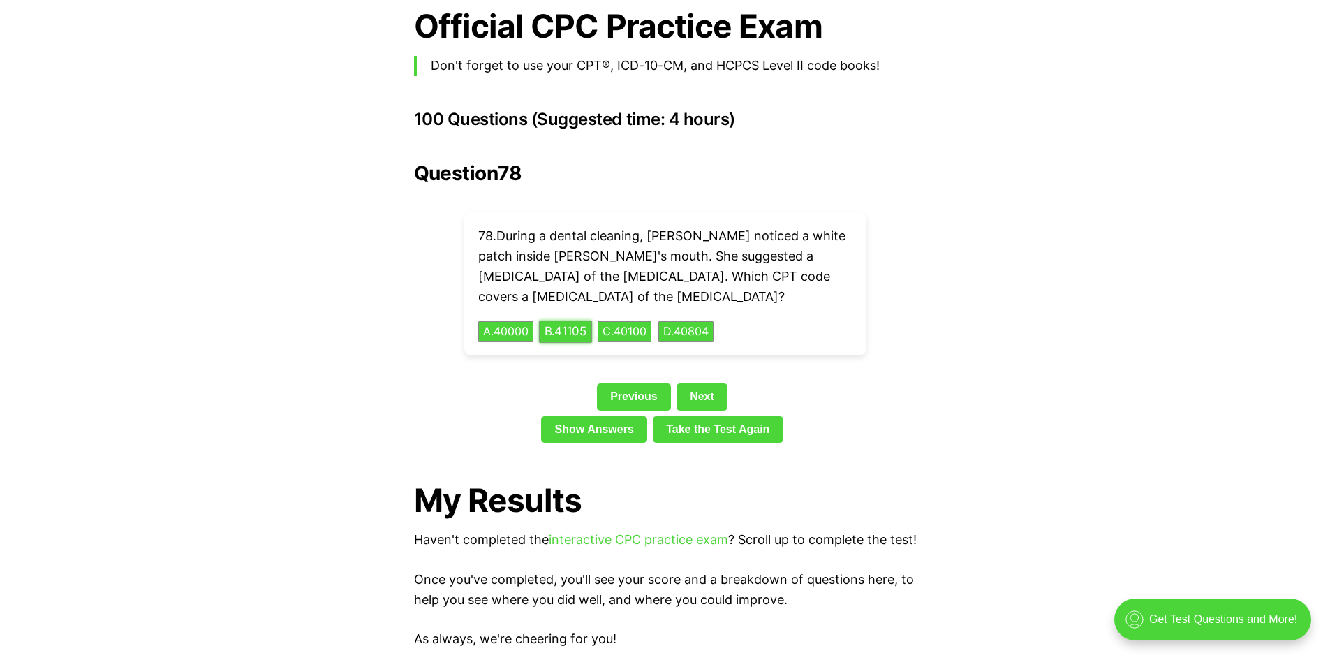
click at [556, 320] on button "B . 41105" at bounding box center [565, 331] width 53 height 22
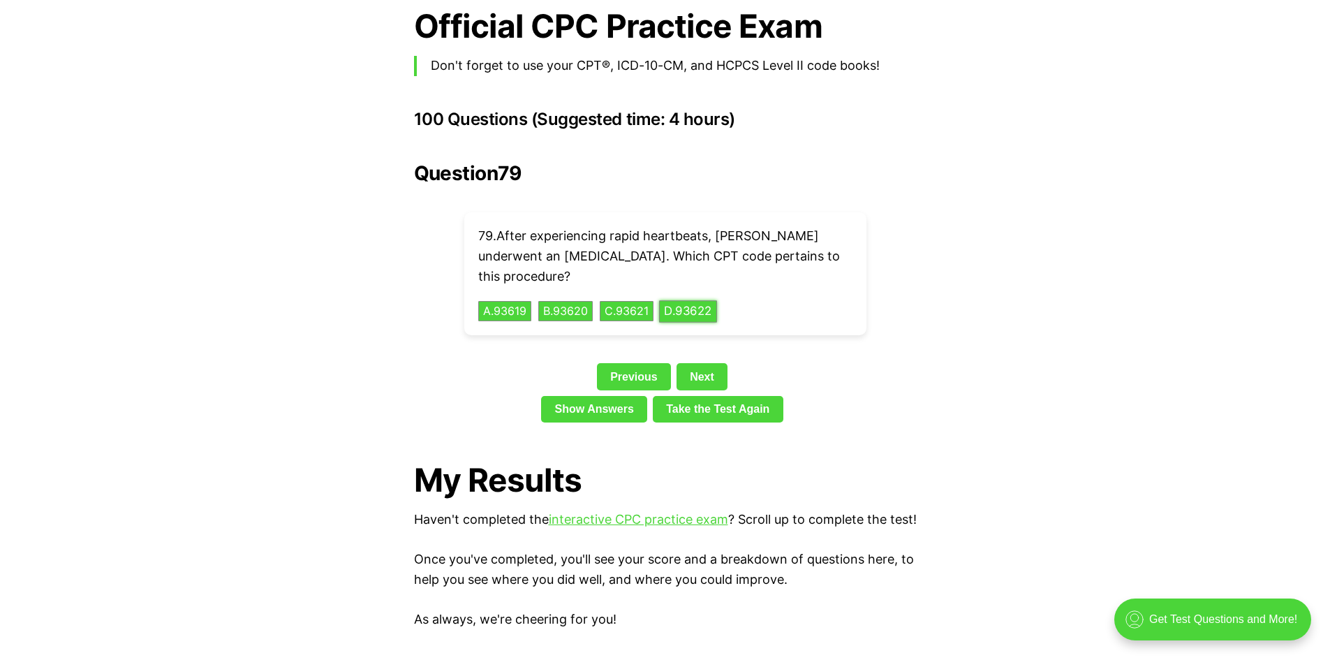
click at [706, 300] on button "D . 93622" at bounding box center [688, 311] width 58 height 22
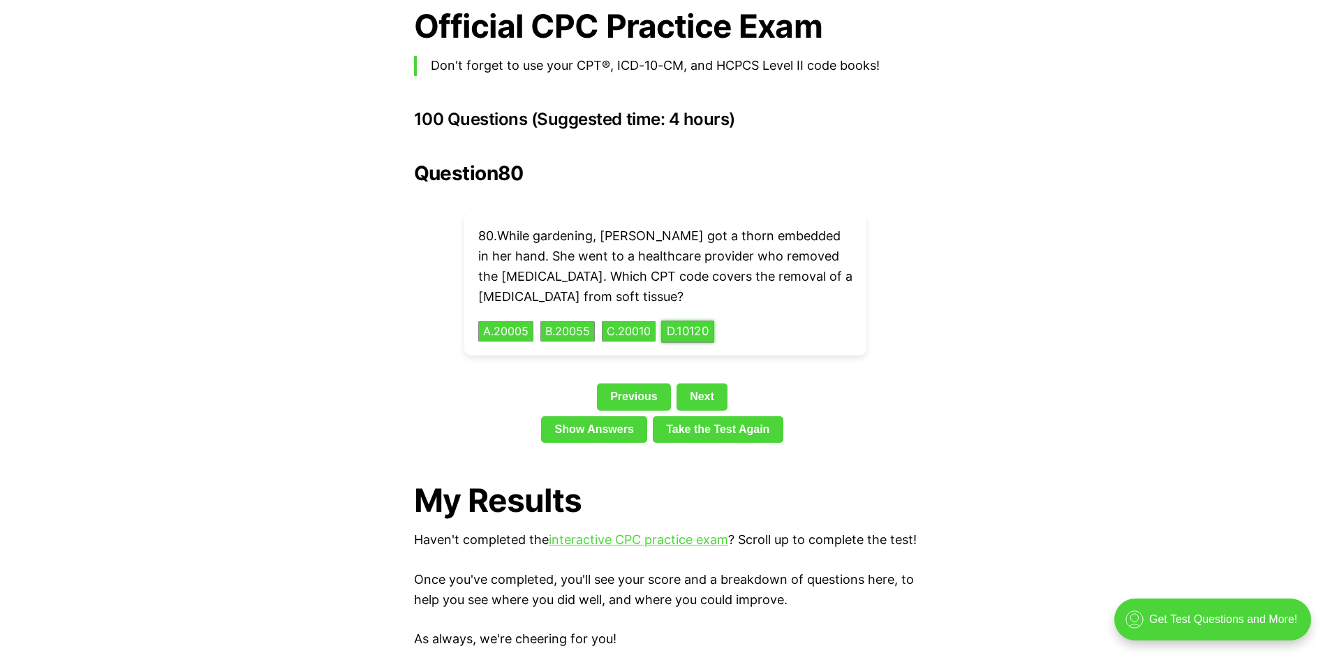
click at [707, 320] on button "D . 10120" at bounding box center [687, 331] width 53 height 22
click at [591, 320] on button "B . 20002" at bounding box center [567, 331] width 57 height 22
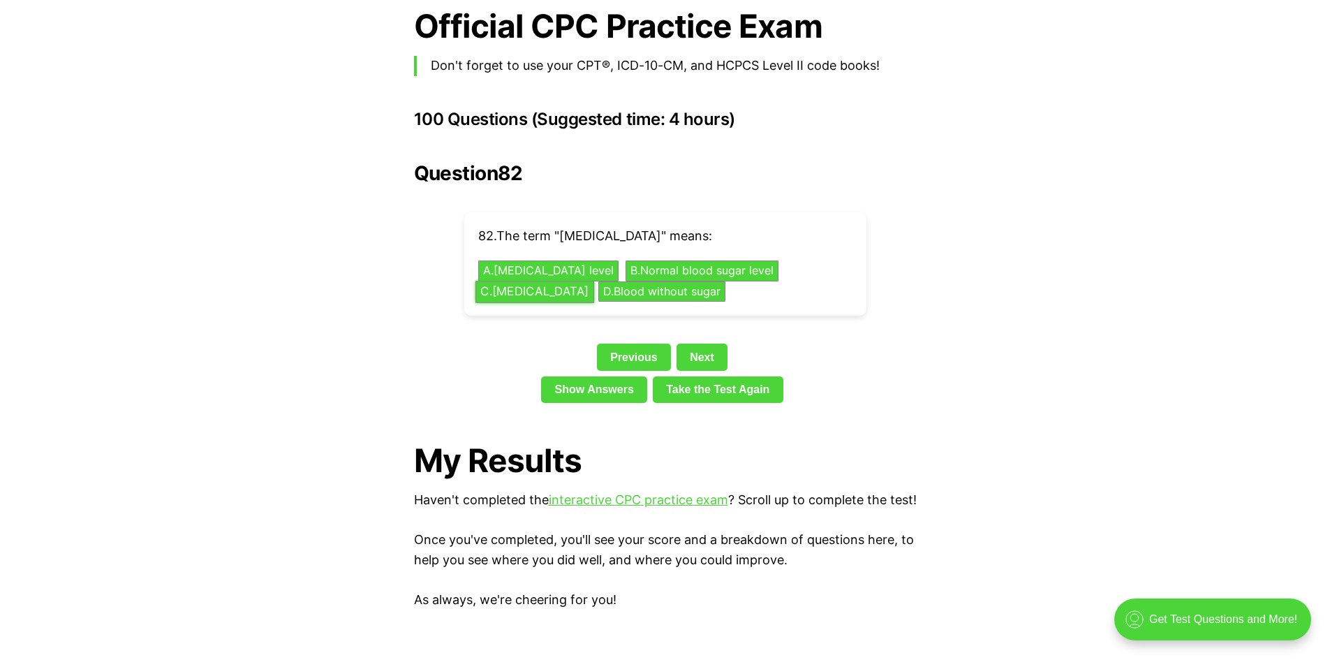
click at [529, 281] on button "C . [MEDICAL_DATA]" at bounding box center [534, 292] width 119 height 22
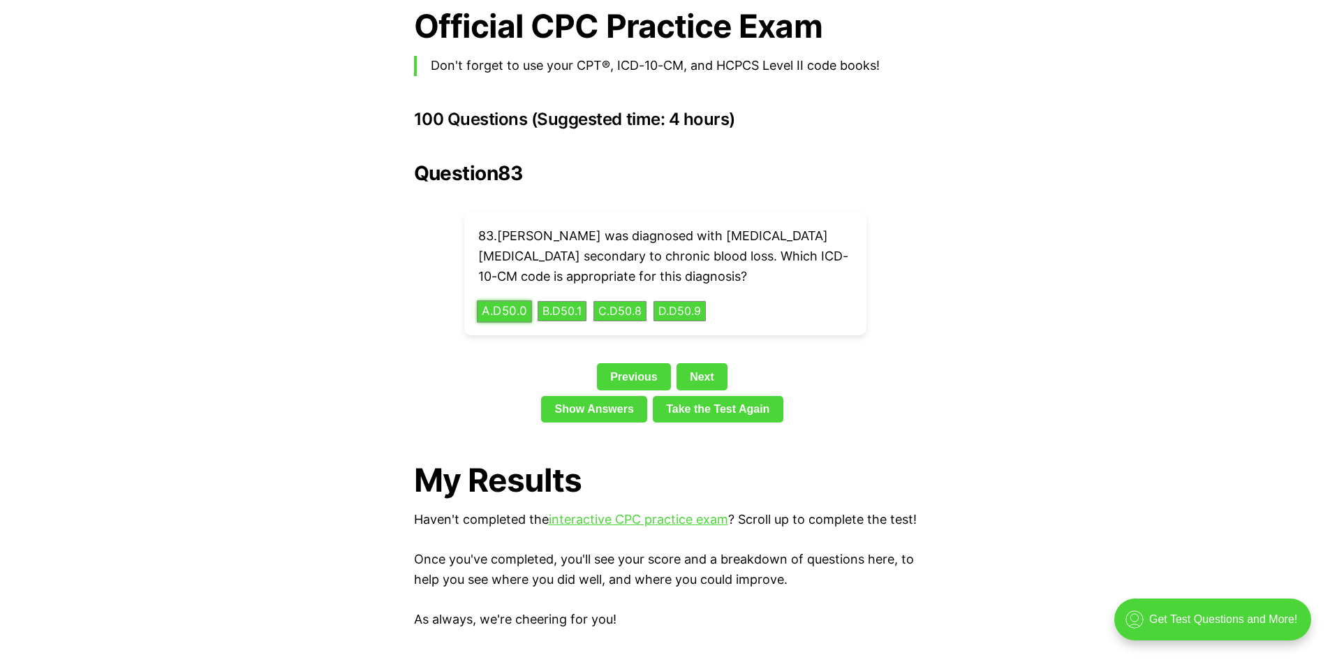
click at [512, 300] on button "A . D50.0" at bounding box center [504, 311] width 55 height 22
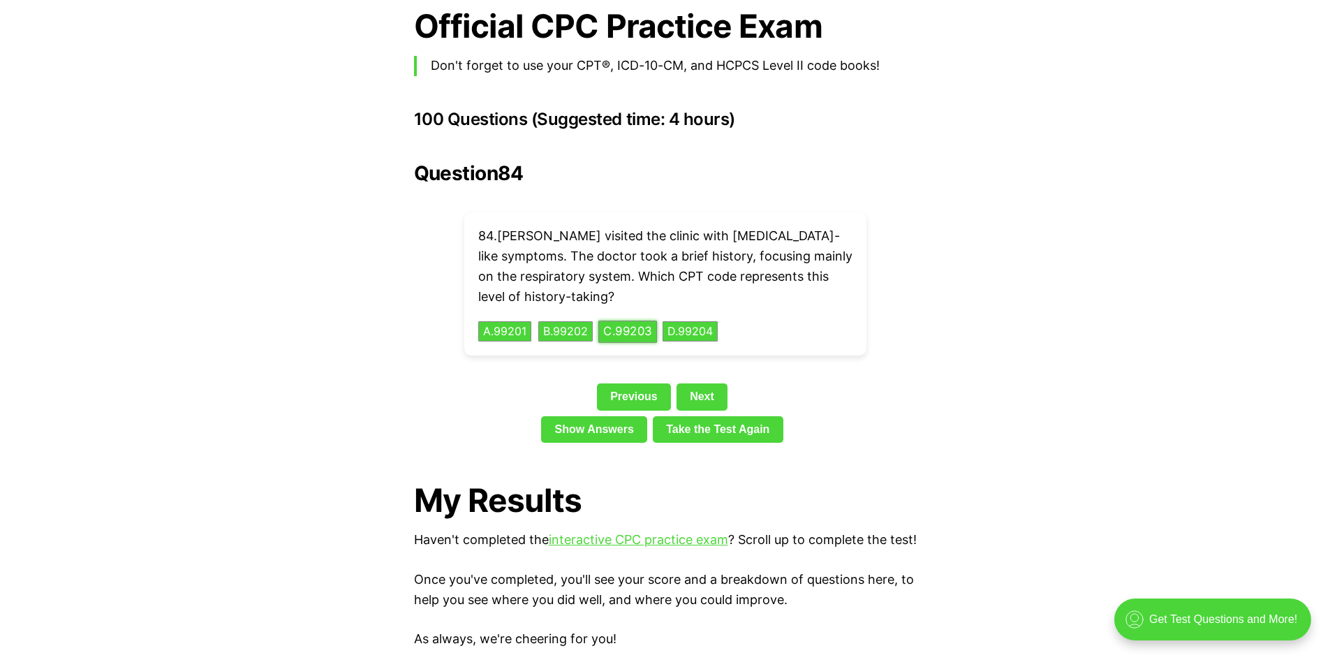
click at [640, 320] on button "C . 99203" at bounding box center [627, 331] width 59 height 22
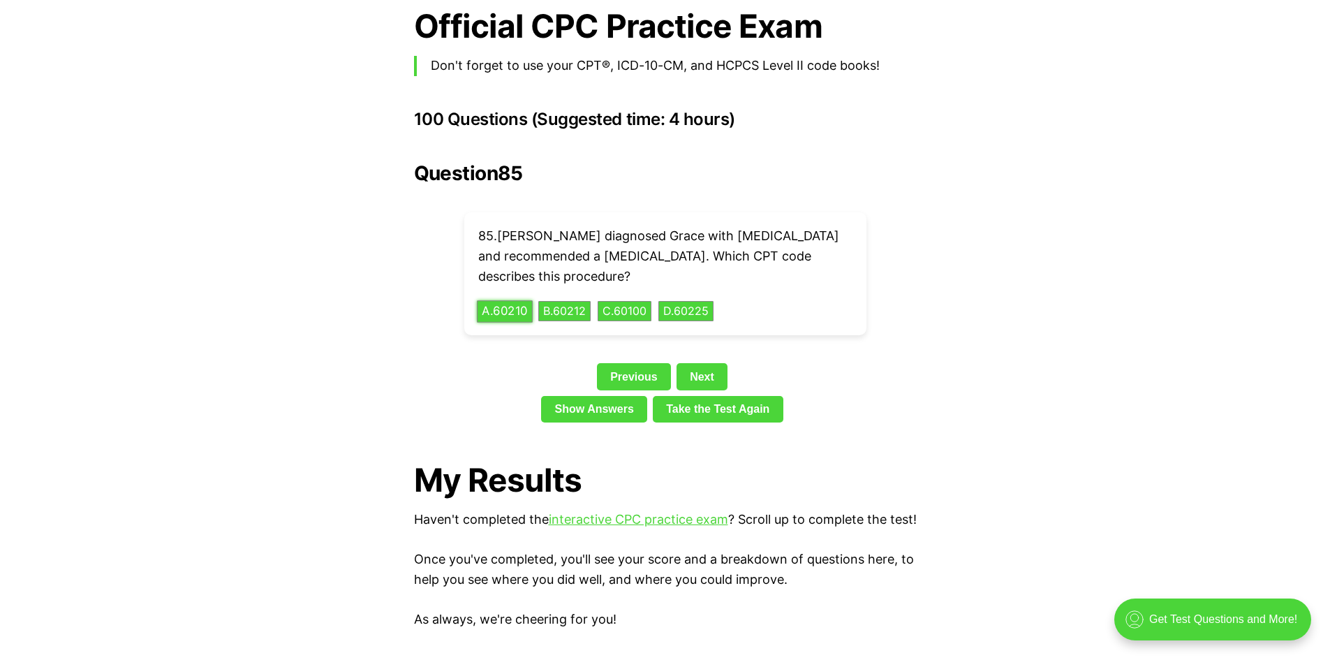
click at [507, 300] on button "A . 60210" at bounding box center [505, 311] width 56 height 22
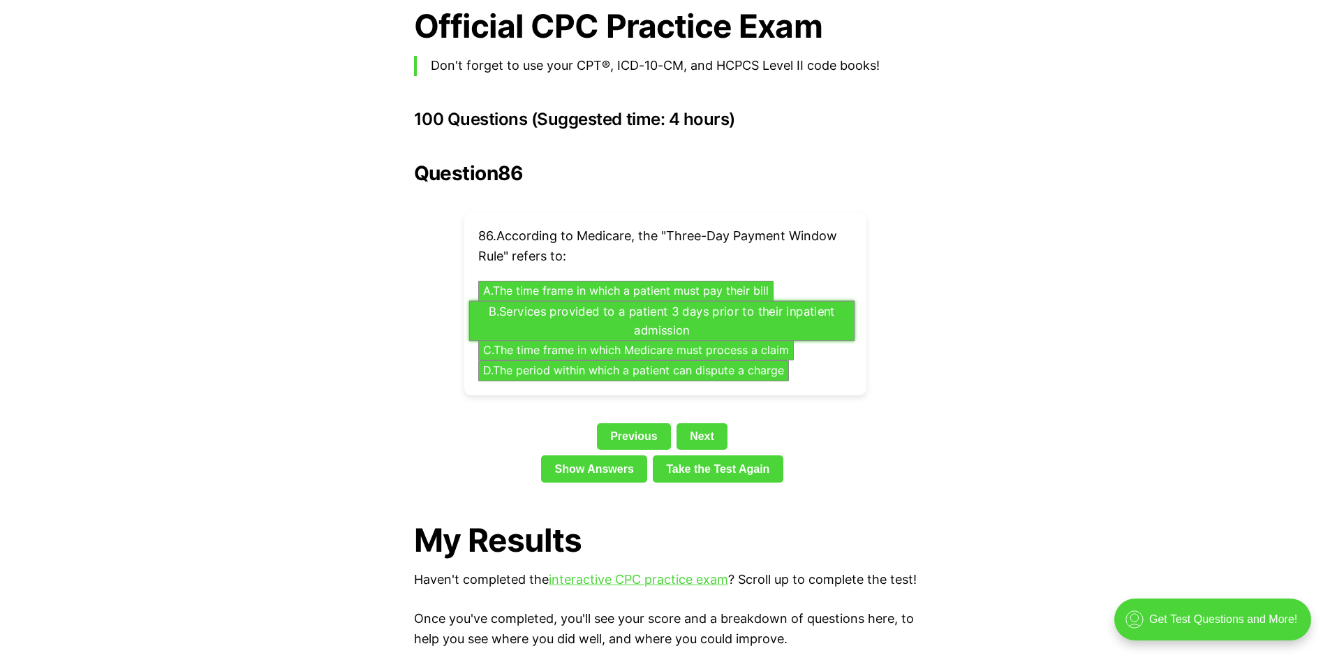
click at [809, 300] on button "B . Services provided to a patient 3 days prior to their inpatient admission" at bounding box center [661, 320] width 385 height 40
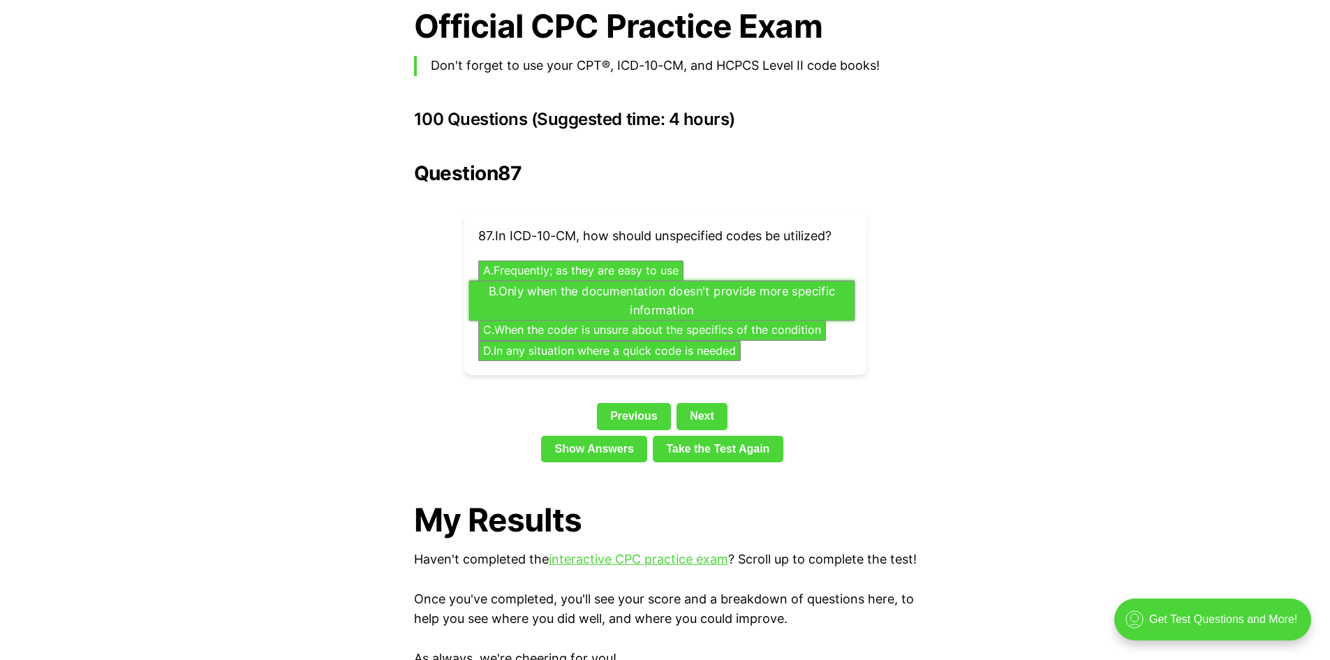
click at [751, 280] on button "B . Only when the documentation doesn't provide more specific information" at bounding box center [661, 300] width 385 height 40
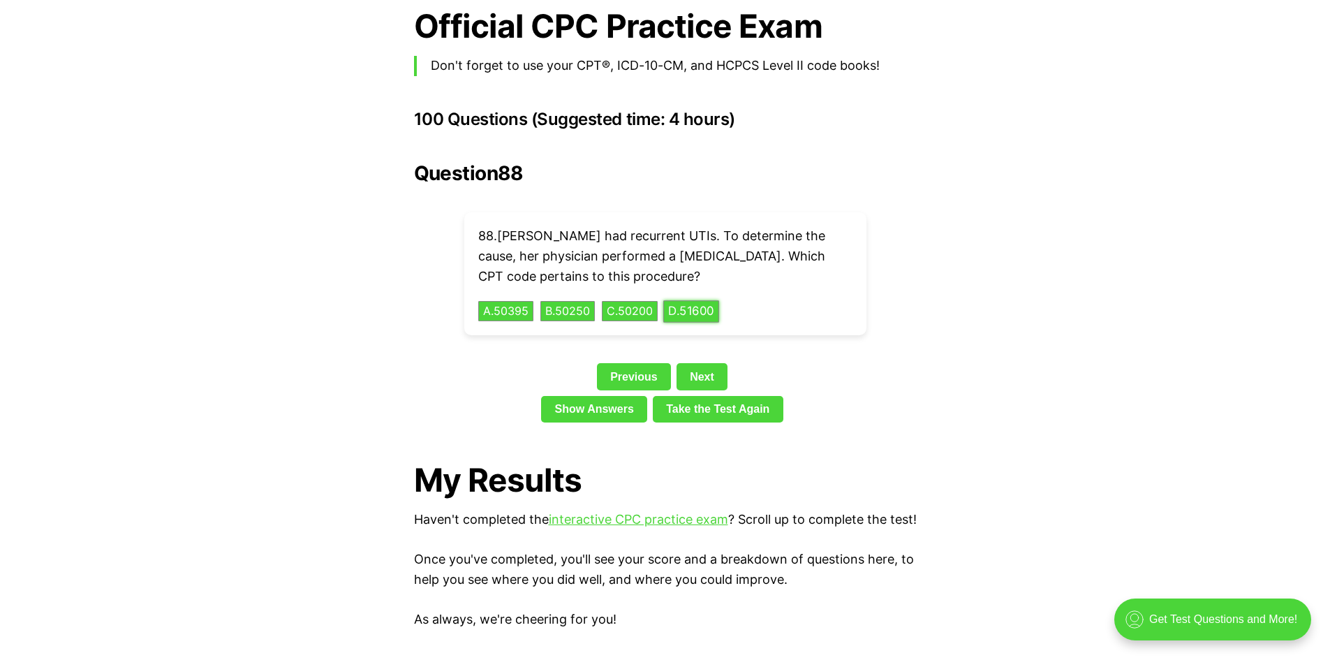
click at [691, 300] on button "D . 51600" at bounding box center [691, 311] width 56 height 22
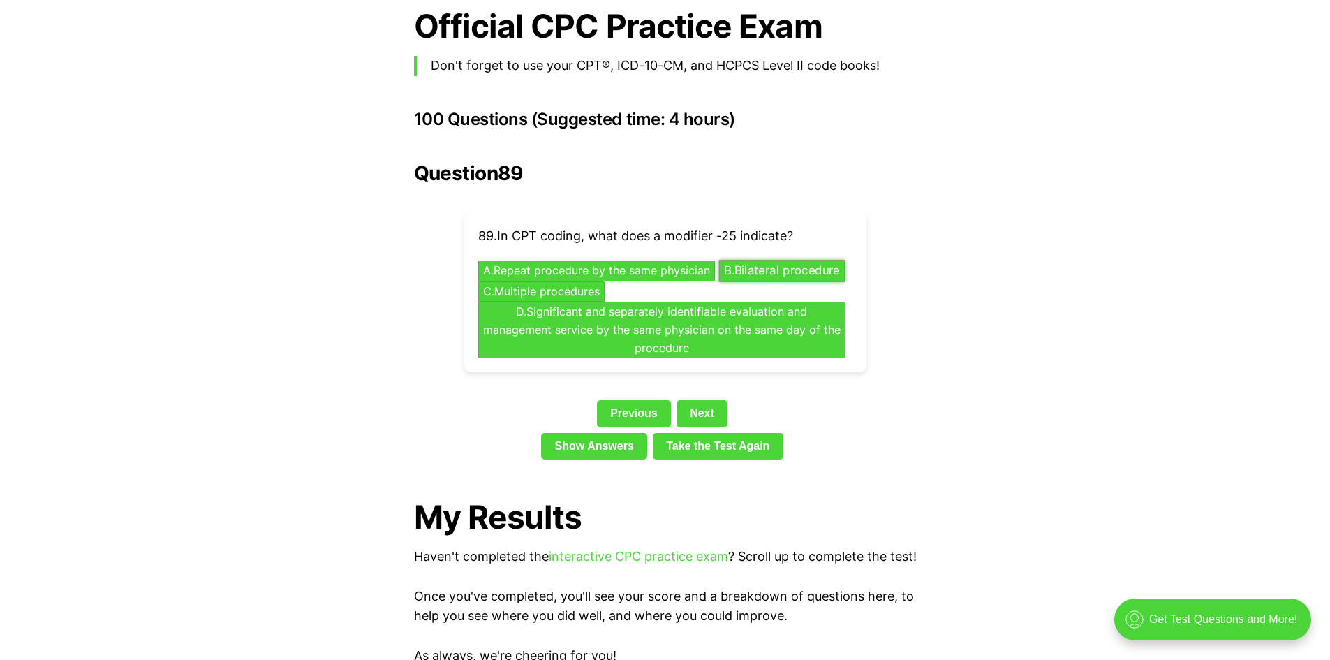
click at [718, 272] on button "B . Bilateral procedure" at bounding box center [781, 271] width 126 height 22
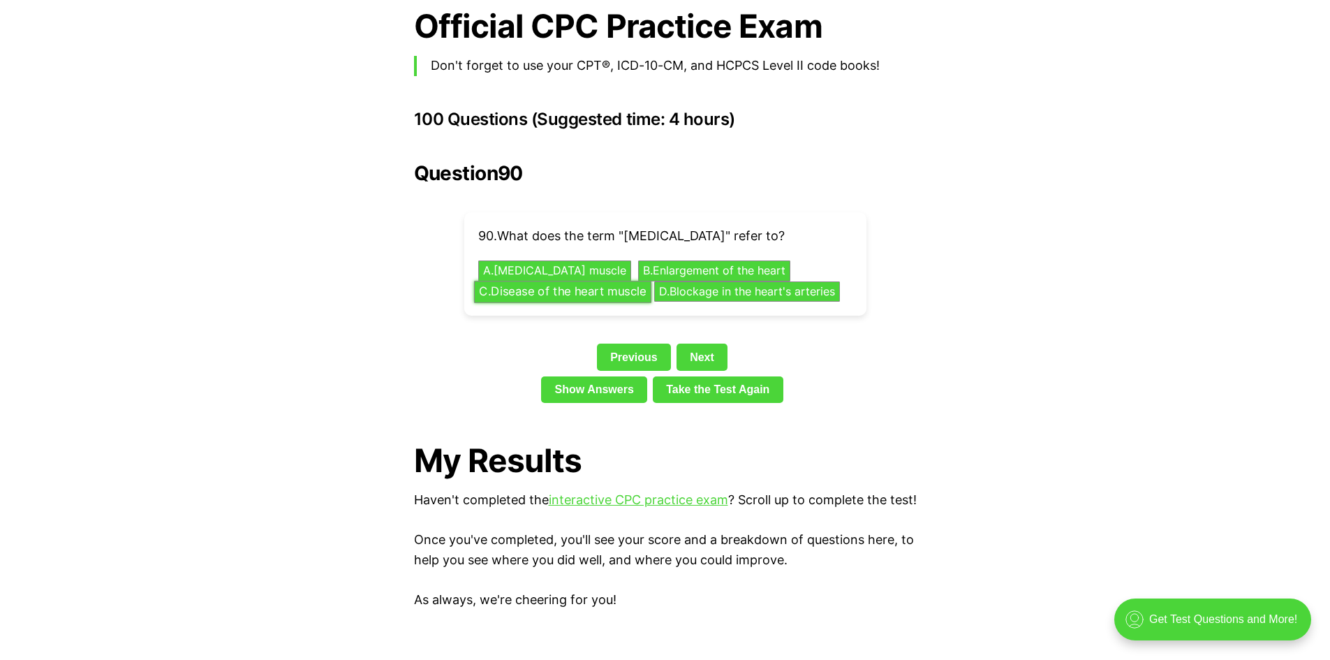
click at [571, 281] on button "C . Disease of the heart muscle" at bounding box center [561, 292] width 177 height 22
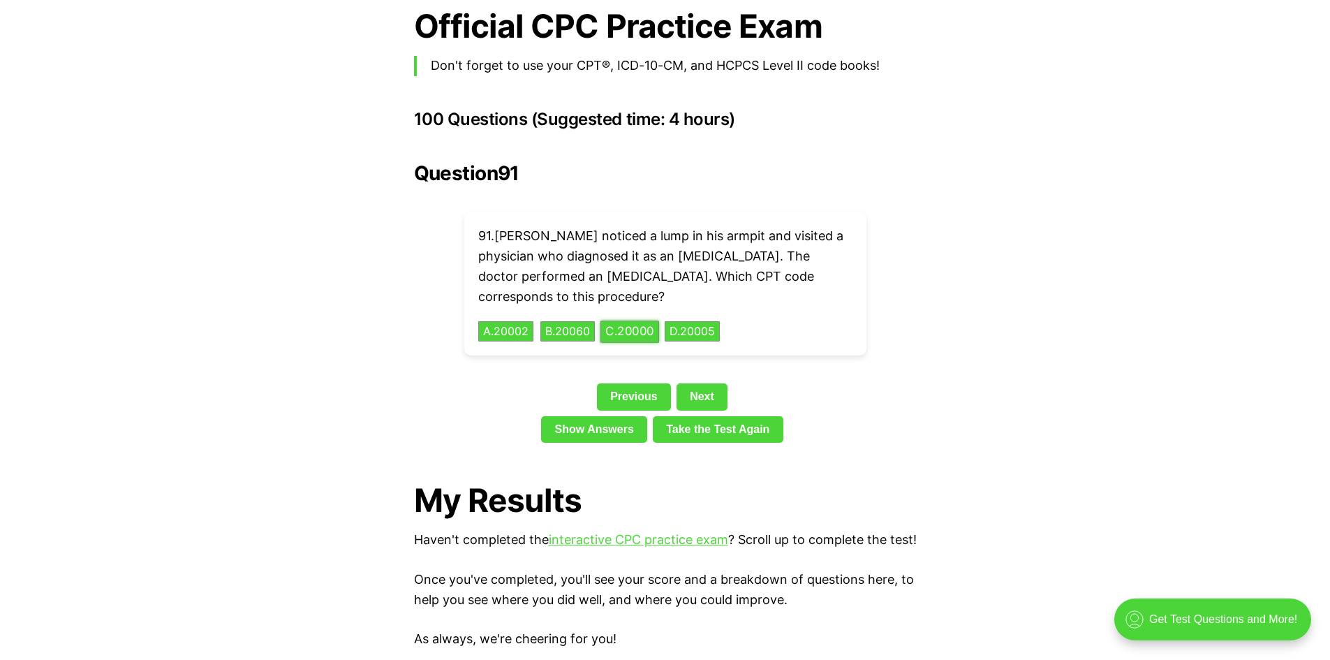
click at [640, 320] on button "C . 20000" at bounding box center [629, 331] width 59 height 22
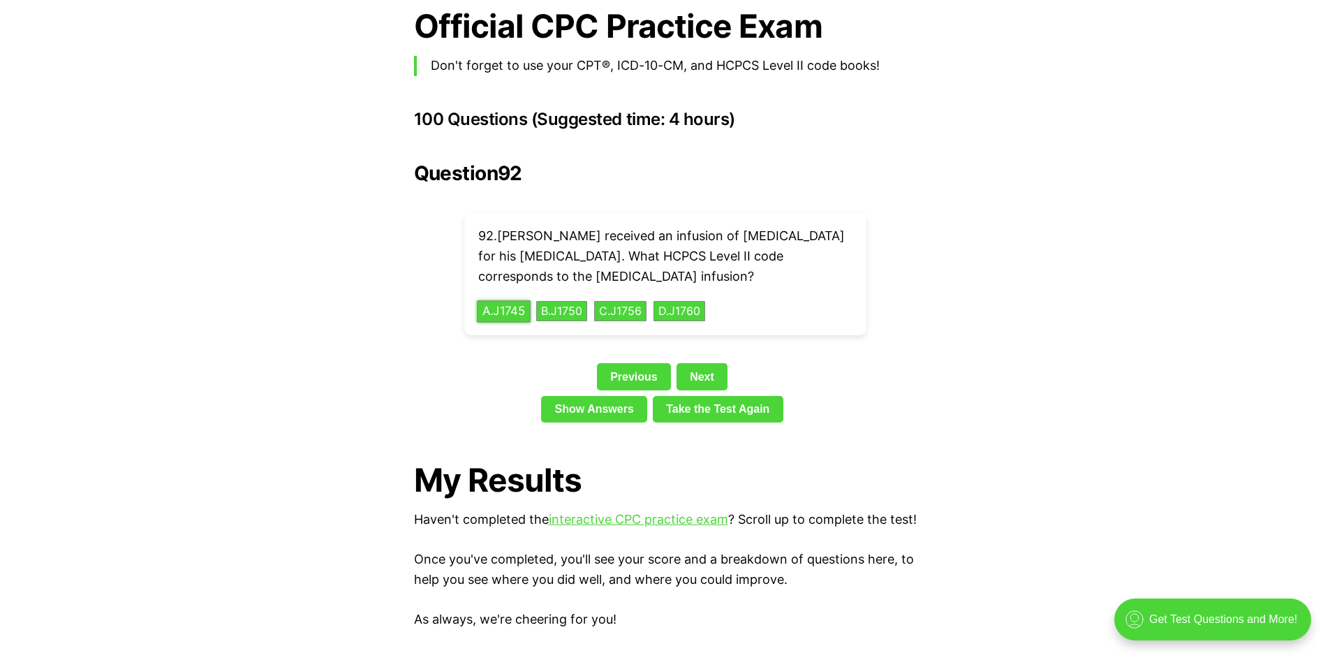
click at [517, 300] on button "A . J1745" at bounding box center [504, 311] width 54 height 22
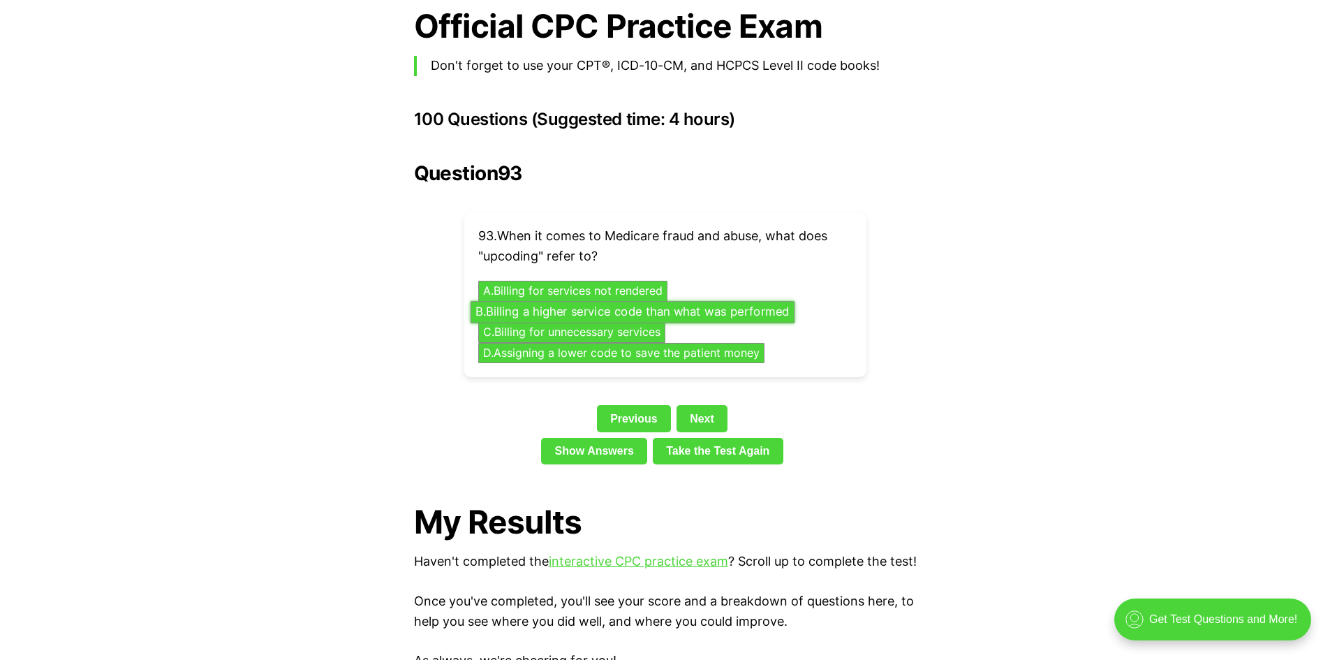
click at [714, 301] on button "B . Billing a higher service code than what was performed" at bounding box center [632, 312] width 324 height 22
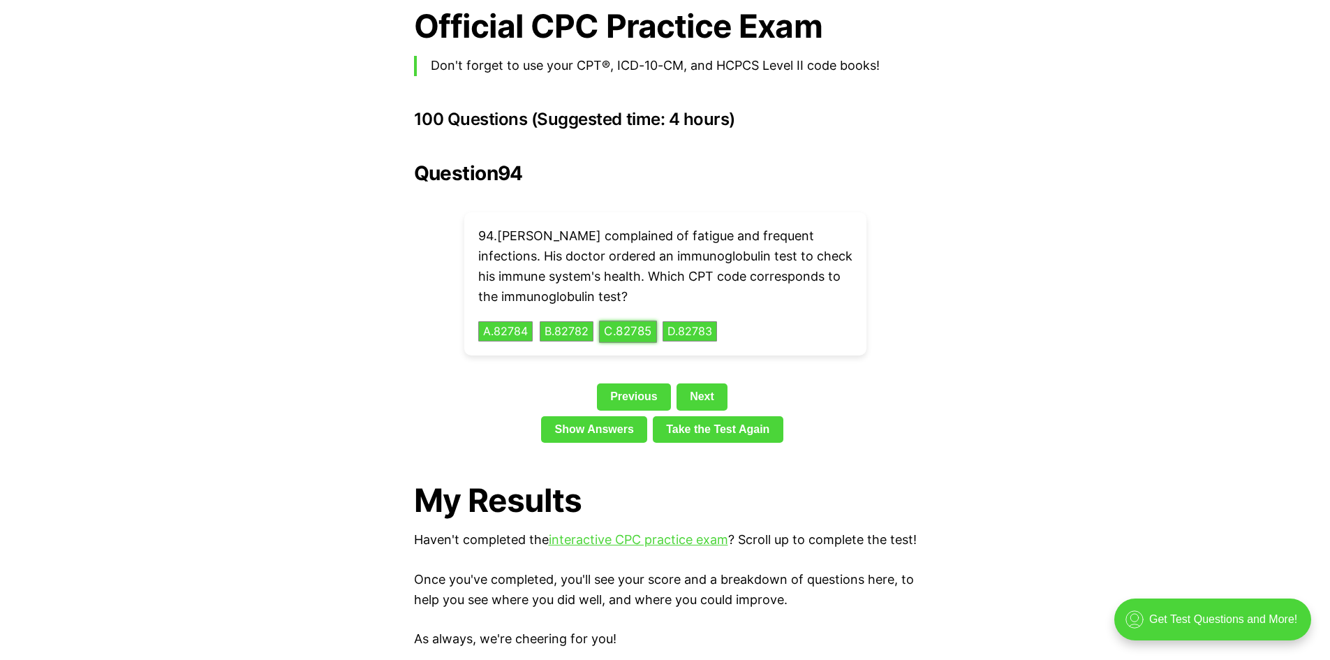
click at [637, 320] on button "C . 82785" at bounding box center [628, 331] width 58 height 22
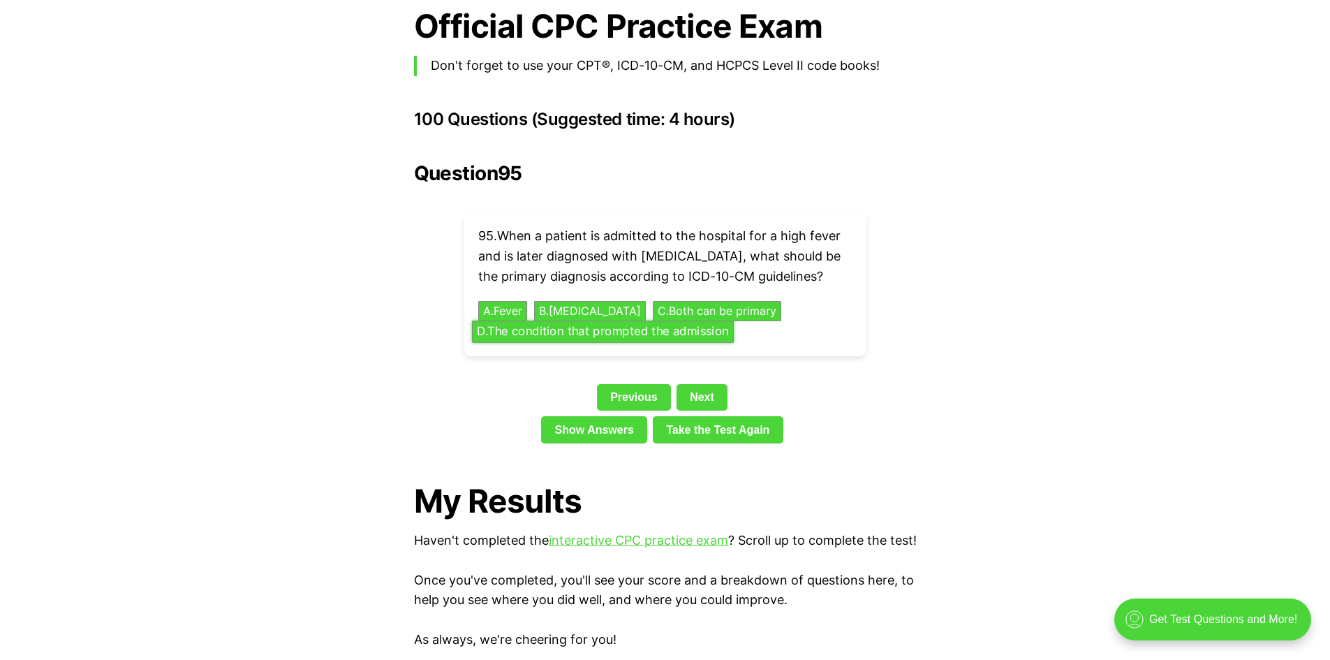
click at [543, 321] on button "D . The condition that prompted the admission" at bounding box center [603, 332] width 262 height 22
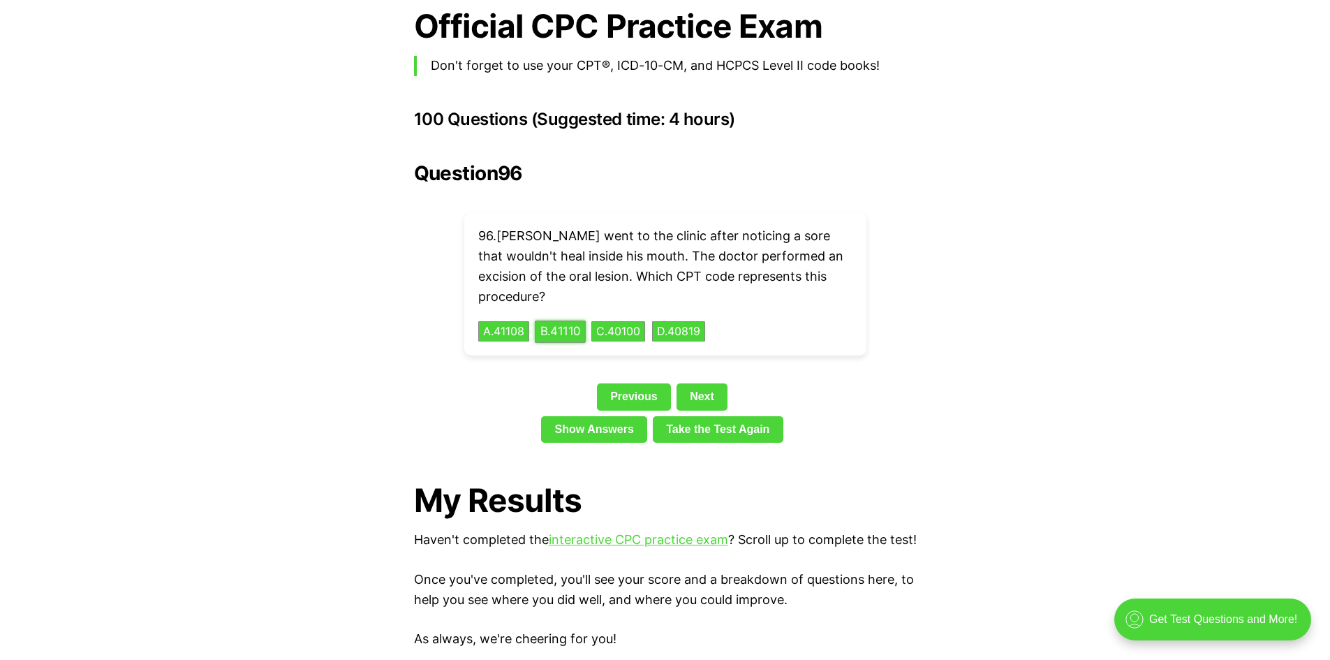
click at [554, 320] on button "B . 41110" at bounding box center [560, 331] width 50 height 22
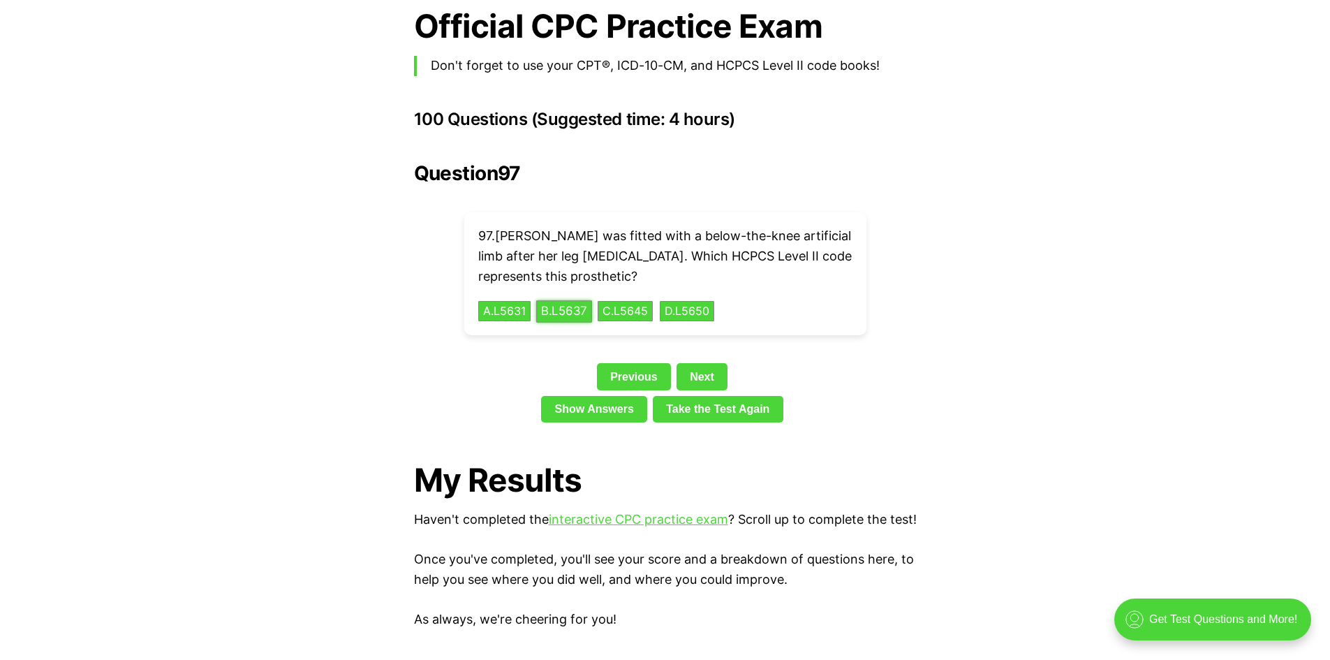
click at [561, 300] on button "B . L5637" at bounding box center [564, 311] width 56 height 22
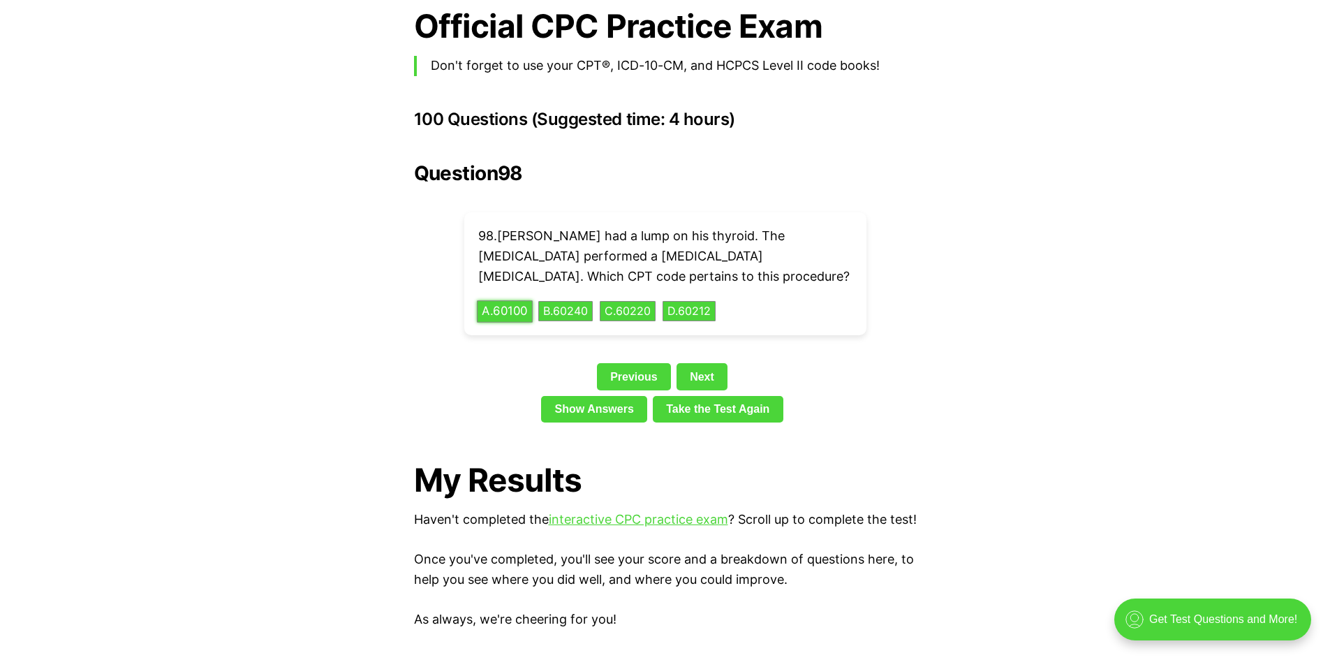
click at [509, 300] on button "A . 60100" at bounding box center [505, 311] width 56 height 22
click at [709, 300] on button "D . 30520" at bounding box center [684, 311] width 58 height 22
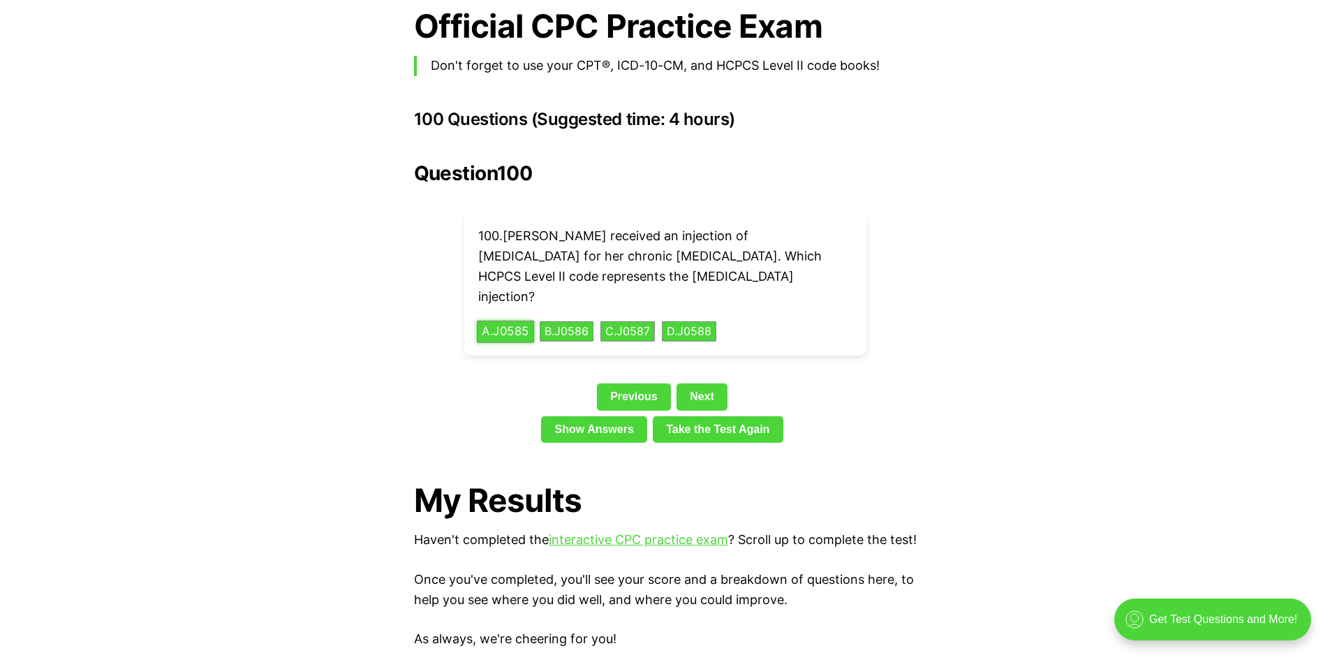
click at [498, 320] on button "A . J0585" at bounding box center [505, 331] width 57 height 22
click at [699, 383] on link "Next" at bounding box center [702, 396] width 51 height 27
click at [705, 383] on link "Next" at bounding box center [702, 396] width 51 height 27
click at [501, 320] on button "A . J0585" at bounding box center [505, 331] width 57 height 22
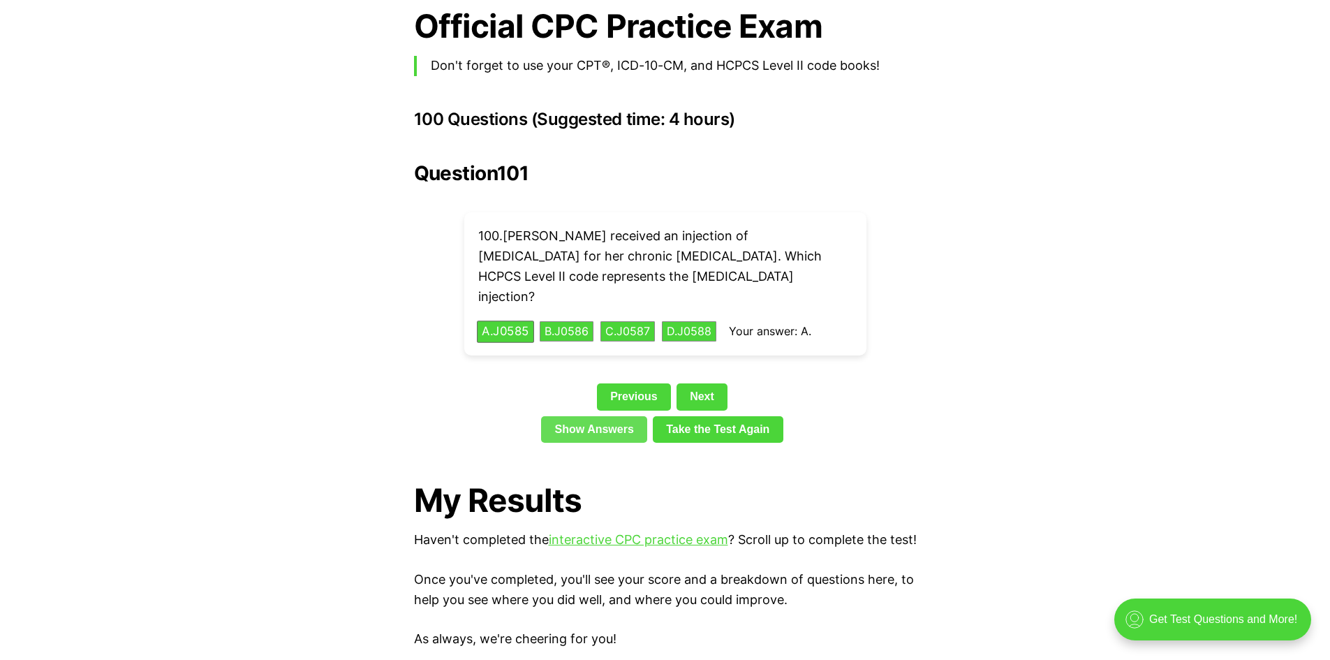
click at [611, 416] on link "Show Answers" at bounding box center [594, 429] width 106 height 27
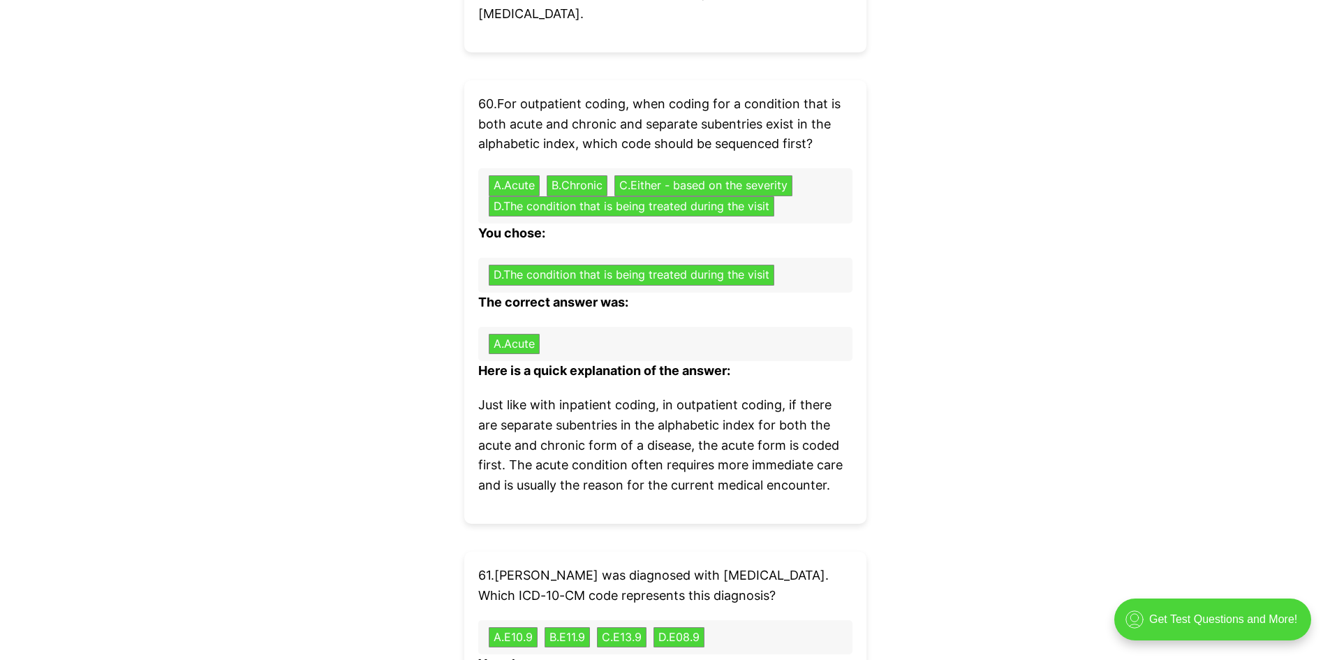
scroll to position [13705, 0]
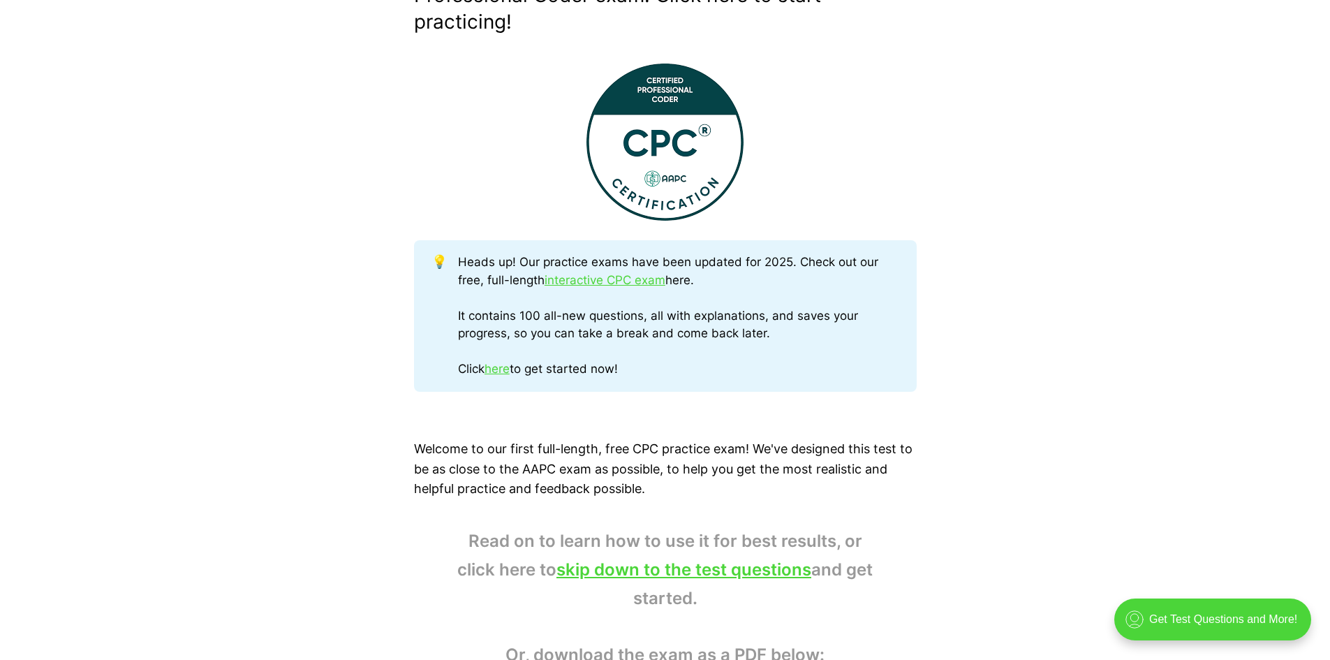
scroll to position [0, 0]
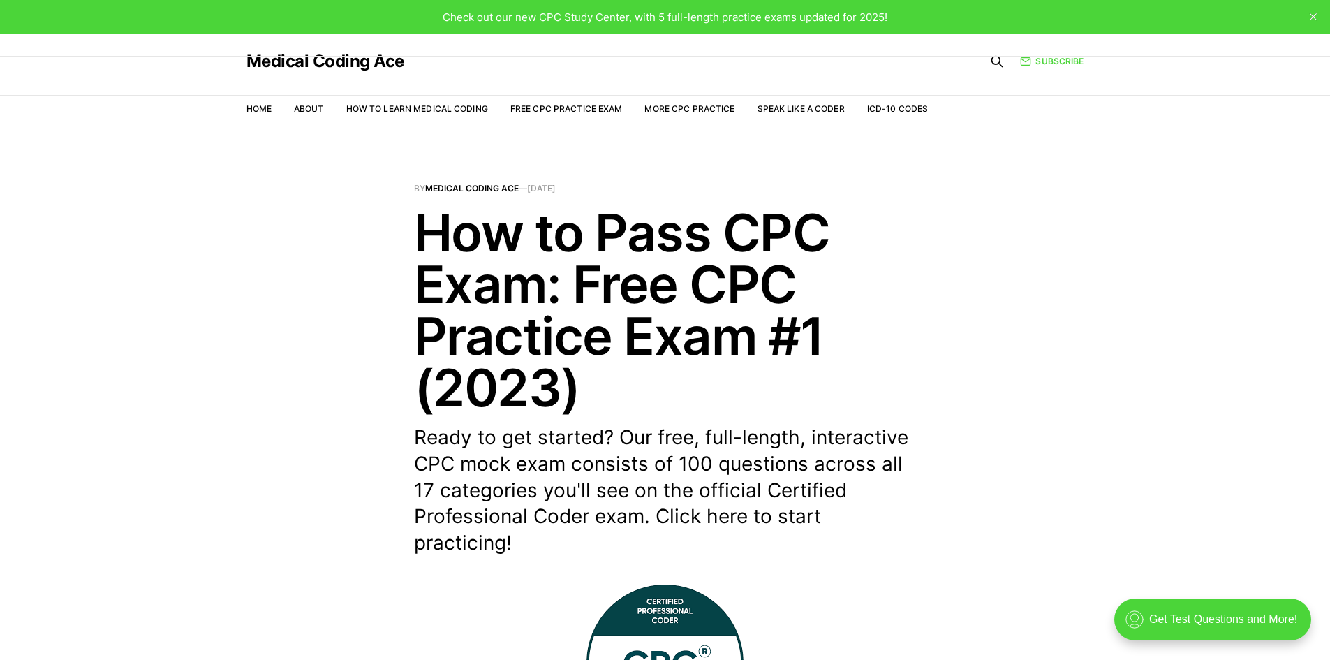
drag, startPoint x: 793, startPoint y: 470, endPoint x: 829, endPoint y: 219, distance: 253.9
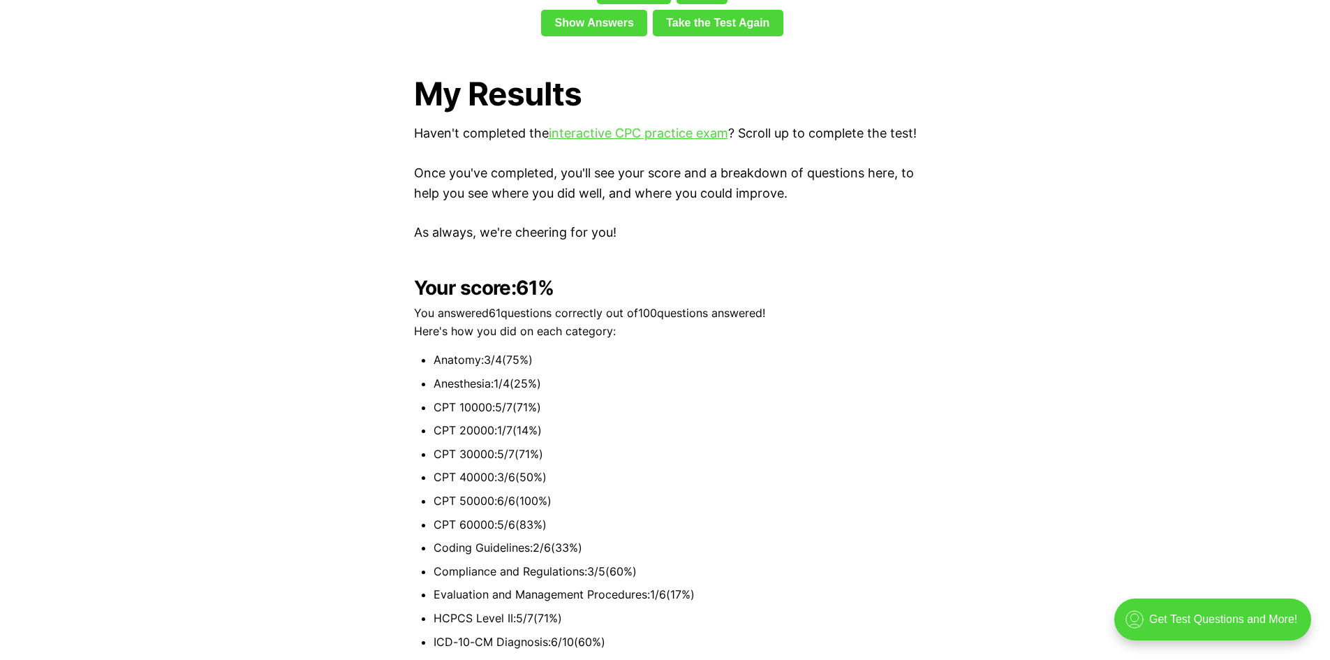
scroll to position [3491, 0]
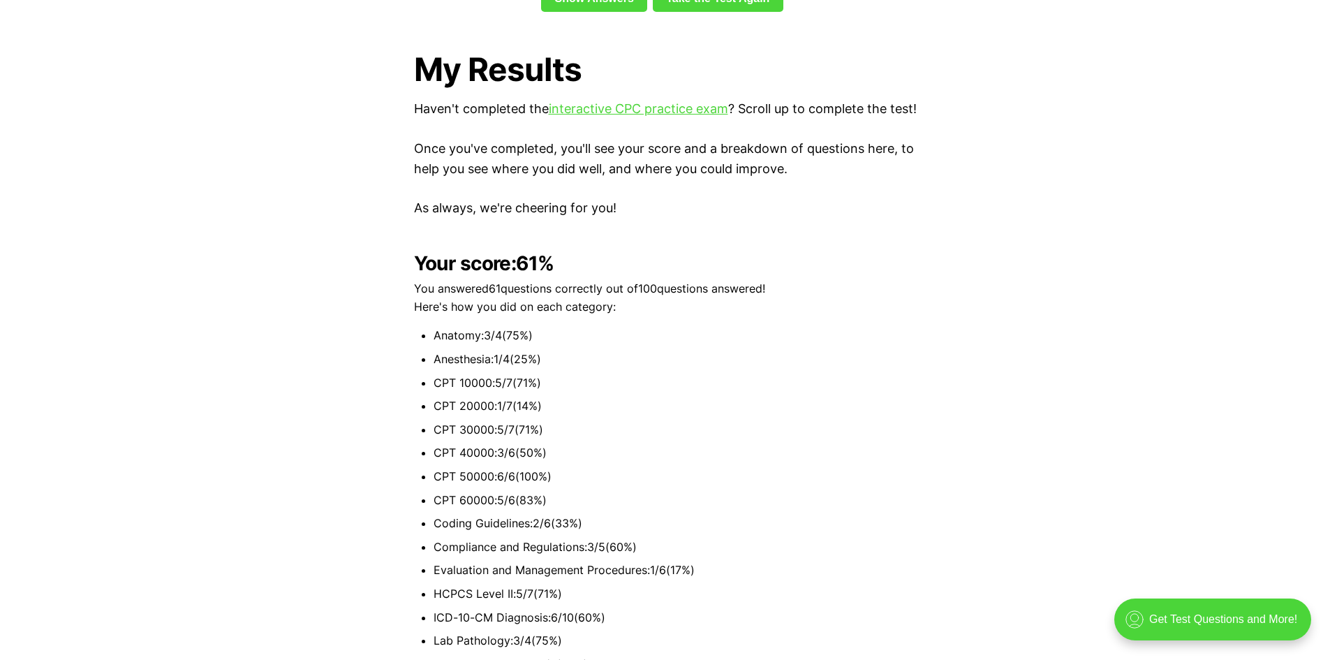
click at [796, 374] on li "CPT 10000 : 5 / 7 ( 71 %)" at bounding box center [675, 383] width 483 height 18
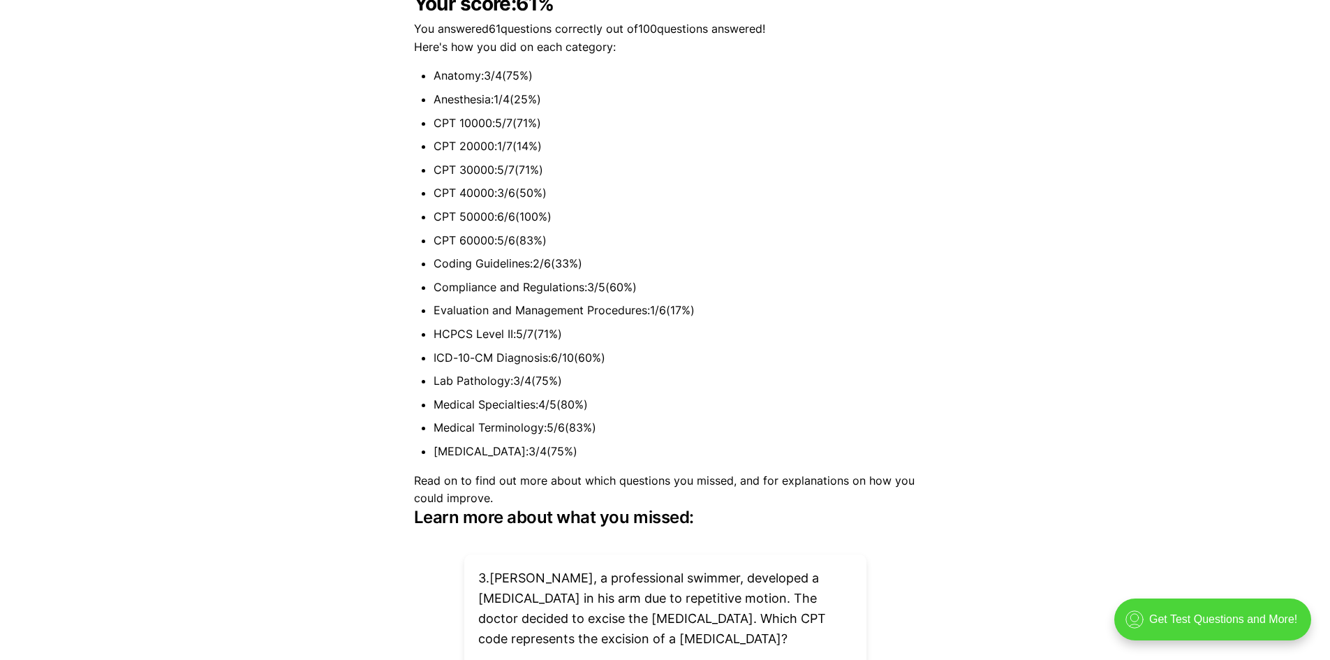
scroll to position [3770, 0]
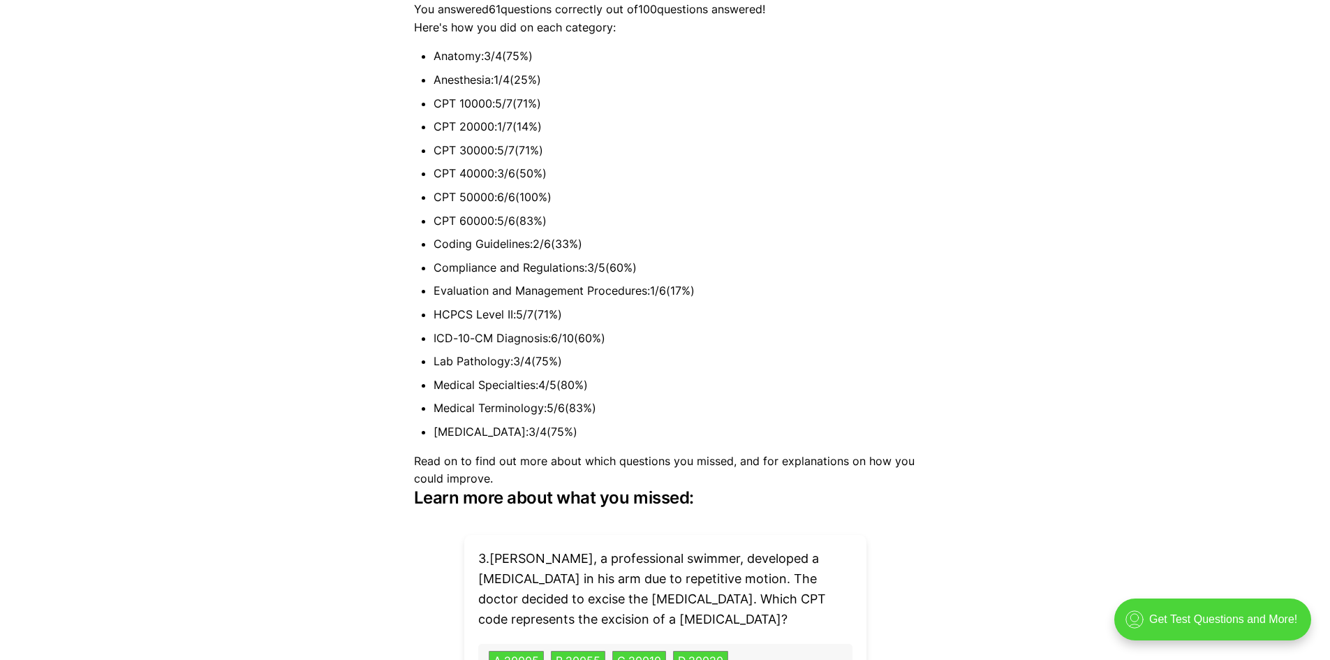
click at [730, 399] on li "Medical Terminology : 5 / 6 ( 83 %)" at bounding box center [675, 408] width 483 height 18
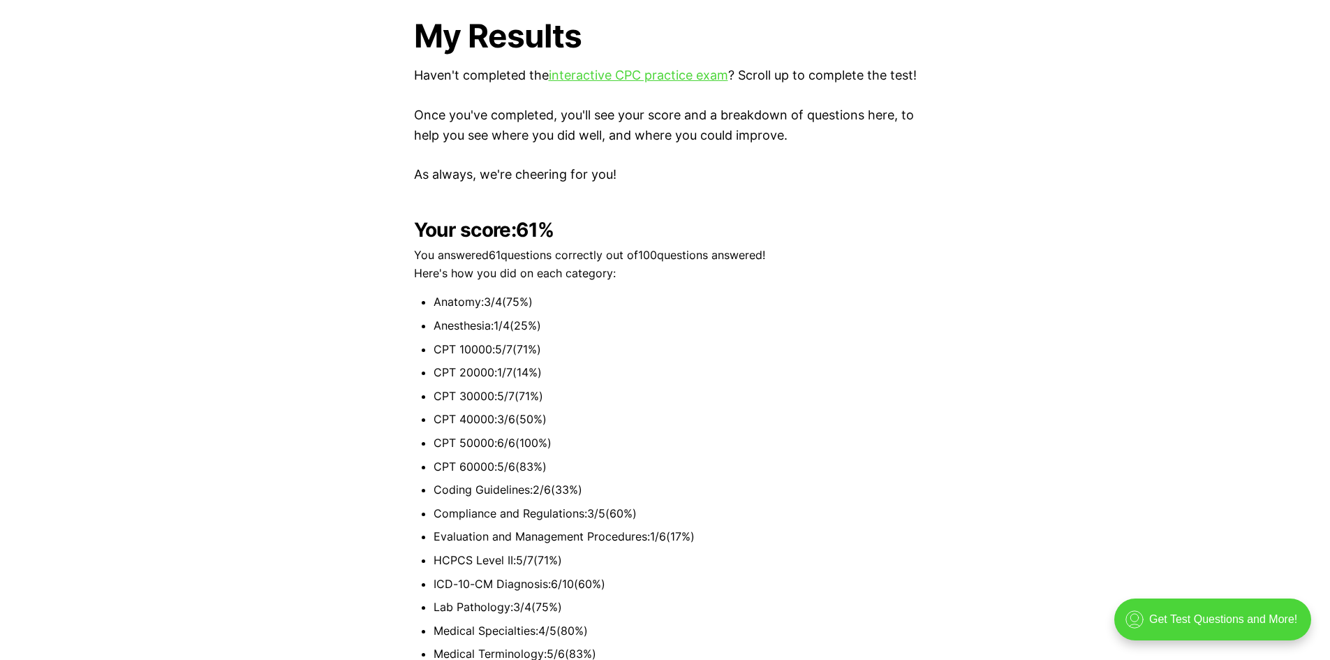
scroll to position [3561, 0]
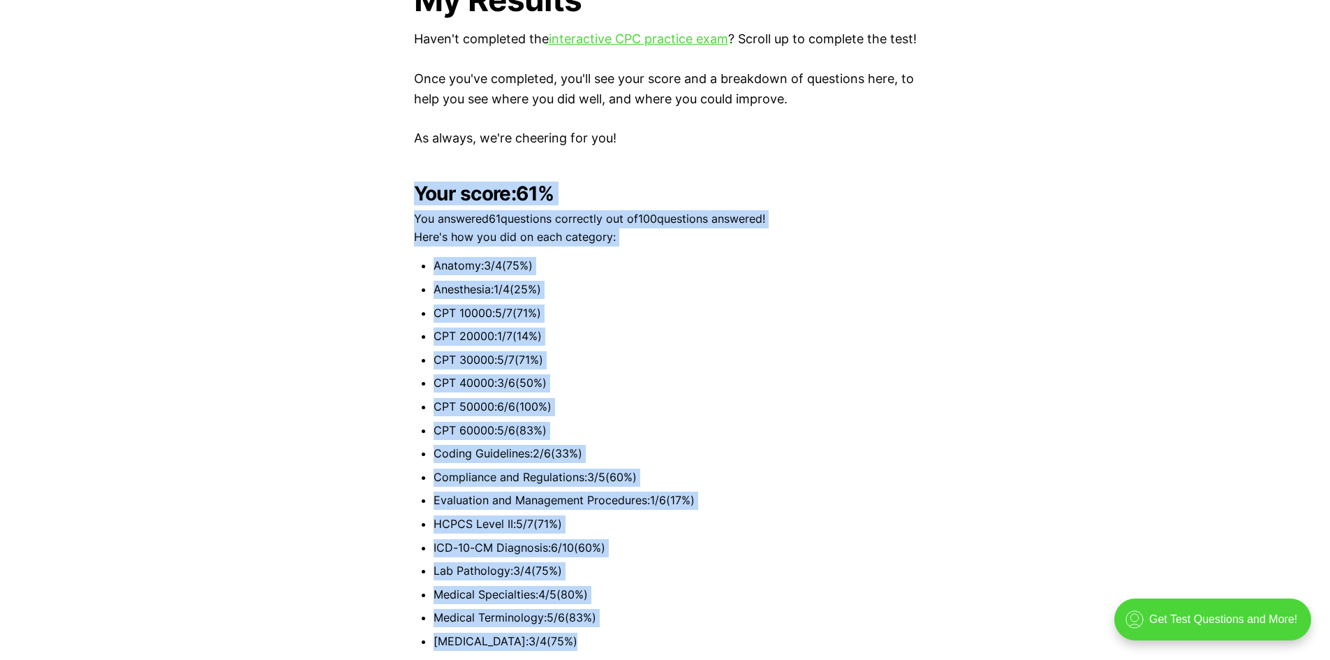
drag, startPoint x: 418, startPoint y: 169, endPoint x: 579, endPoint y: 618, distance: 477.1
copy div "Your score: 61 % You answered 61 questions correctly out of 100 questions answe…"
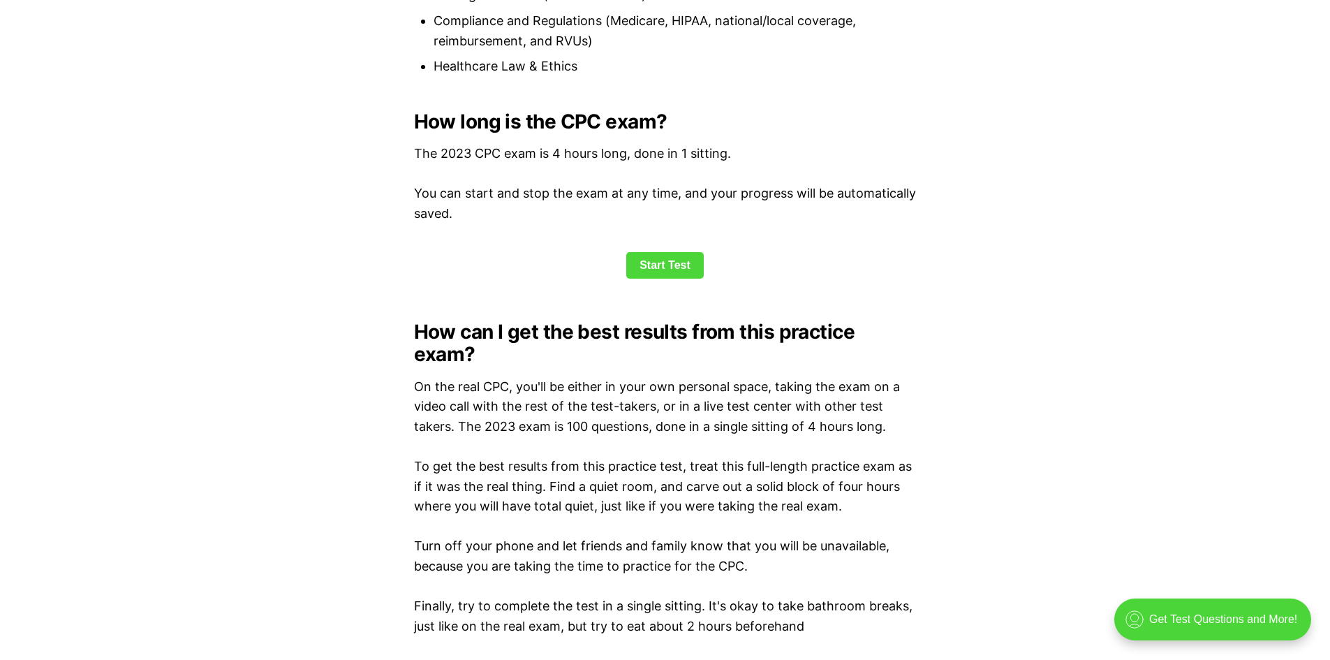
drag, startPoint x: 1042, startPoint y: 177, endPoint x: 996, endPoint y: 58, distance: 128.2
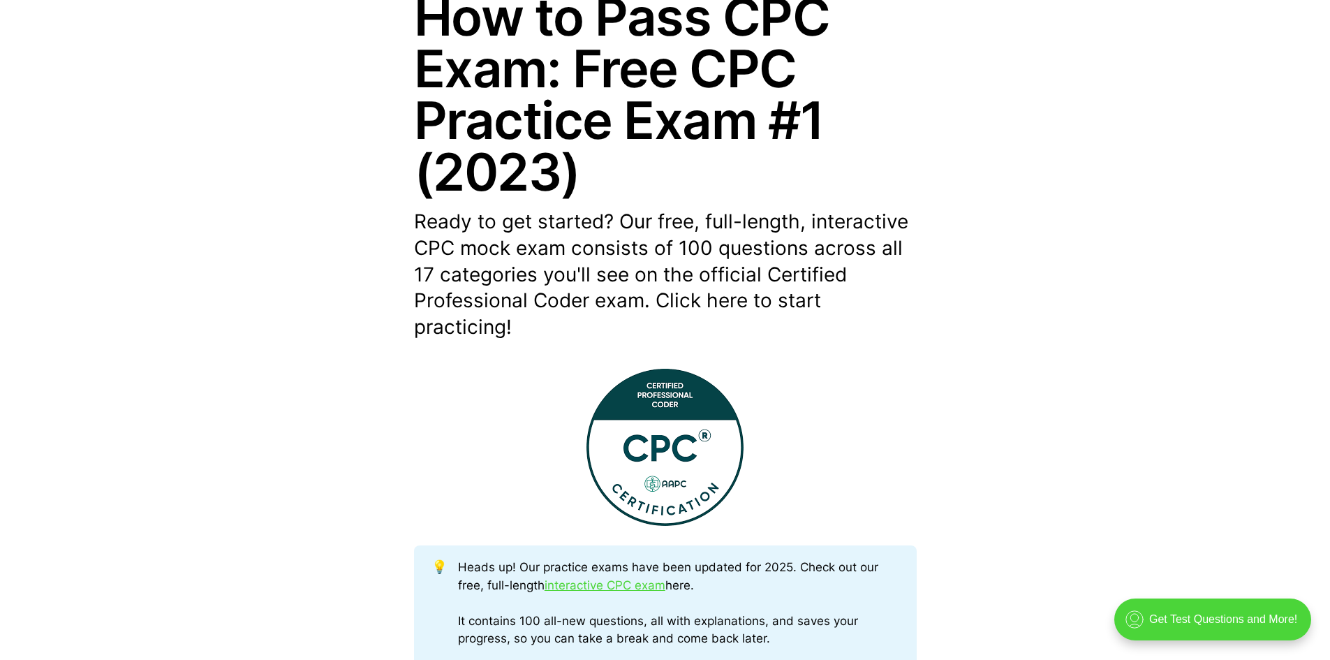
scroll to position [0, 0]
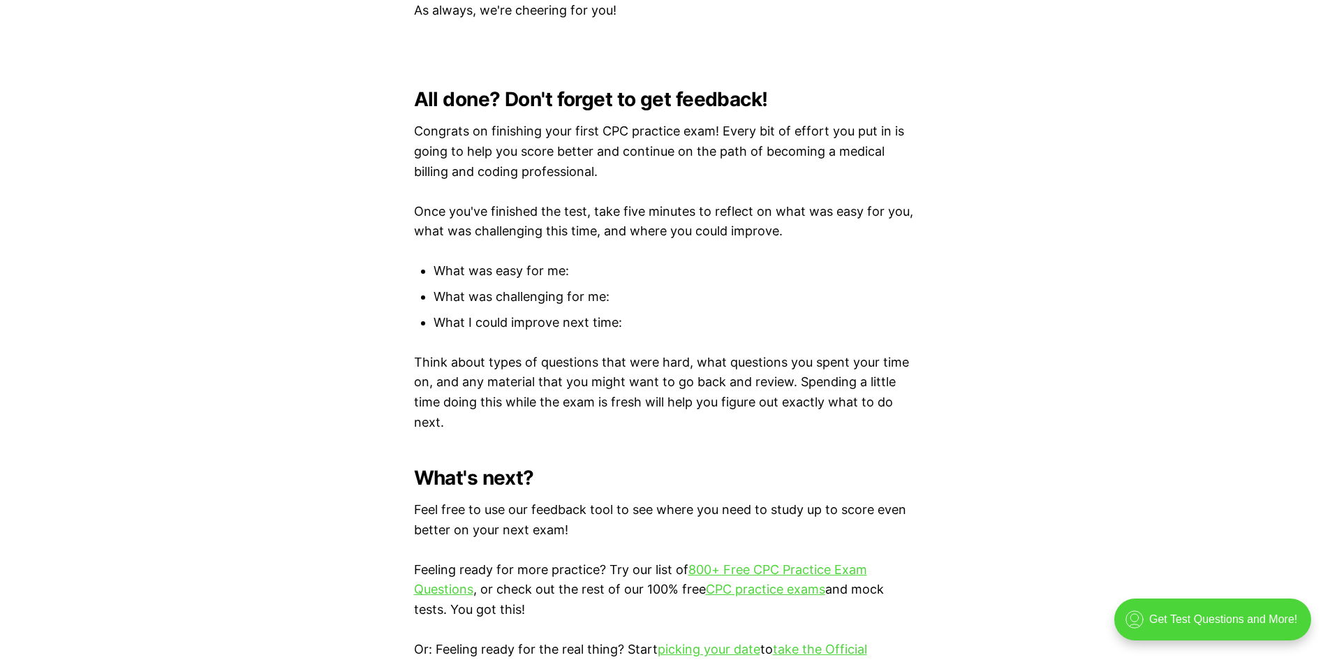
scroll to position [4457, 0]
